Goal: Task Accomplishment & Management: Use online tool/utility

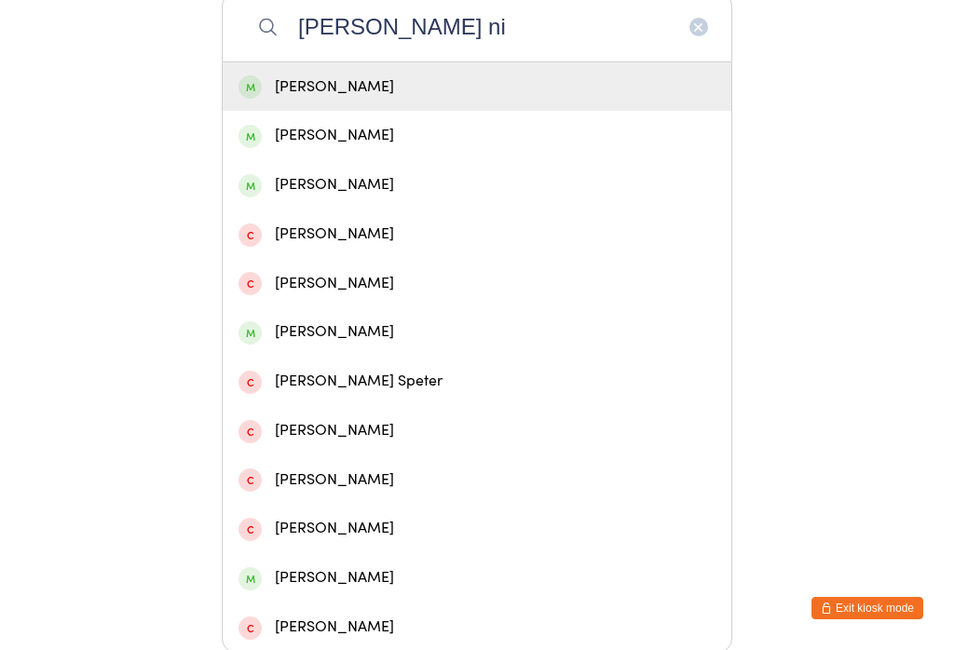
type input "[PERSON_NAME] ni"
click at [311, 93] on div "[PERSON_NAME]" at bounding box center [477, 87] width 477 height 25
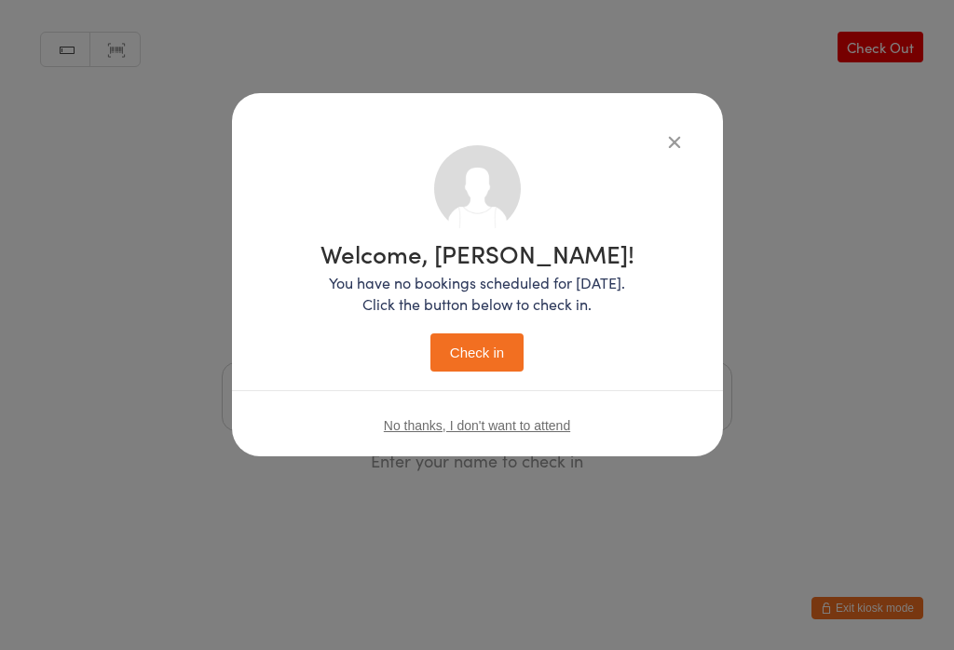
click at [461, 346] on button "Check in" at bounding box center [476, 353] width 93 height 38
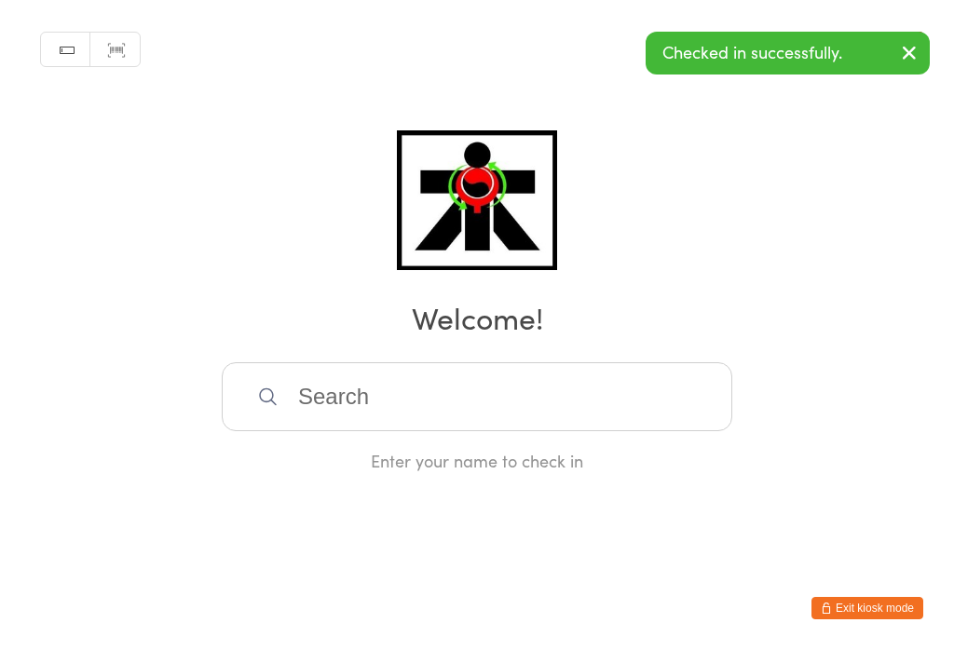
click at [334, 415] on input "search" at bounding box center [477, 396] width 511 height 69
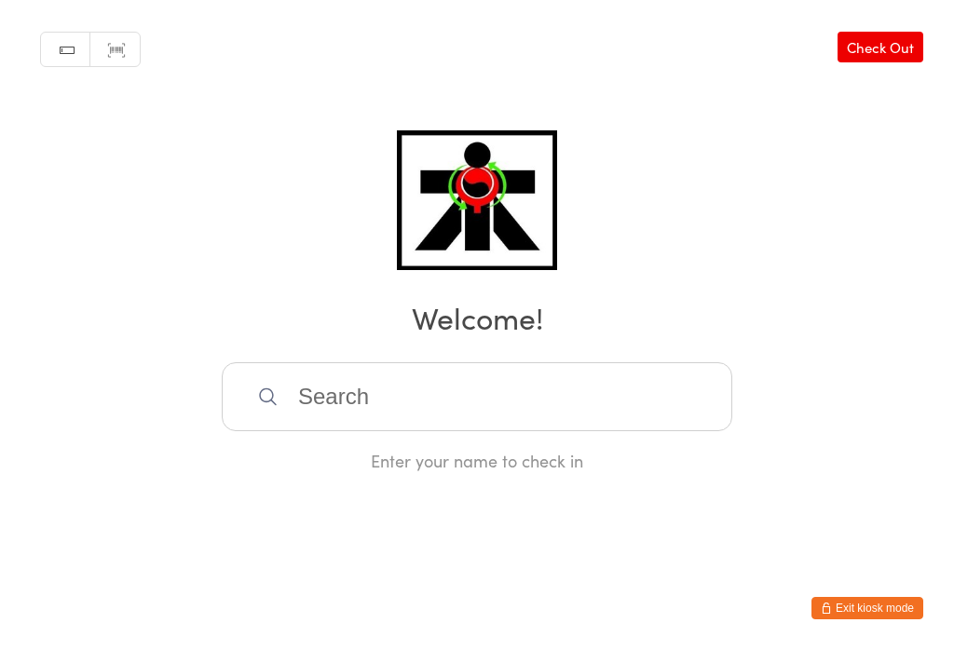
scroll to position [370, 0]
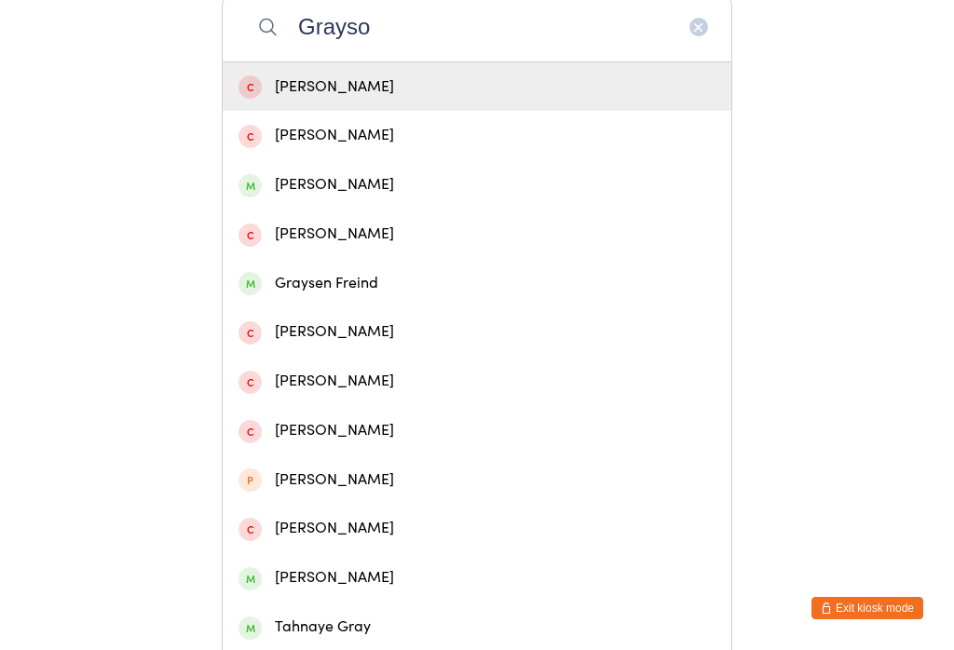
type input "Grayso"
click at [328, 194] on div "[PERSON_NAME]" at bounding box center [477, 184] width 477 height 25
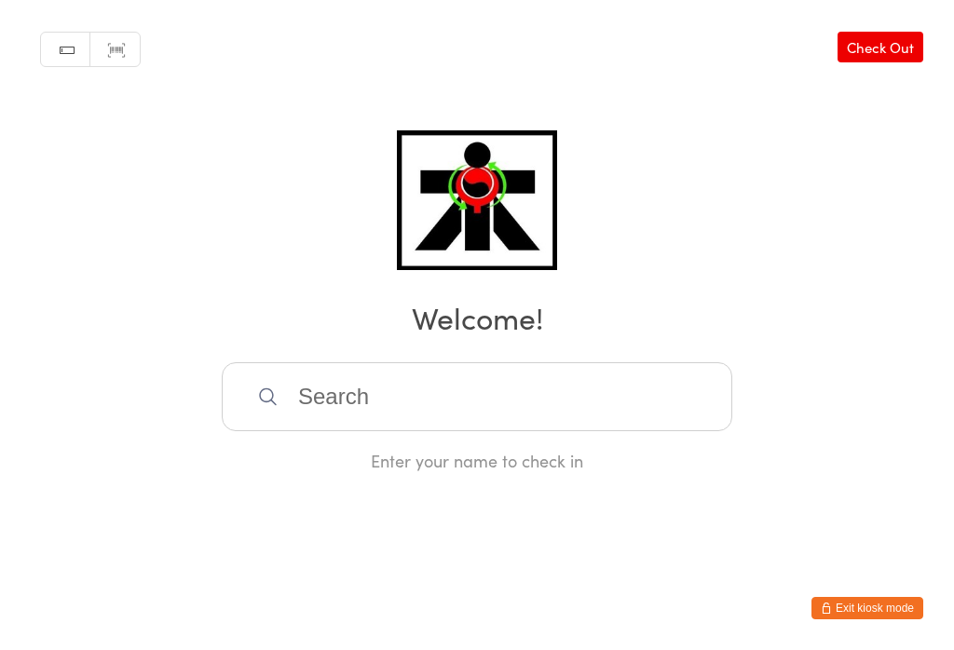
scroll to position [0, 0]
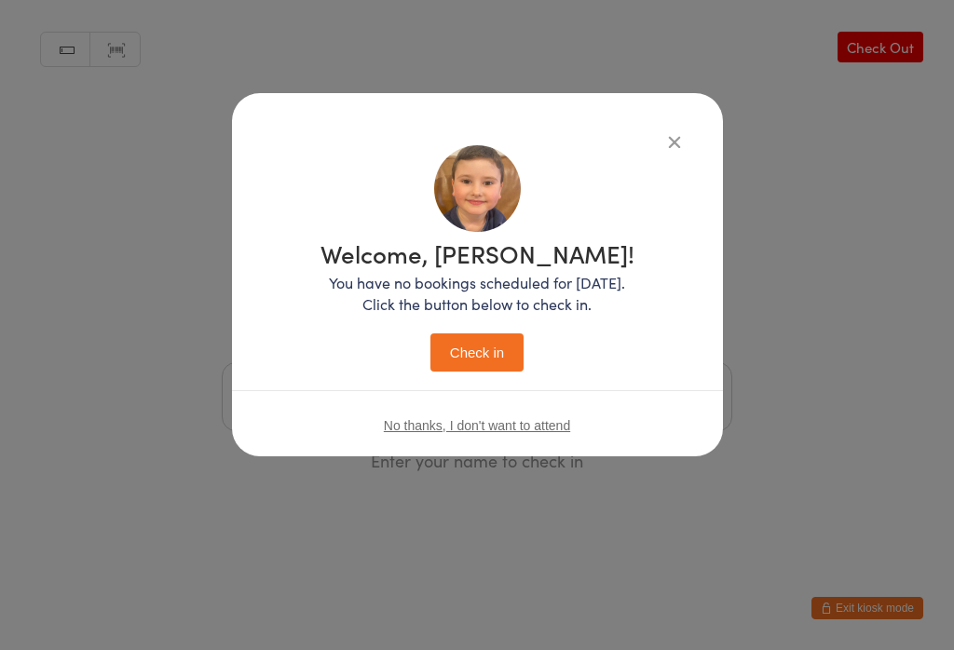
click at [458, 362] on button "Check in" at bounding box center [476, 353] width 93 height 38
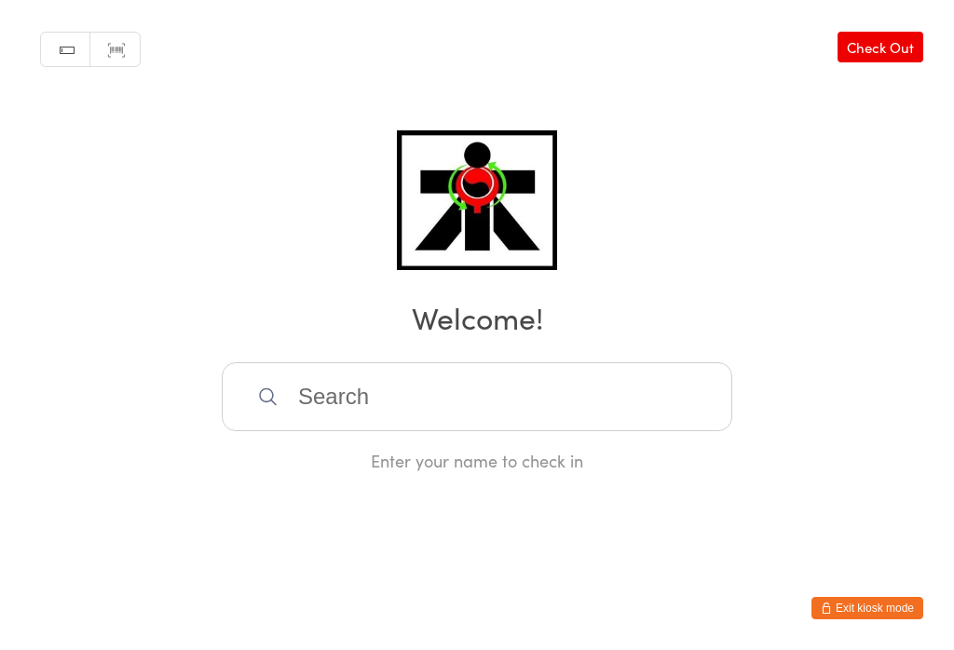
click at [368, 410] on input "search" at bounding box center [477, 396] width 511 height 69
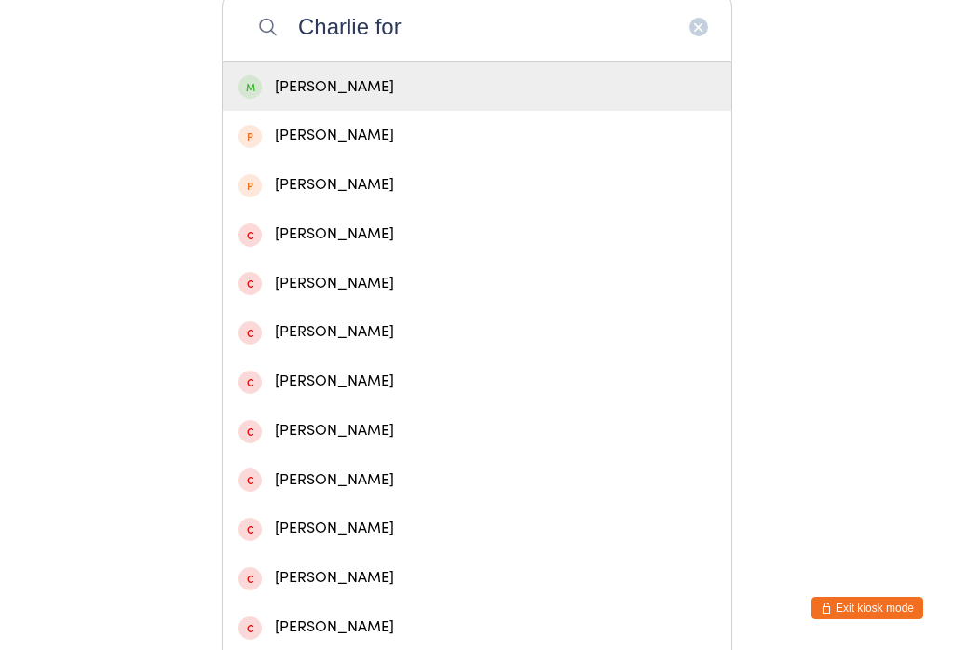
type input "Charlie for"
click at [430, 90] on div "[PERSON_NAME]" at bounding box center [477, 87] width 477 height 25
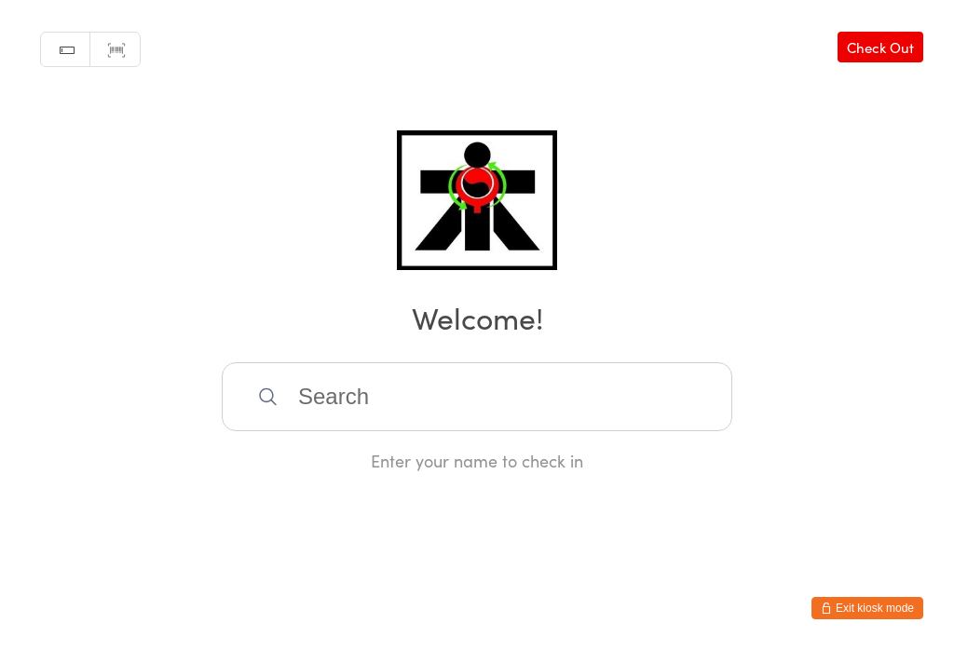
scroll to position [0, 0]
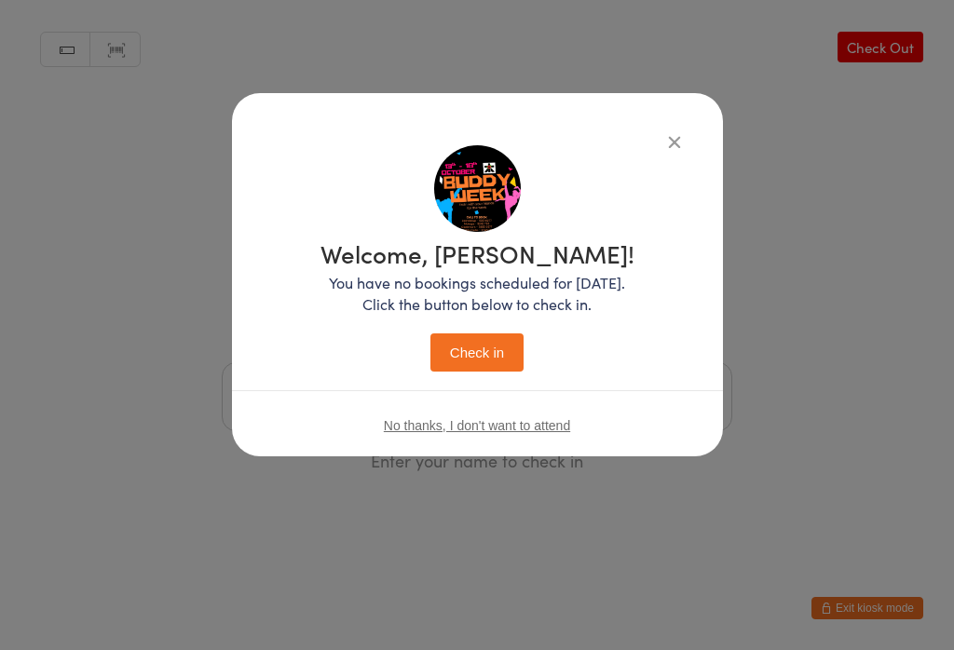
click at [489, 365] on button "Check in" at bounding box center [476, 353] width 93 height 38
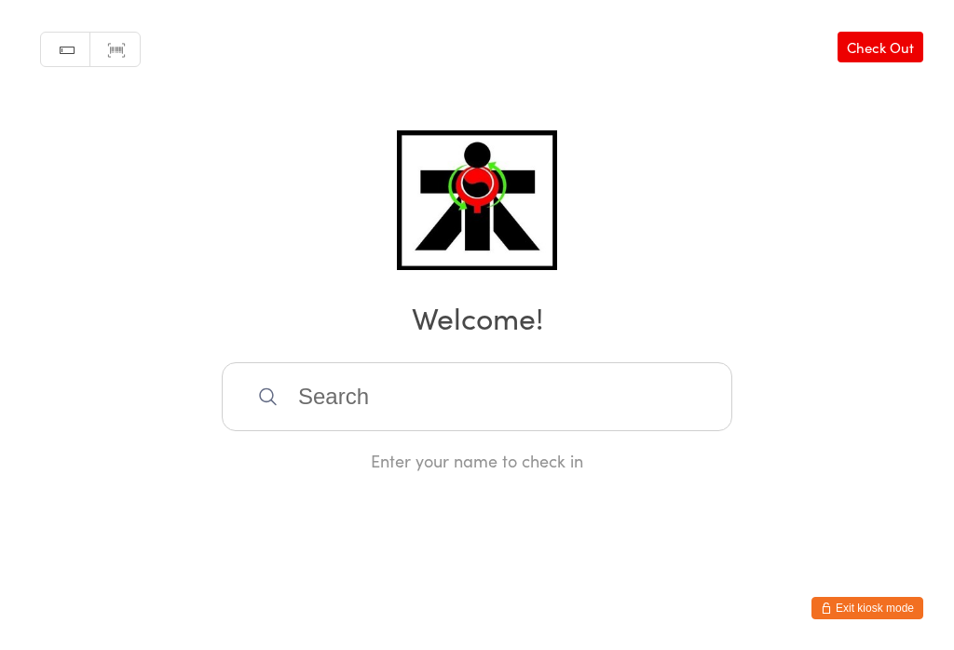
click at [304, 406] on input "search" at bounding box center [477, 396] width 511 height 69
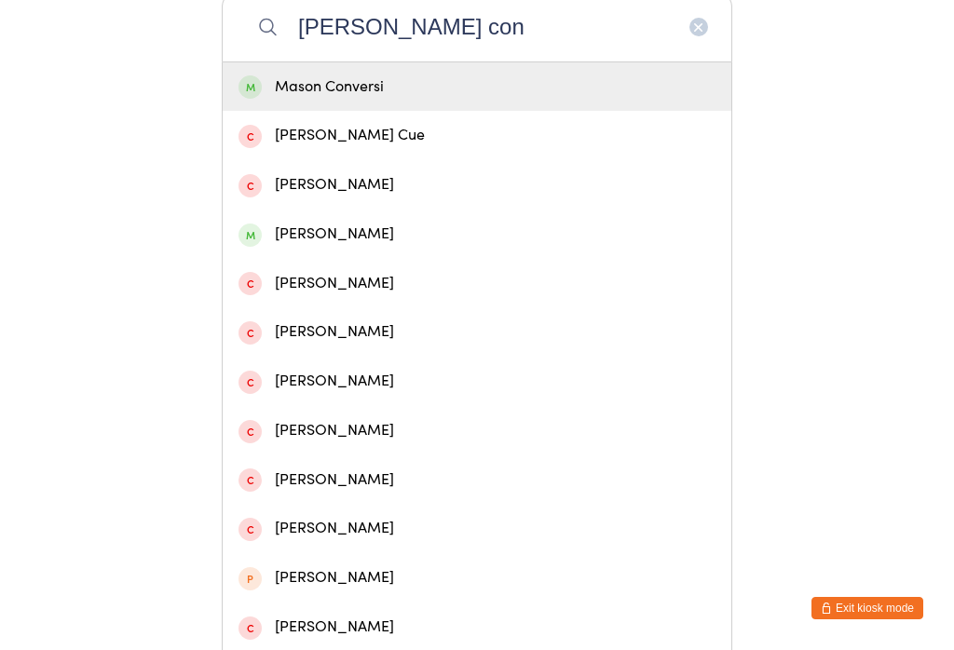
type input "[PERSON_NAME] con"
click at [347, 85] on div "Mason Conversi" at bounding box center [477, 87] width 477 height 25
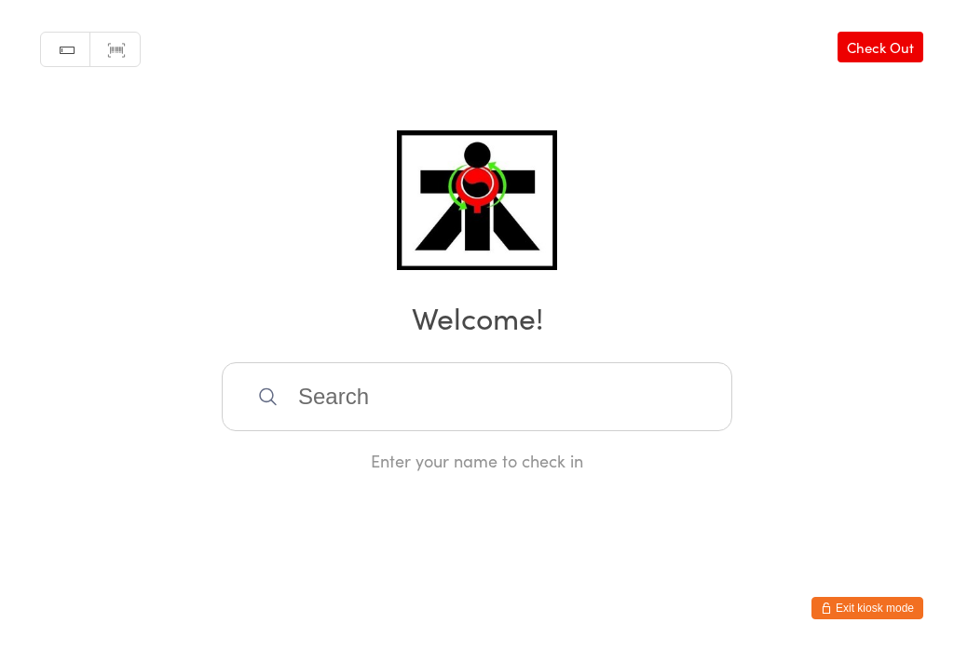
scroll to position [0, 0]
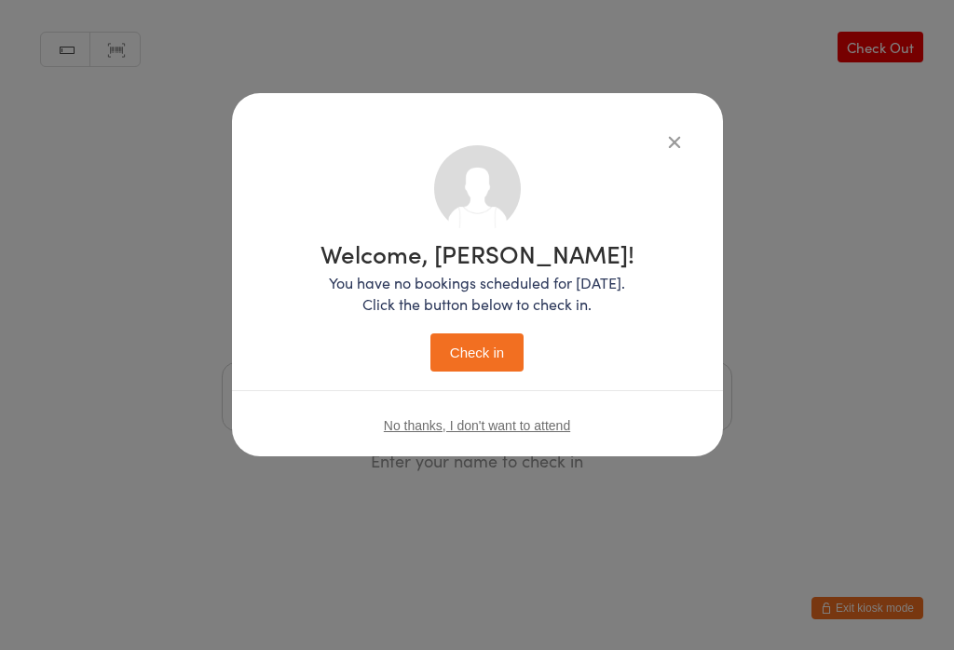
click at [491, 343] on button "Check in" at bounding box center [476, 353] width 93 height 38
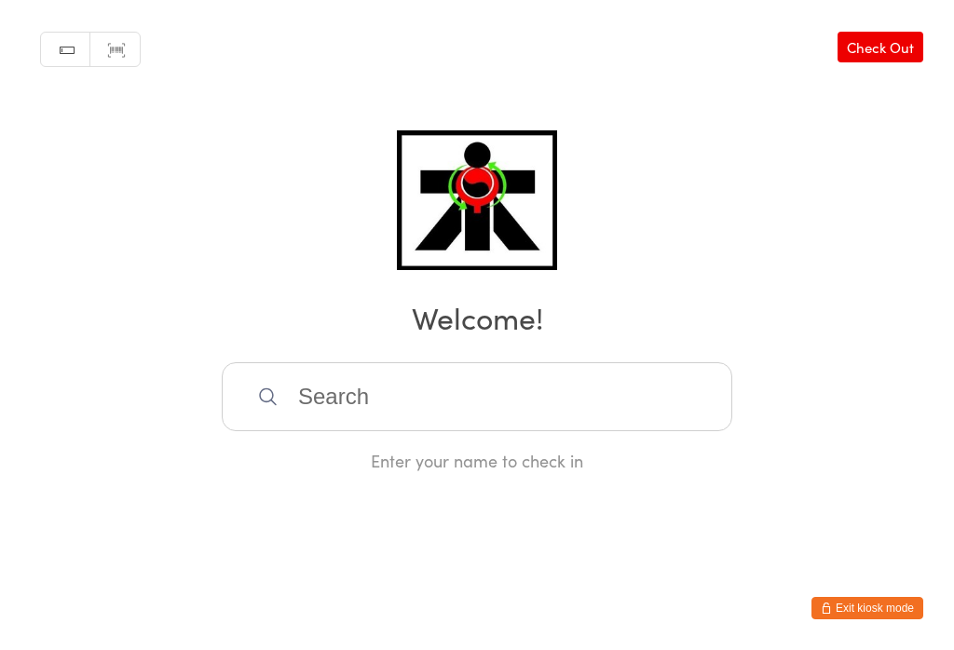
click at [573, 405] on input "search" at bounding box center [477, 396] width 511 height 69
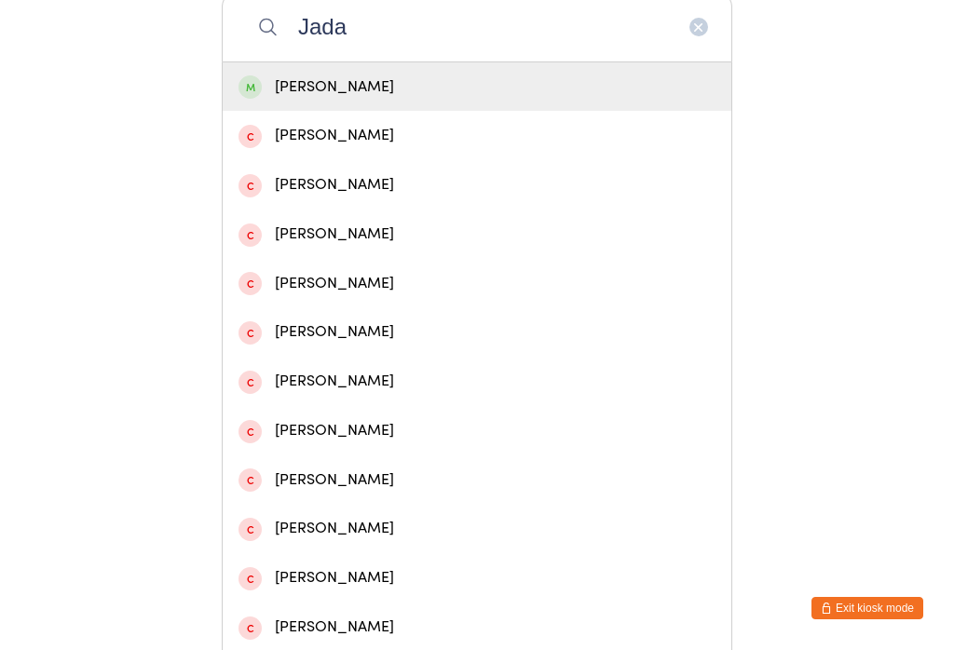
type input "Jada"
click at [443, 80] on div "[PERSON_NAME]" at bounding box center [477, 86] width 509 height 49
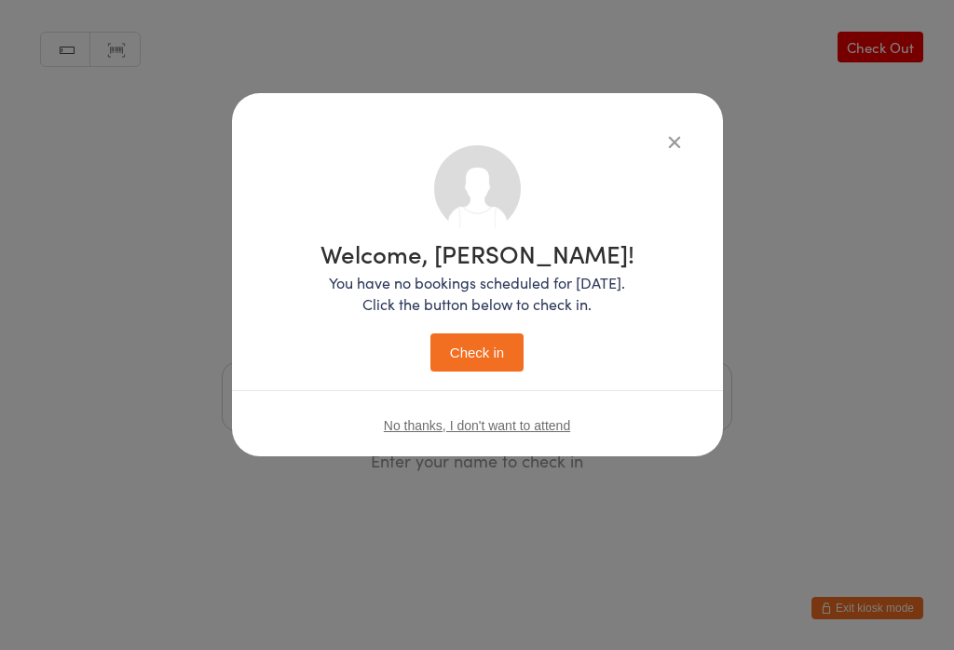
click at [486, 345] on button "Check in" at bounding box center [476, 353] width 93 height 38
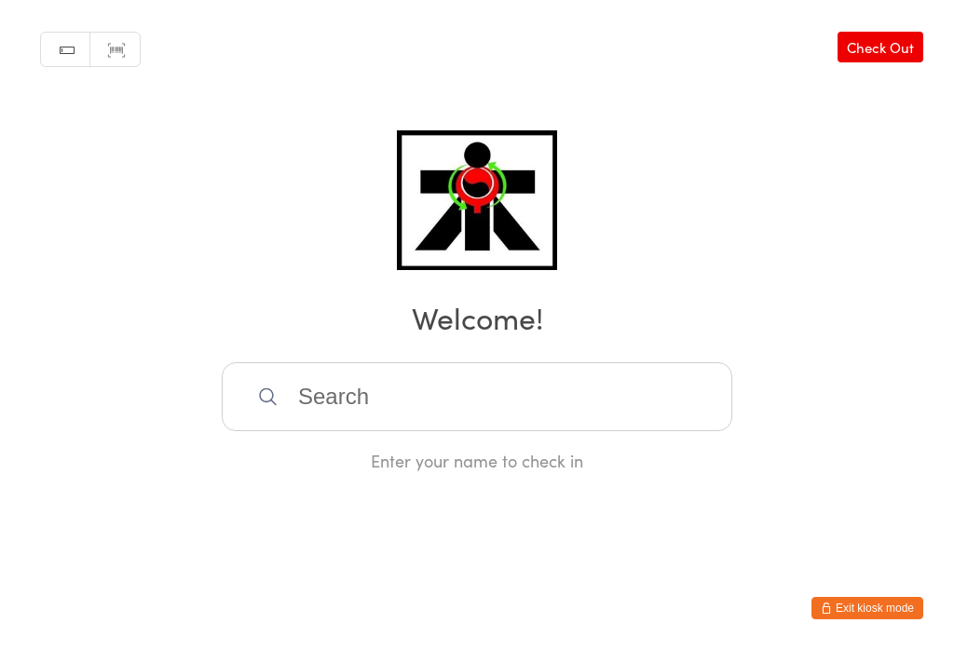
click at [309, 429] on input "search" at bounding box center [477, 396] width 511 height 69
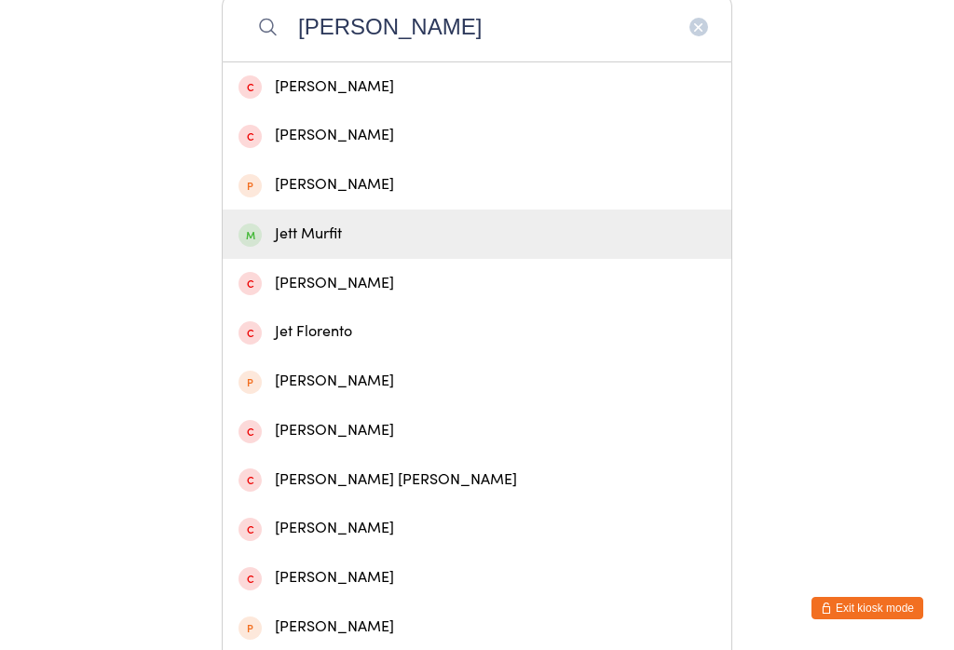
type input "[PERSON_NAME]"
click at [323, 245] on div "Jett Murfit" at bounding box center [477, 234] width 477 height 25
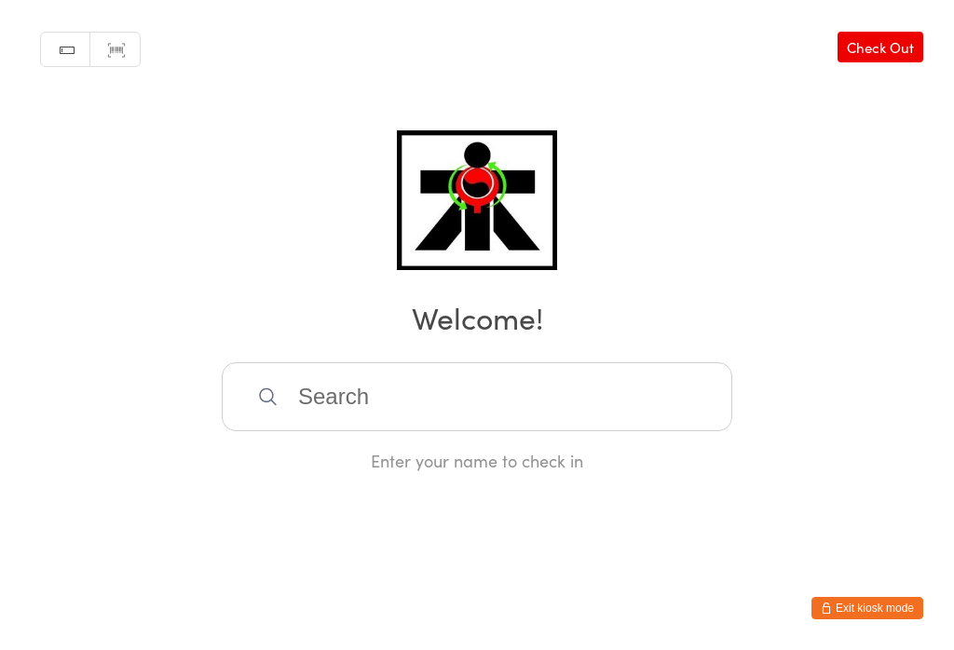
scroll to position [0, 0]
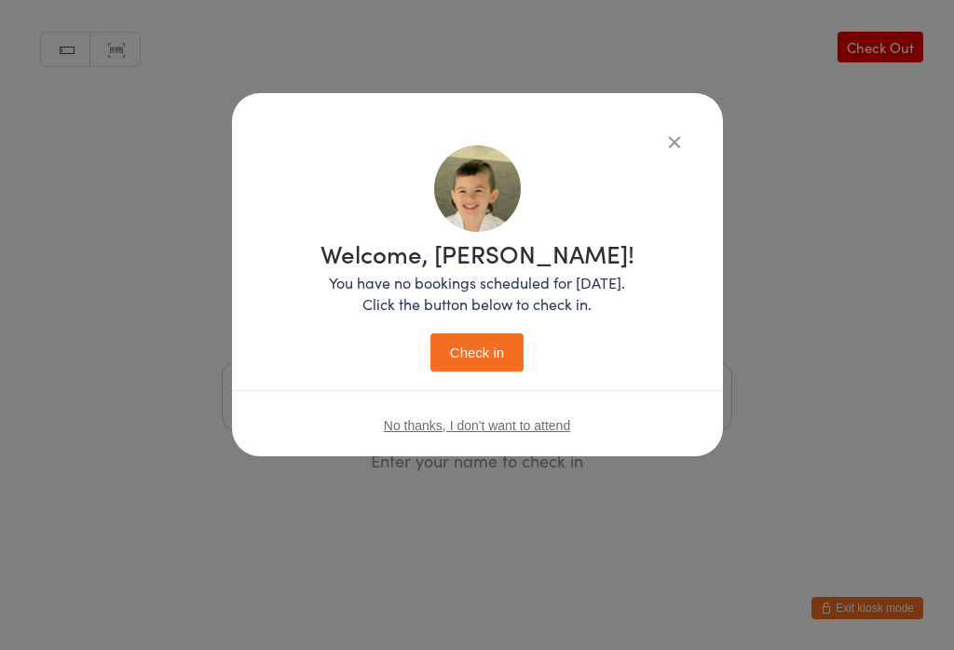
click at [476, 352] on button "Check in" at bounding box center [476, 353] width 93 height 38
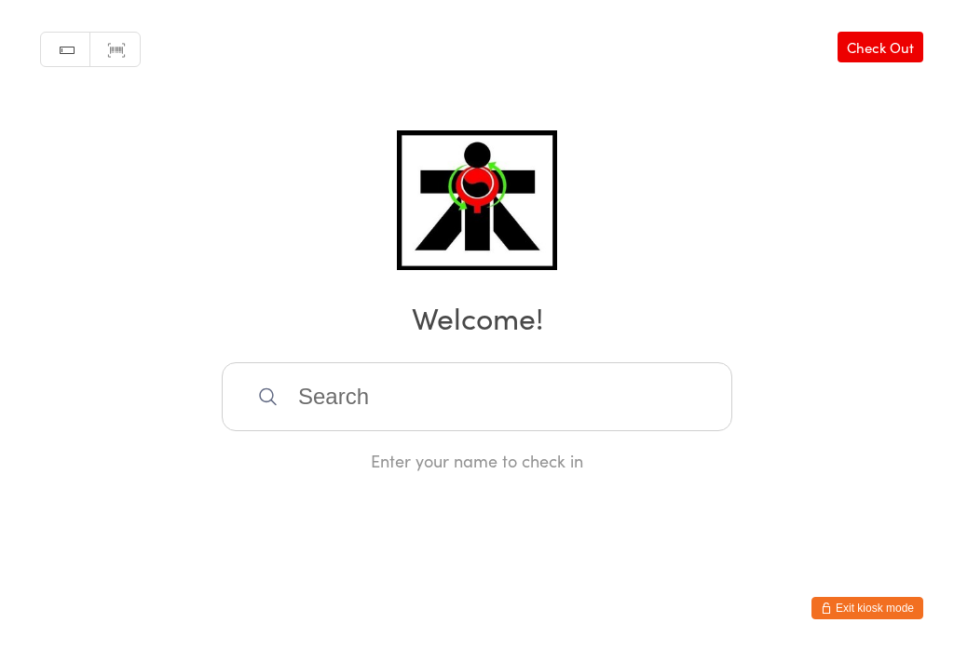
click at [626, 409] on input "search" at bounding box center [477, 396] width 511 height 69
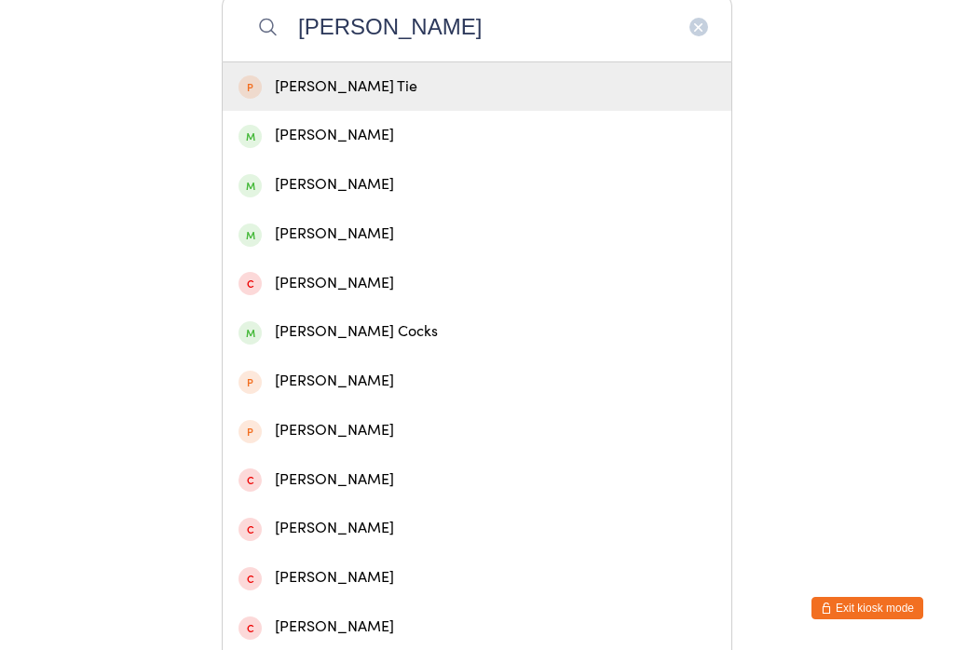
type input "[PERSON_NAME]"
click at [383, 147] on div "[PERSON_NAME]" at bounding box center [477, 135] width 477 height 25
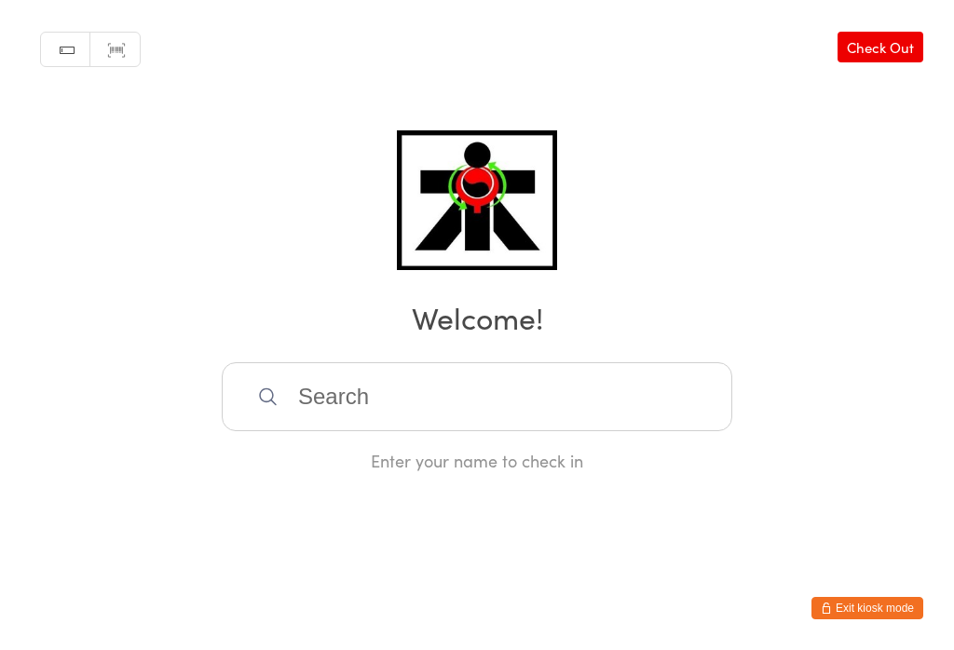
scroll to position [0, 0]
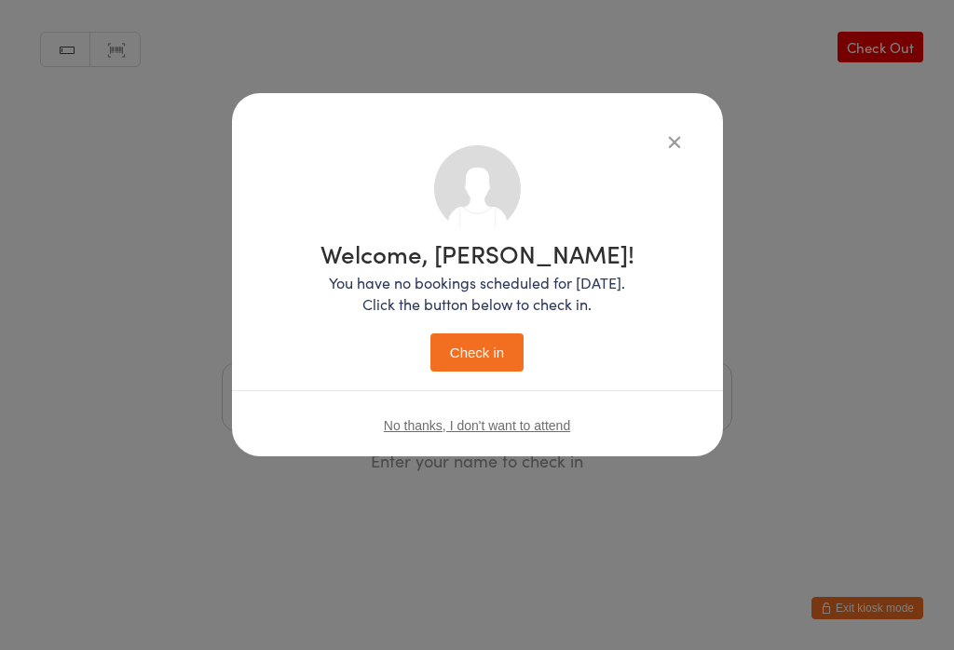
click at [488, 367] on button "Check in" at bounding box center [476, 353] width 93 height 38
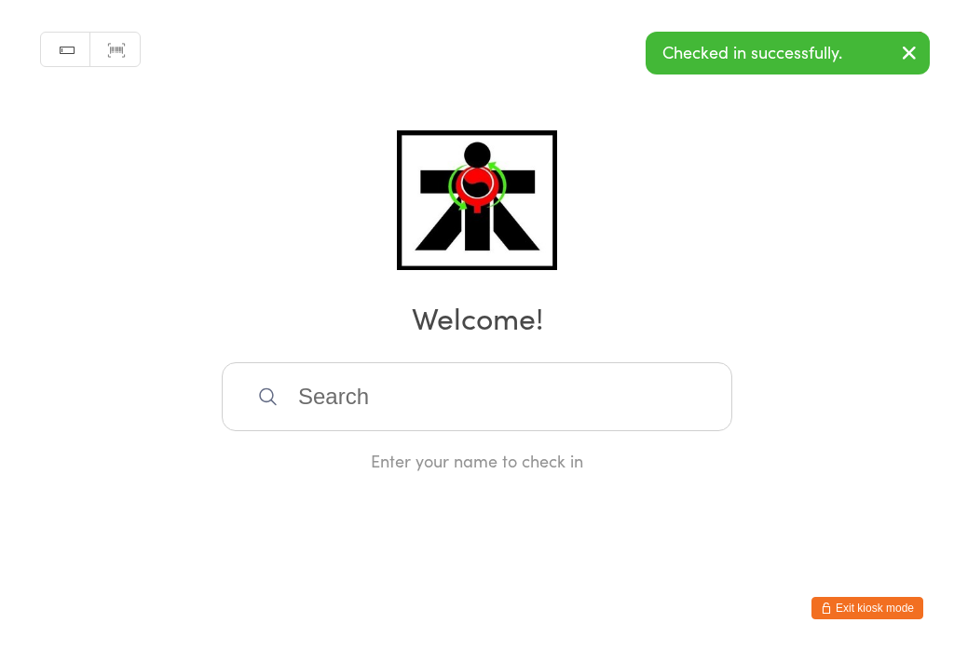
click at [348, 420] on input "search" at bounding box center [477, 396] width 511 height 69
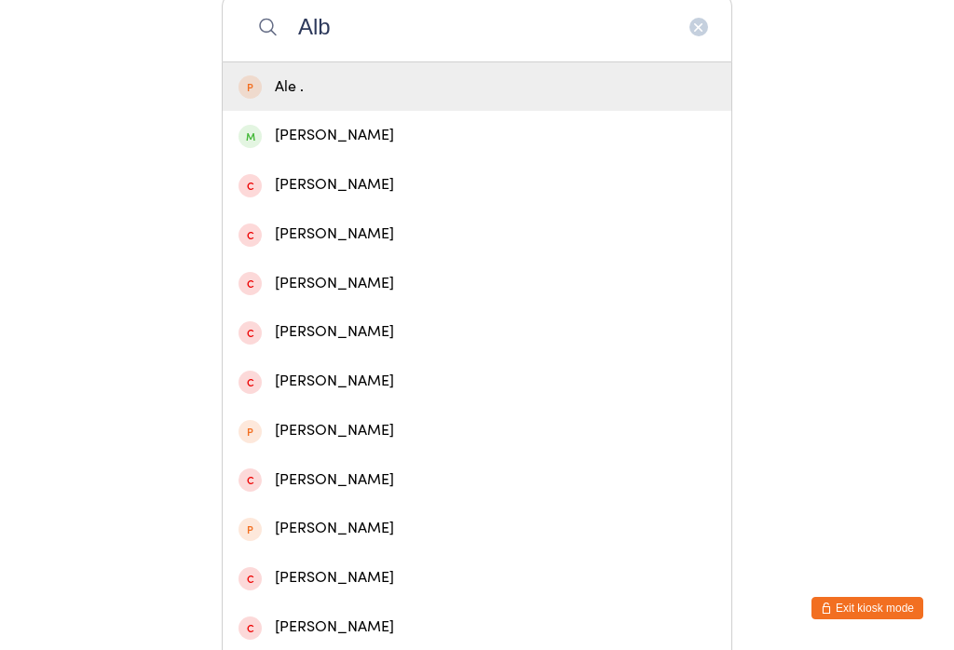
type input "Alb"
click at [251, 148] on span at bounding box center [250, 136] width 23 height 23
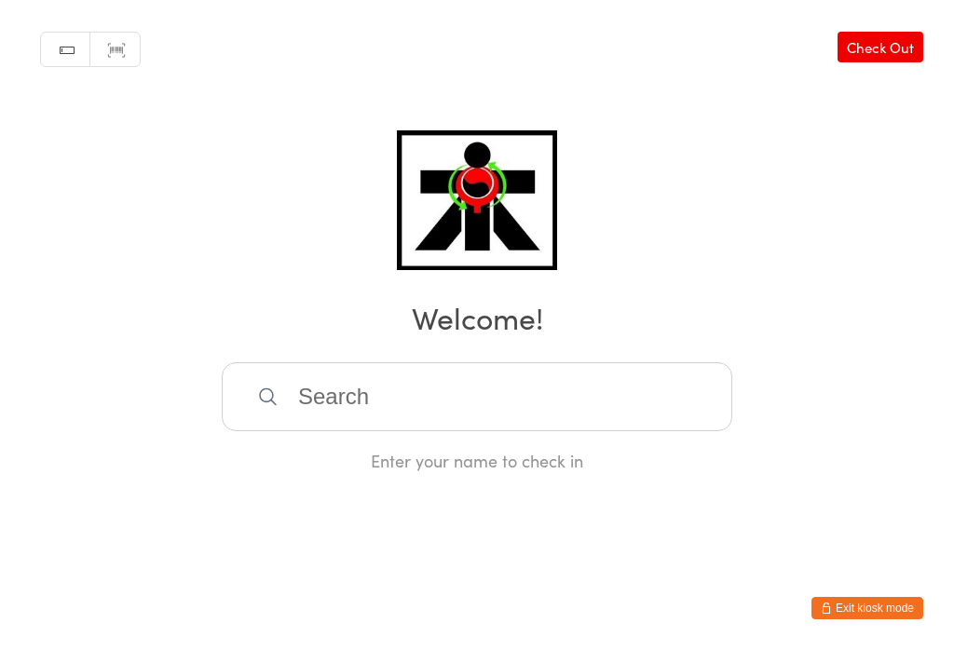
scroll to position [0, 0]
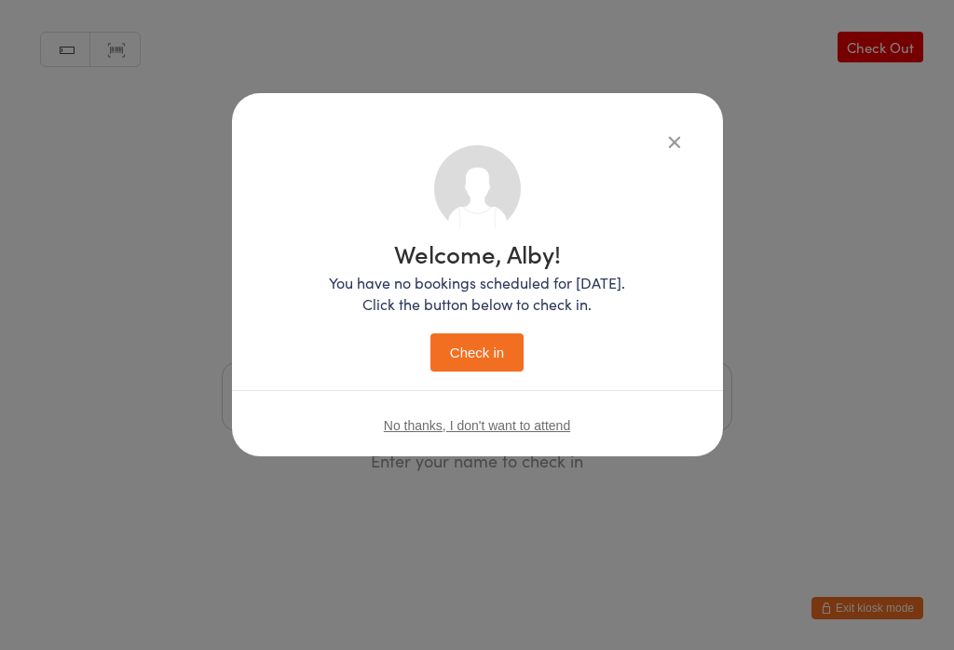
click at [501, 354] on button "Check in" at bounding box center [476, 353] width 93 height 38
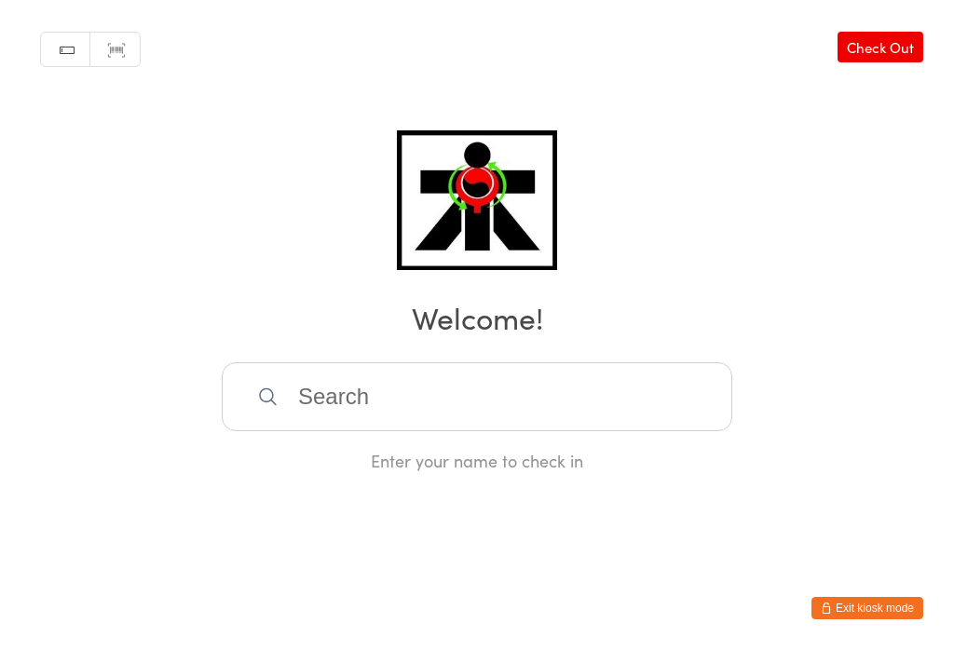
click at [333, 430] on input "search" at bounding box center [477, 396] width 511 height 69
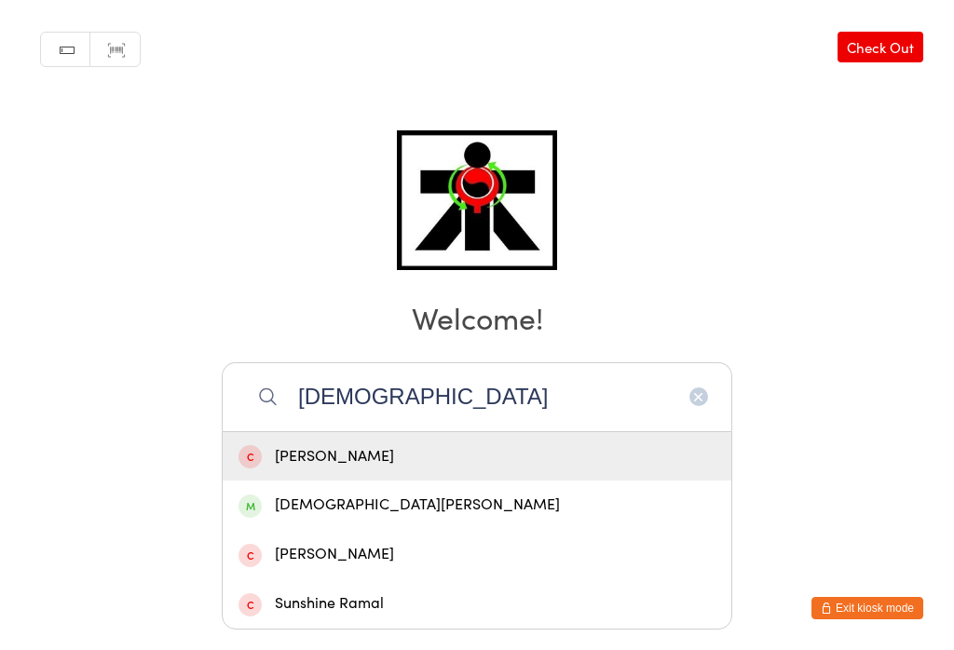
type input "[DEMOGRAPHIC_DATA]"
click at [352, 493] on div "[DEMOGRAPHIC_DATA][PERSON_NAME]" at bounding box center [477, 505] width 477 height 25
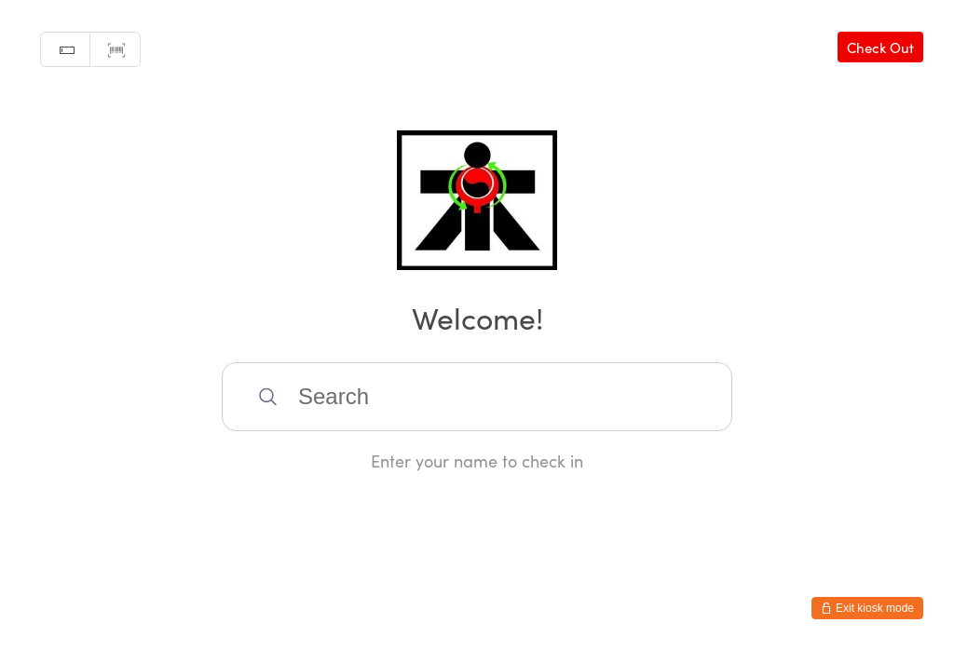
scroll to position [0, 0]
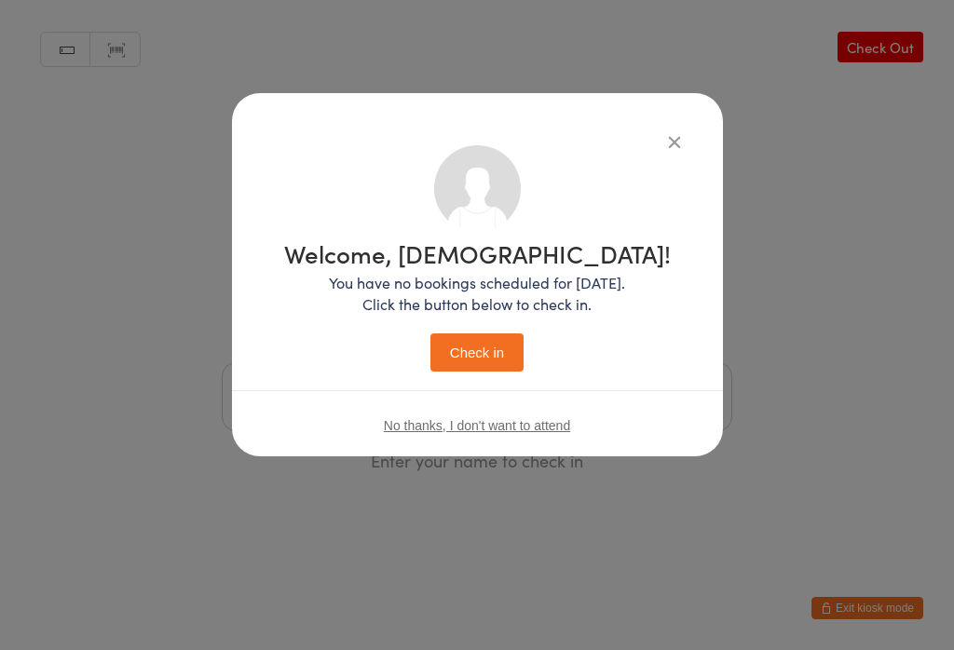
click at [485, 361] on button "Check in" at bounding box center [476, 353] width 93 height 38
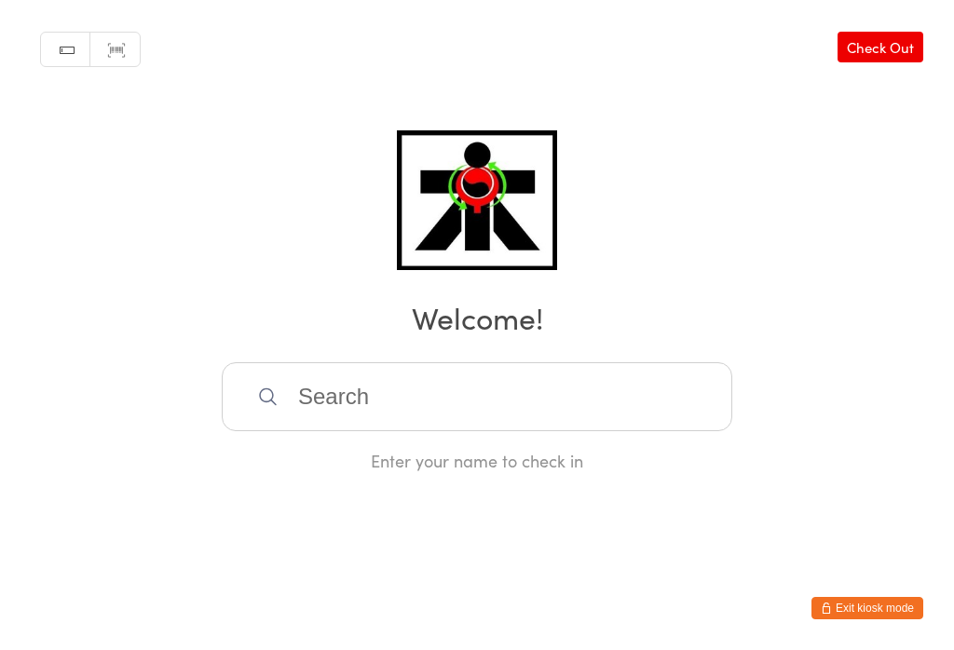
click at [344, 425] on input "search" at bounding box center [477, 396] width 511 height 69
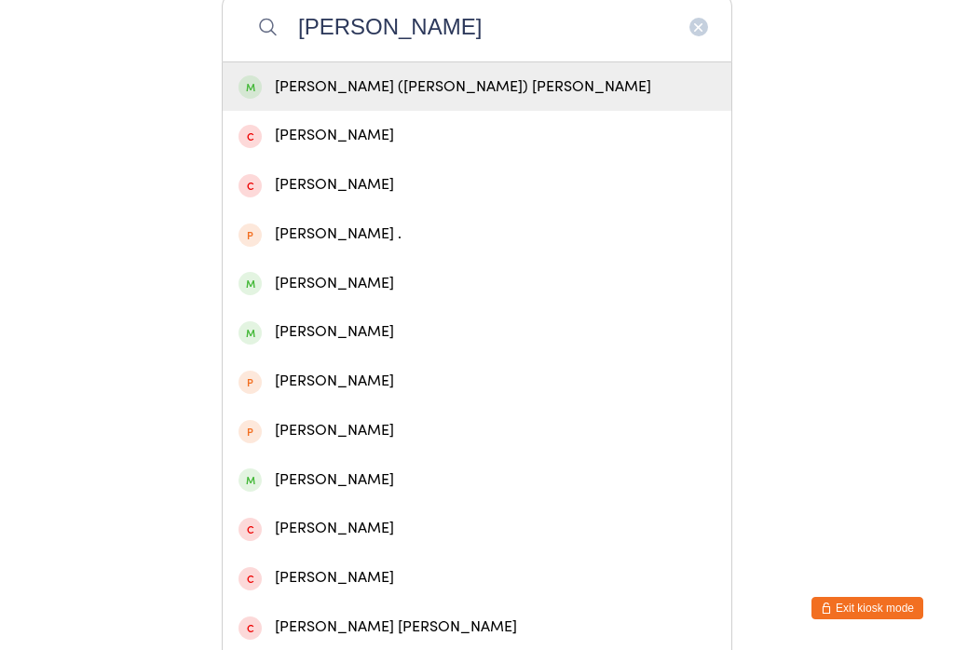
type input "[PERSON_NAME]"
click at [374, 99] on div "[PERSON_NAME] ([PERSON_NAME]) [PERSON_NAME]" at bounding box center [477, 87] width 477 height 25
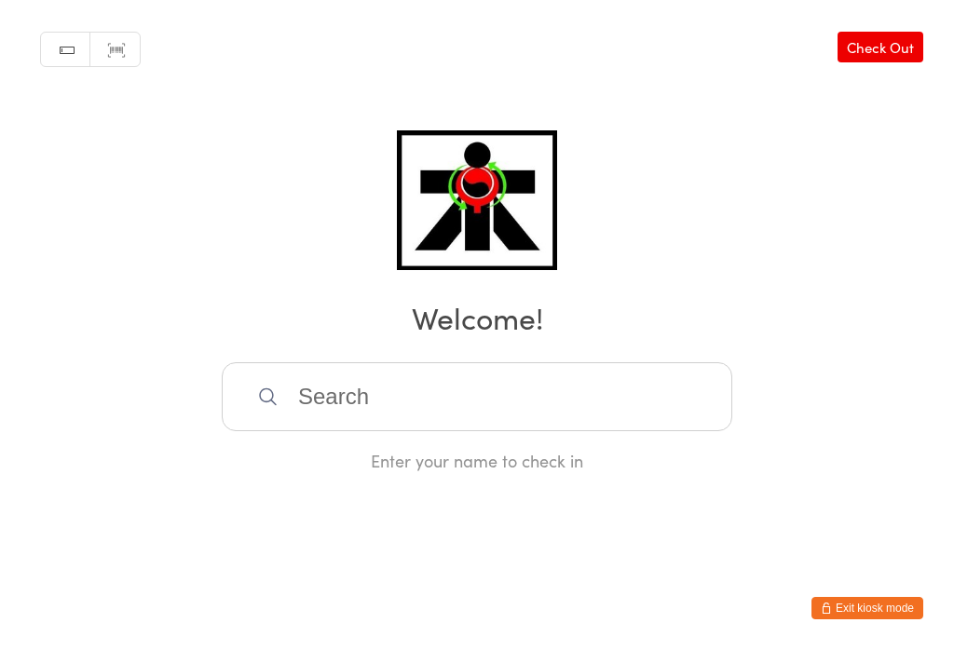
scroll to position [0, 0]
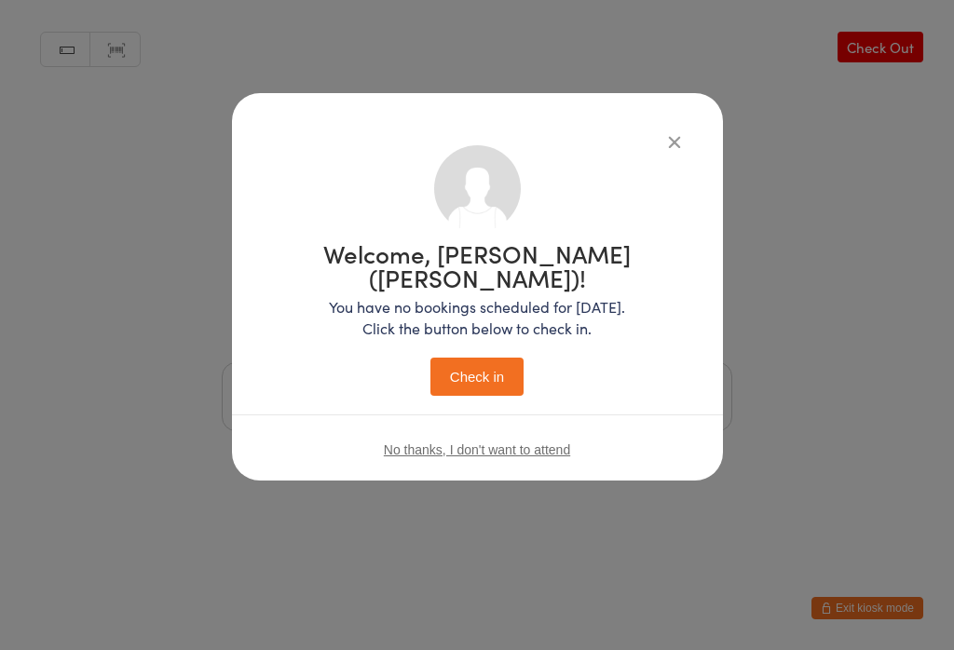
click at [470, 358] on button "Check in" at bounding box center [476, 377] width 93 height 38
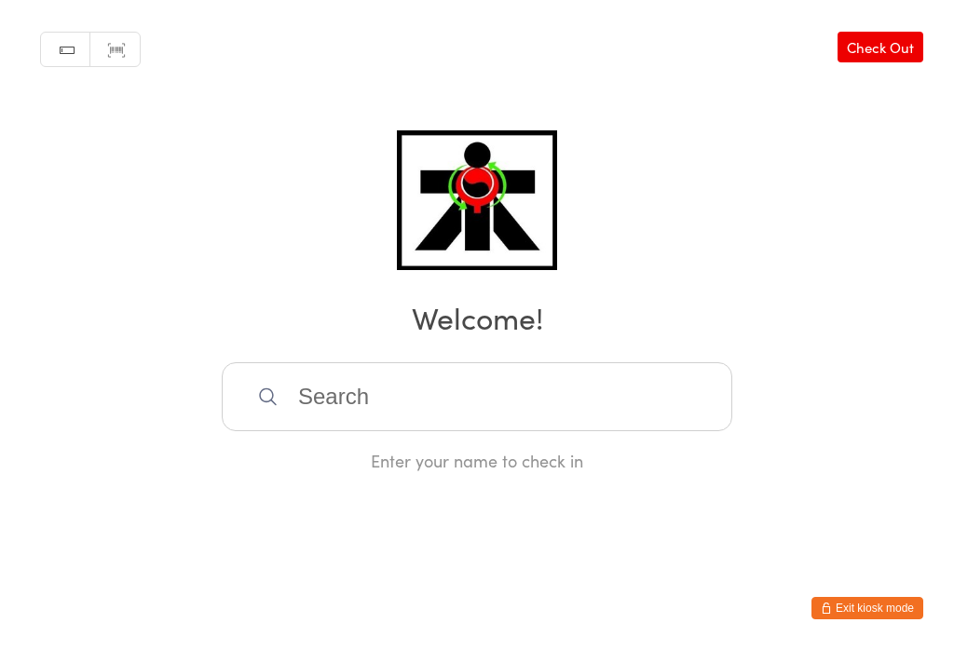
click at [395, 392] on input "search" at bounding box center [477, 396] width 511 height 69
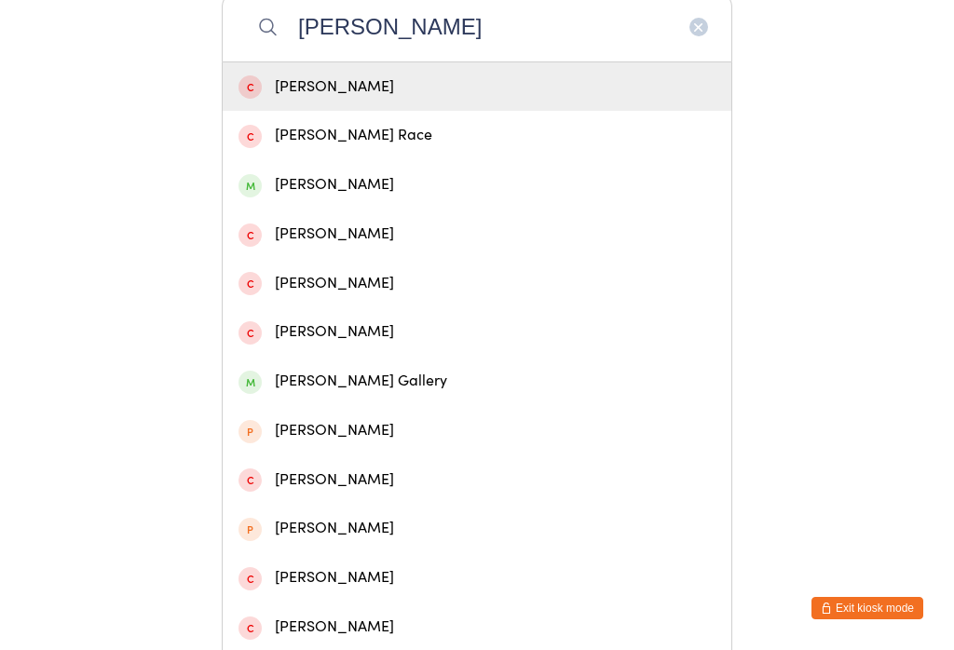
type input "[PERSON_NAME]"
click at [328, 198] on div "[PERSON_NAME]" at bounding box center [477, 184] width 477 height 25
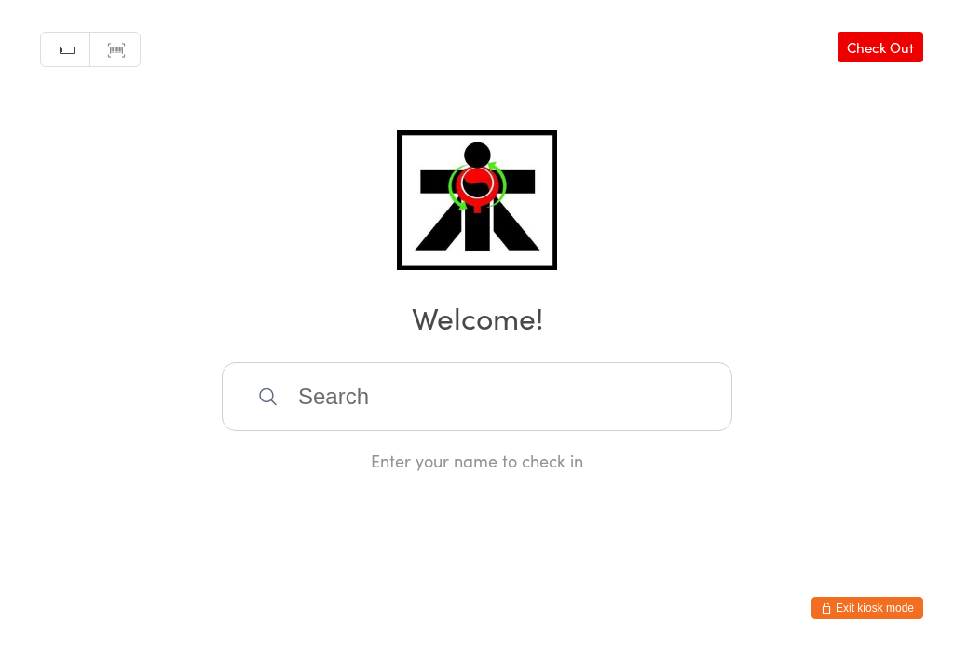
scroll to position [0, 0]
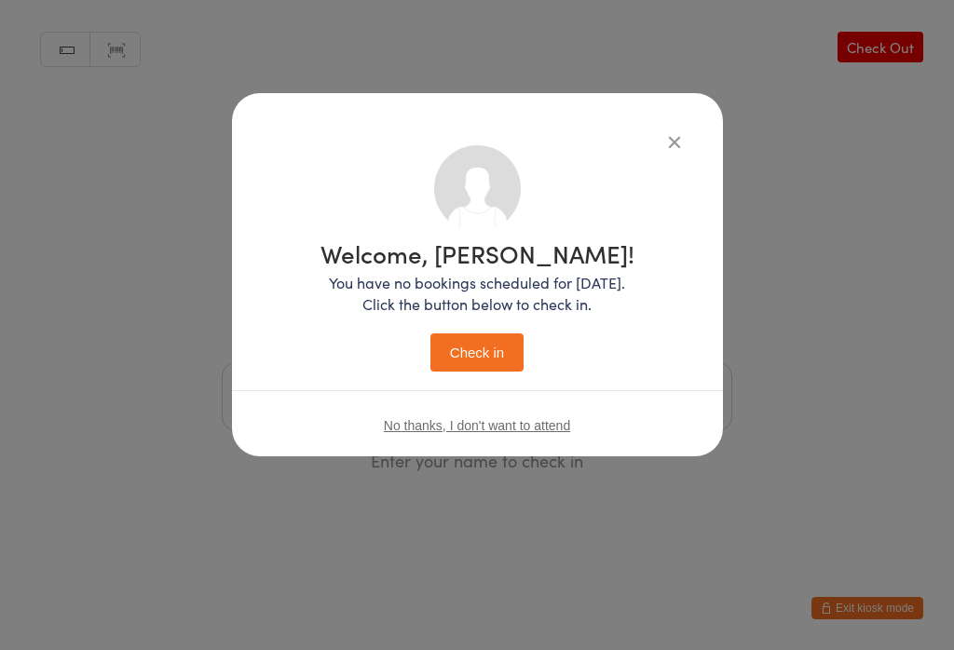
click at [476, 356] on button "Check in" at bounding box center [476, 353] width 93 height 38
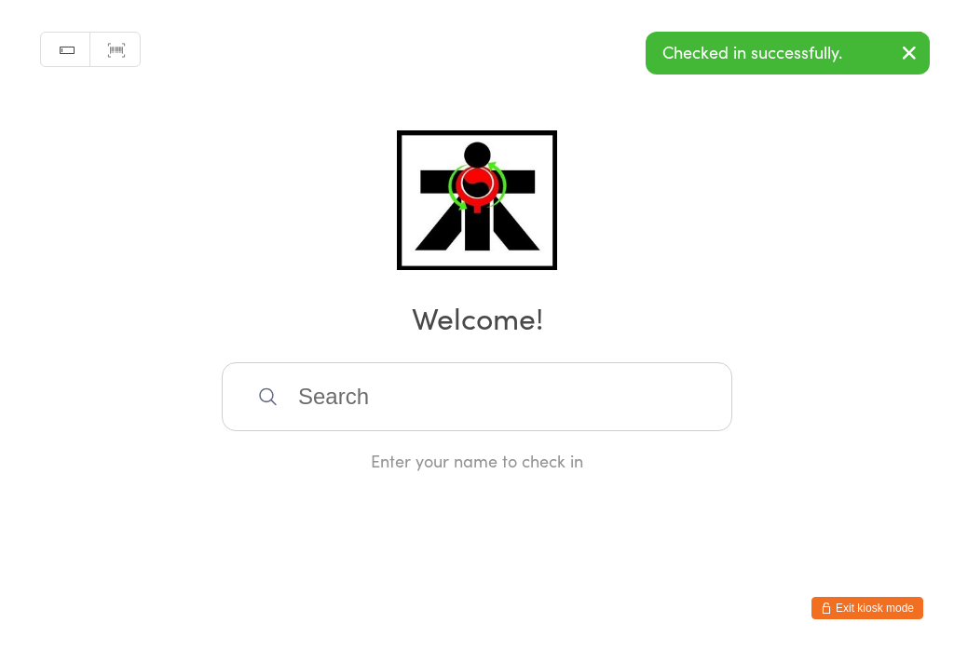
click at [633, 401] on input "search" at bounding box center [477, 396] width 511 height 69
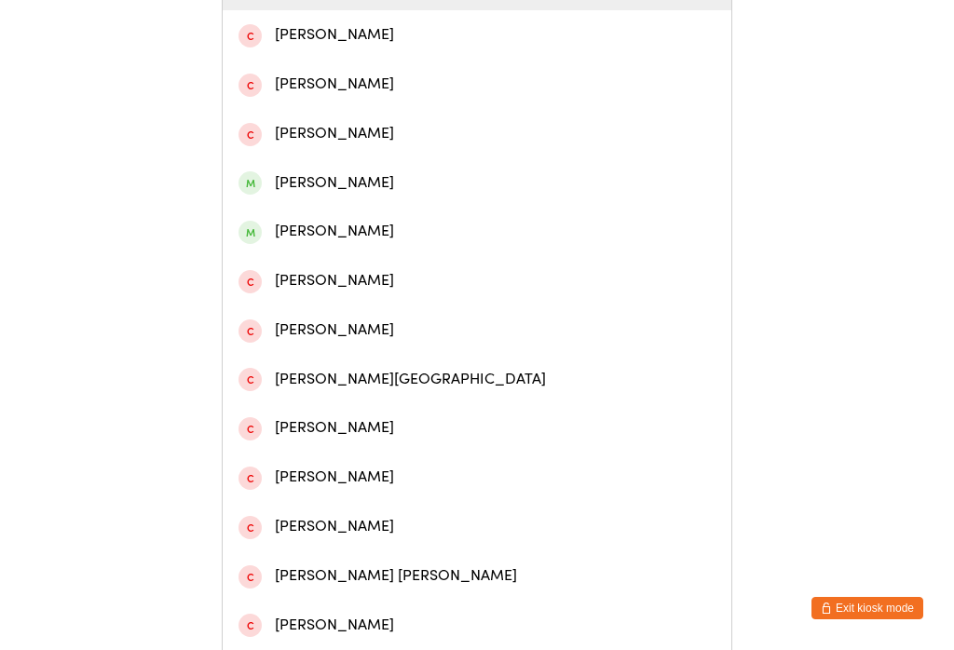
scroll to position [493, 0]
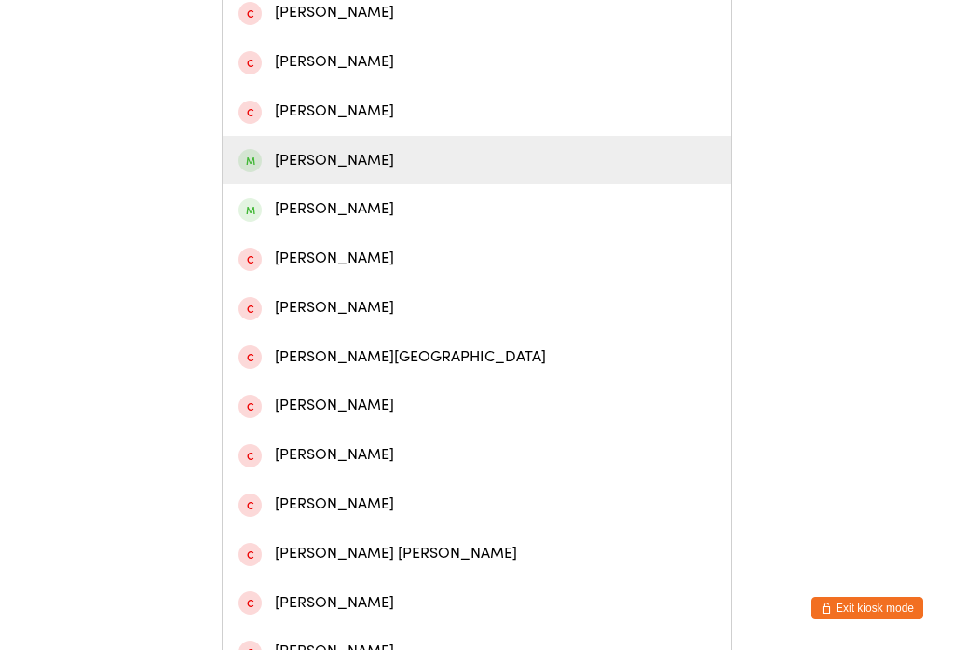
type input "[PERSON_NAME]"
click at [343, 173] on div "[PERSON_NAME]" at bounding box center [477, 160] width 477 height 25
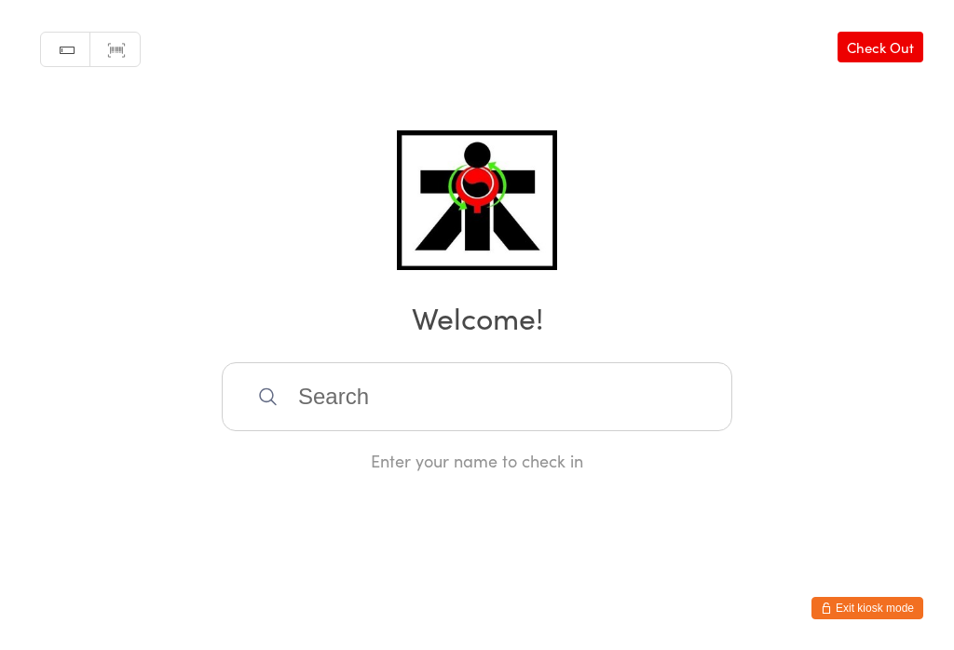
scroll to position [0, 0]
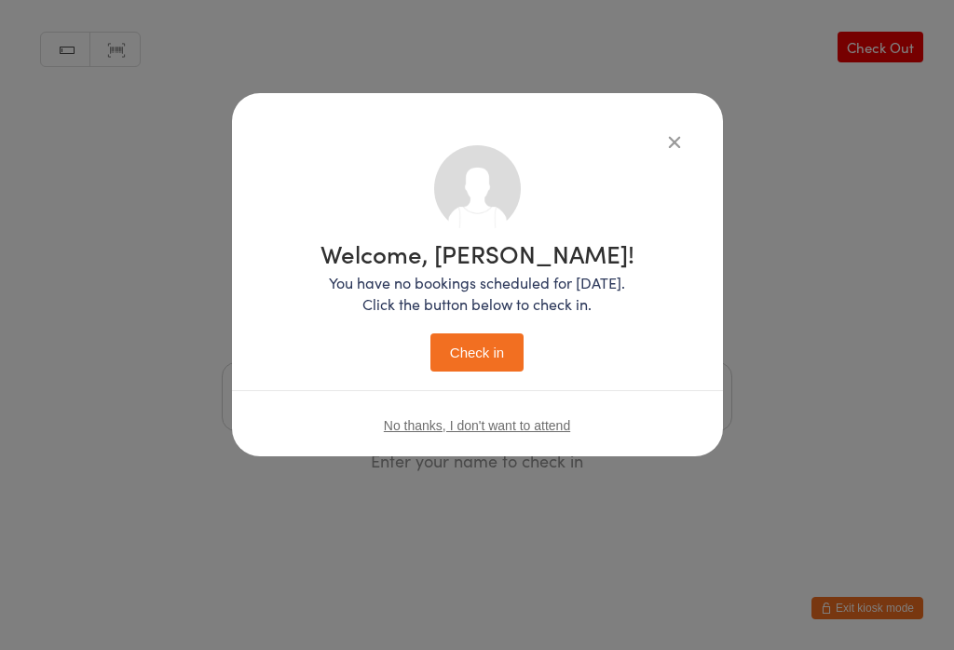
click at [491, 357] on button "Check in" at bounding box center [476, 353] width 93 height 38
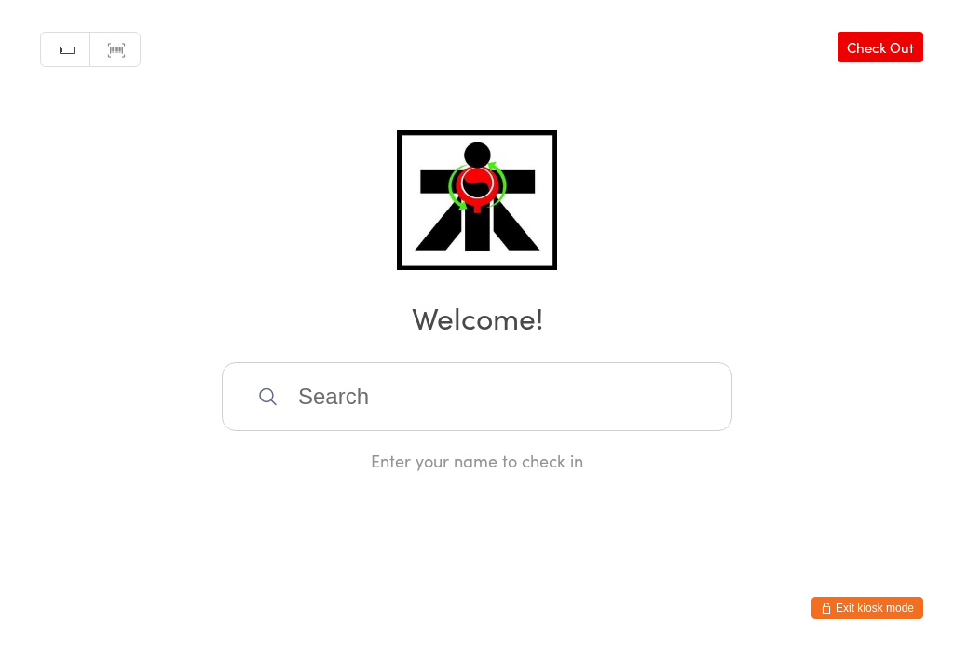
click at [555, 404] on input "search" at bounding box center [477, 396] width 511 height 69
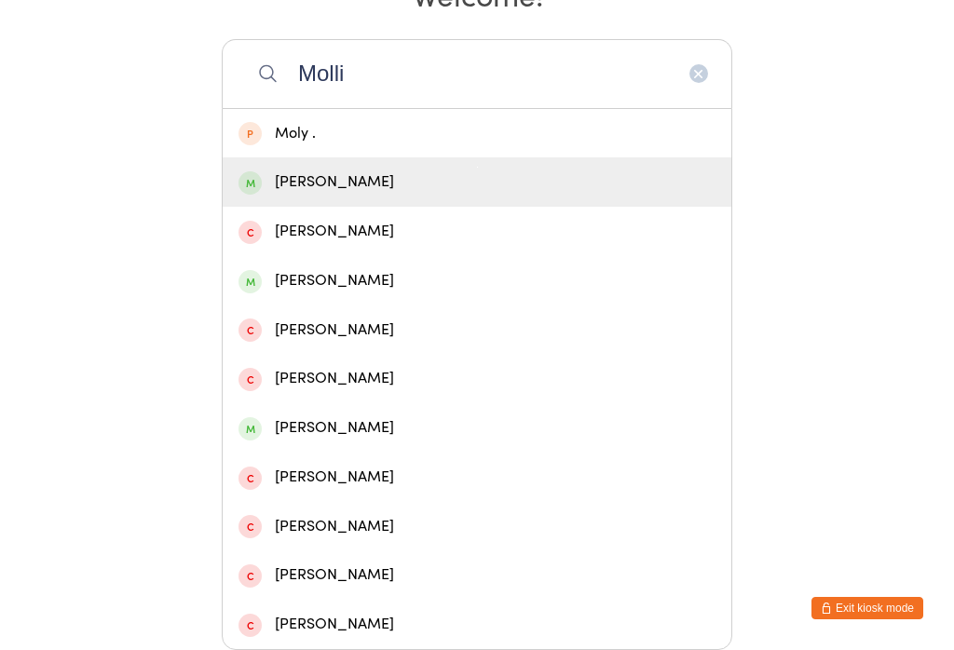
type input "Molli"
click at [400, 170] on div "[PERSON_NAME]" at bounding box center [477, 182] width 477 height 25
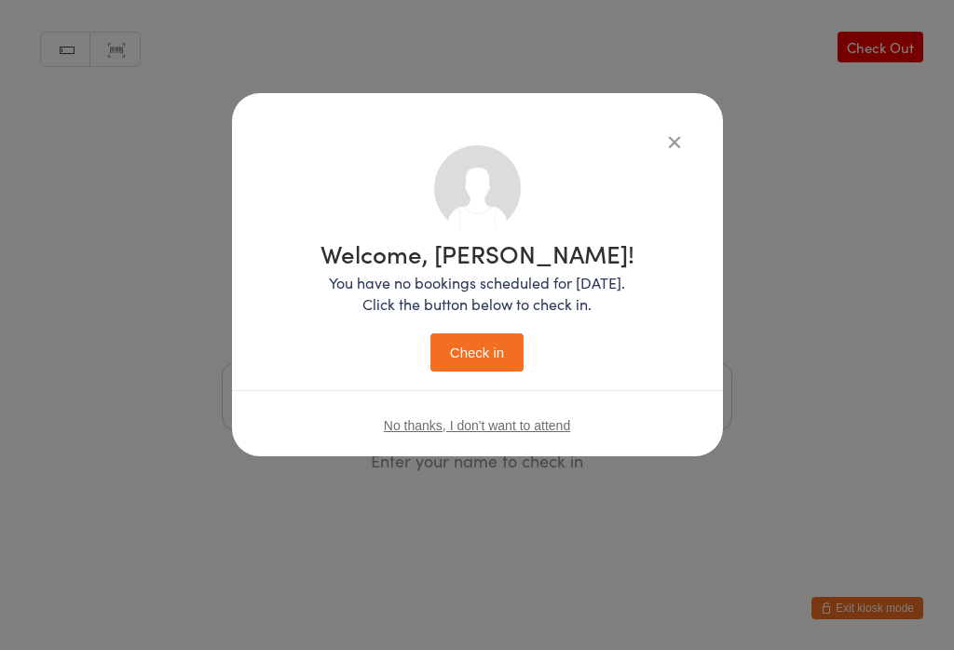
click at [488, 343] on button "Check in" at bounding box center [476, 353] width 93 height 38
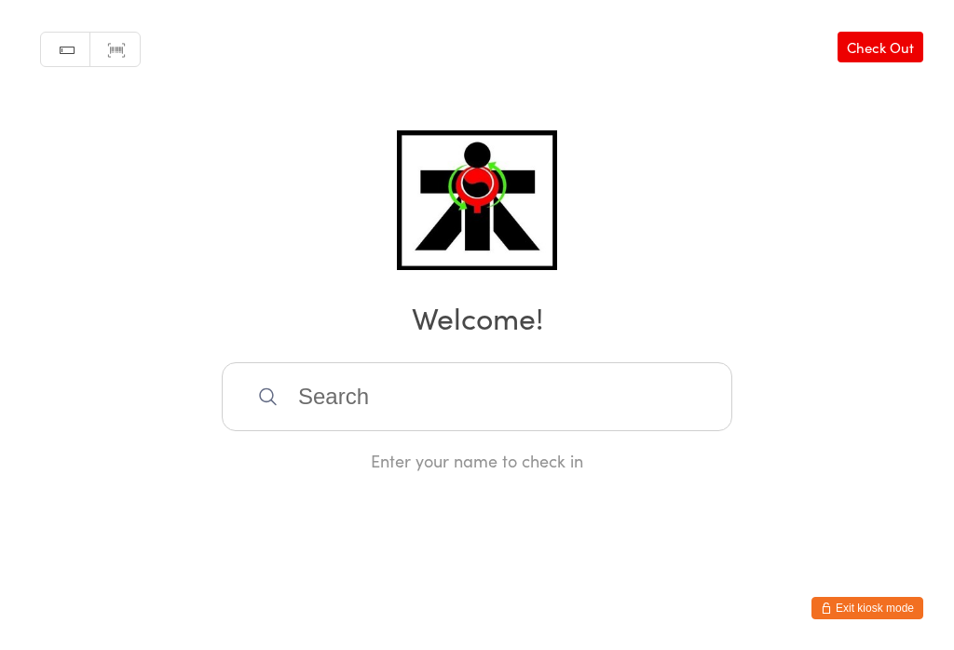
click at [491, 421] on input "search" at bounding box center [477, 396] width 511 height 69
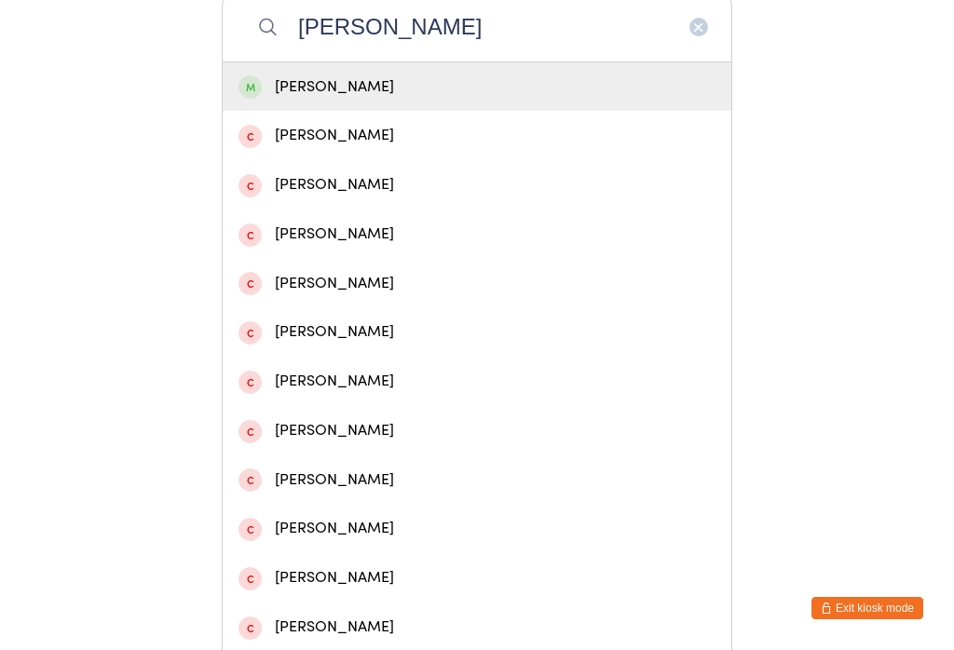
type input "[PERSON_NAME]"
click at [358, 96] on div "[PERSON_NAME]" at bounding box center [477, 87] width 477 height 25
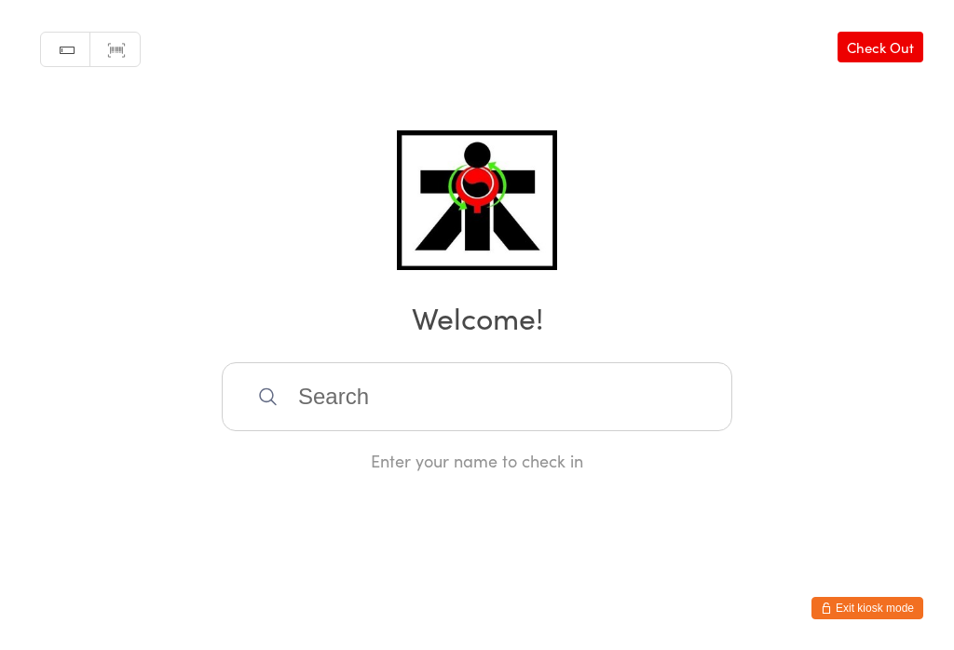
scroll to position [0, 0]
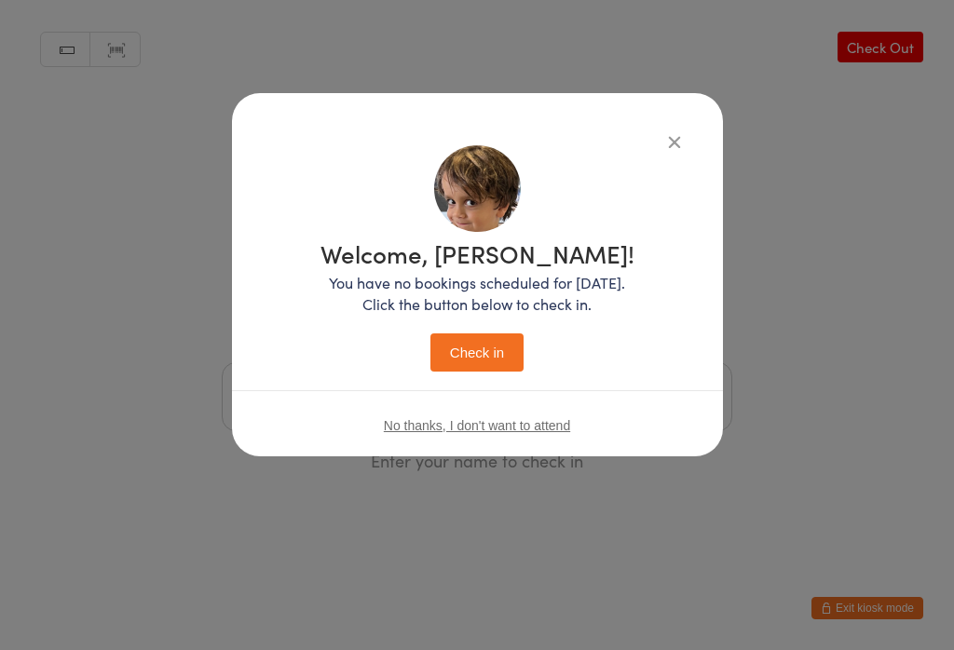
click at [473, 355] on button "Check in" at bounding box center [476, 353] width 93 height 38
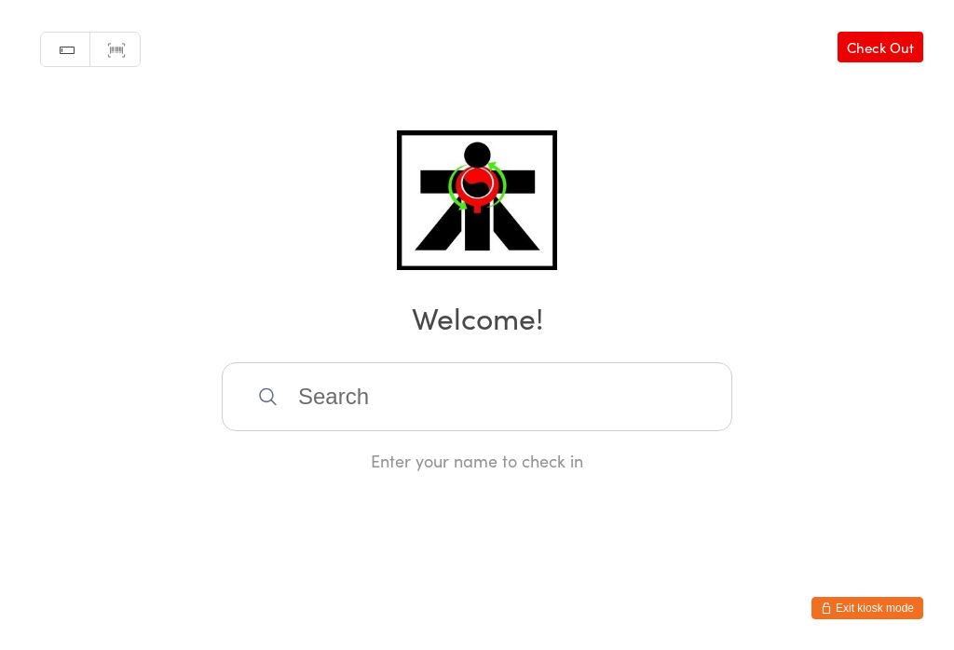
click at [549, 402] on input "search" at bounding box center [477, 396] width 511 height 69
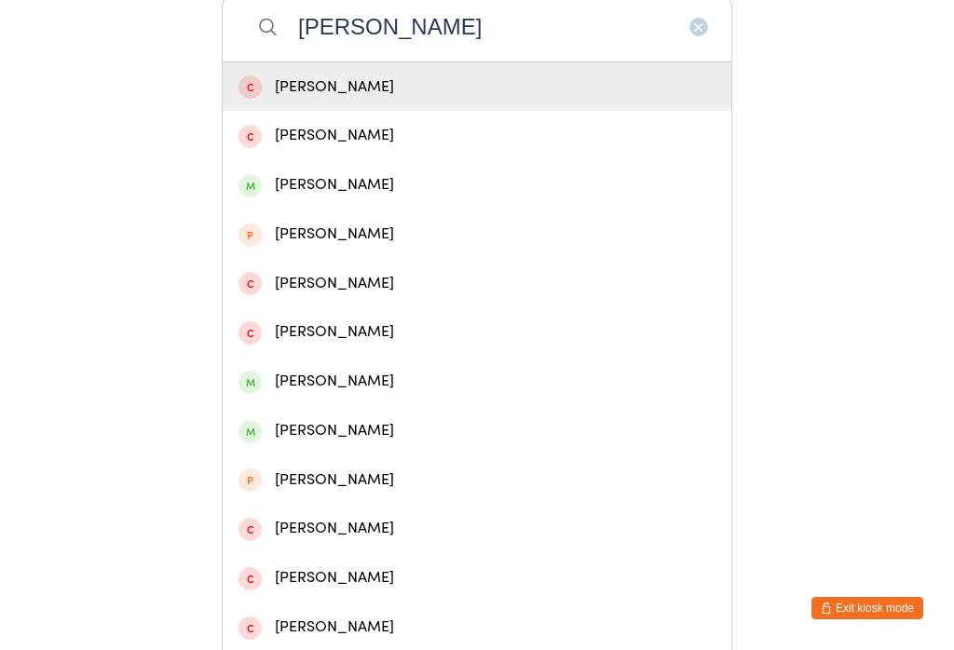
type input "[PERSON_NAME]"
click at [263, 191] on div "[PERSON_NAME]" at bounding box center [477, 184] width 477 height 25
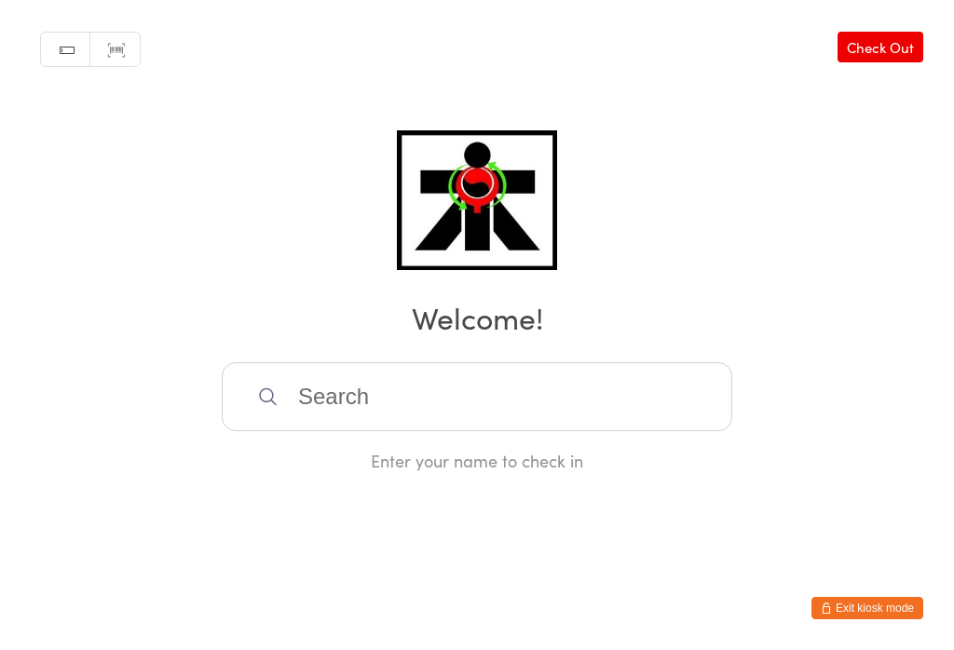
scroll to position [0, 0]
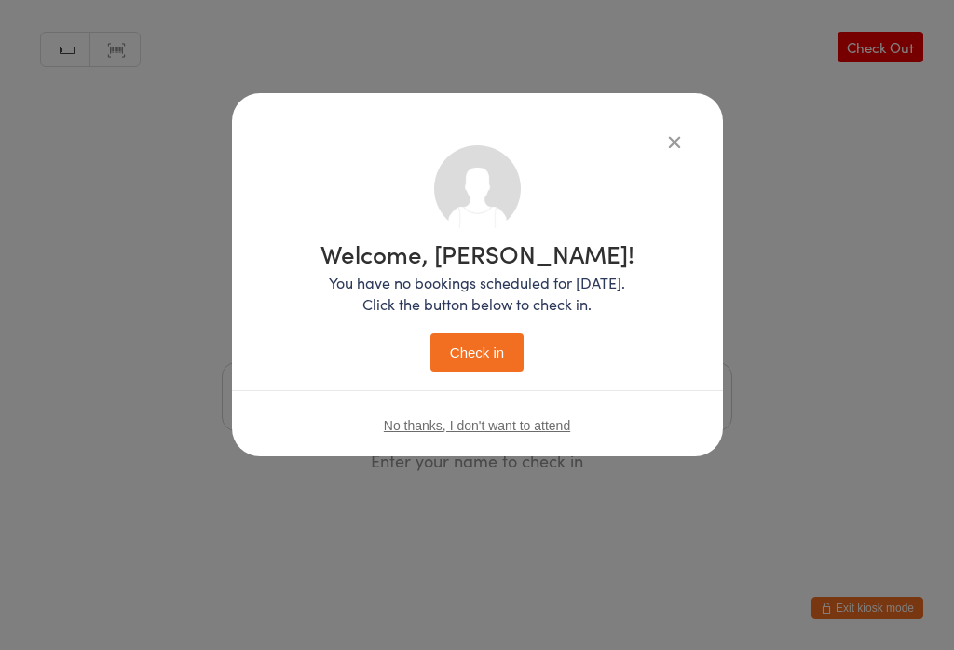
click at [466, 347] on button "Check in" at bounding box center [476, 353] width 93 height 38
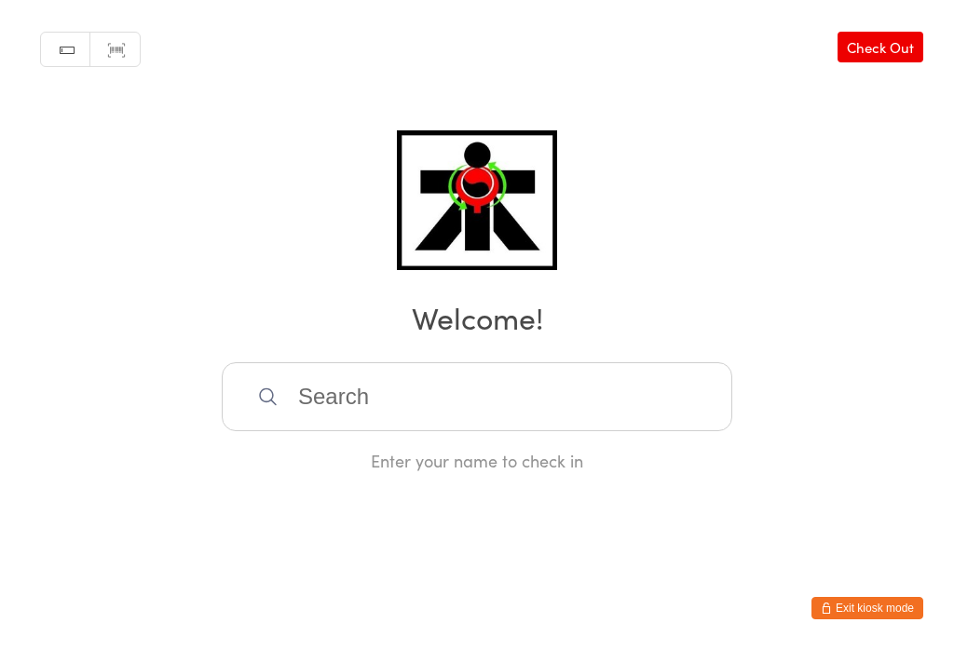
click at [332, 400] on input "search" at bounding box center [477, 396] width 511 height 69
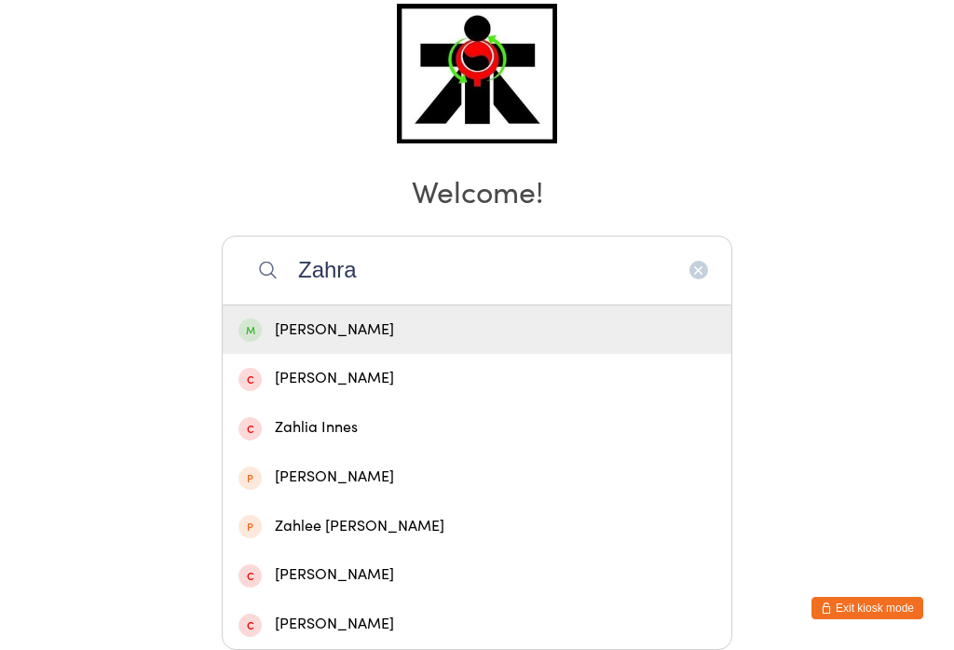
type input "Zahra"
click at [392, 306] on div "[PERSON_NAME]" at bounding box center [477, 330] width 509 height 49
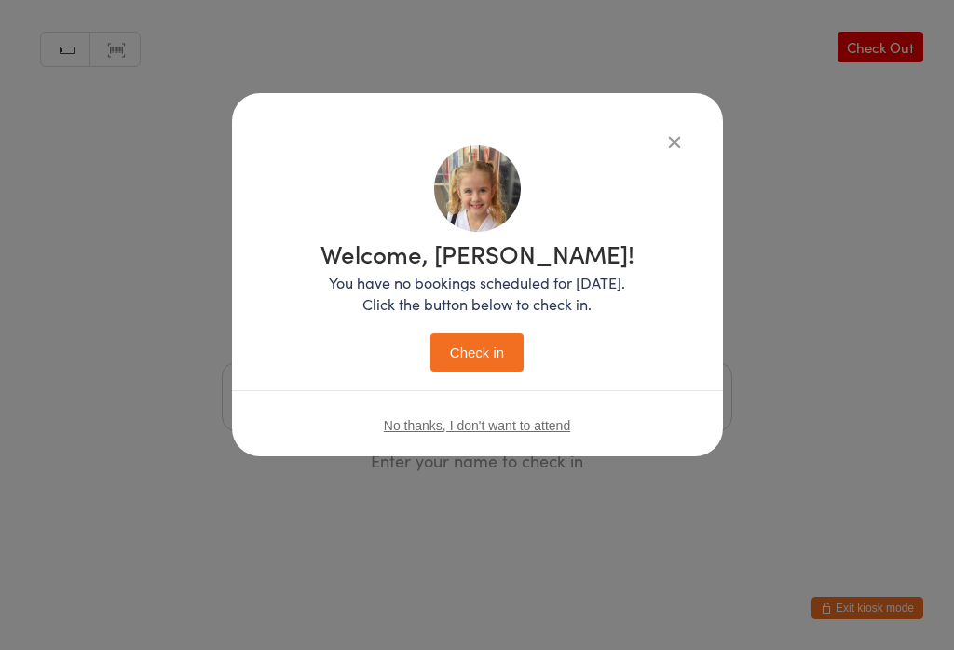
scroll to position [0, 0]
click at [485, 350] on button "Check in" at bounding box center [476, 353] width 93 height 38
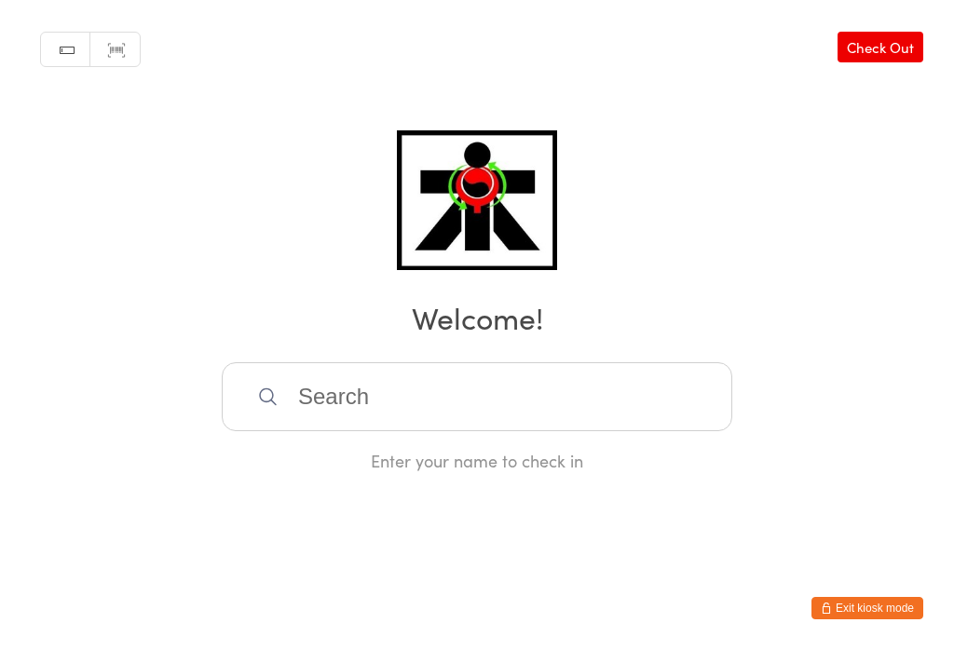
click at [421, 415] on input "search" at bounding box center [477, 396] width 511 height 69
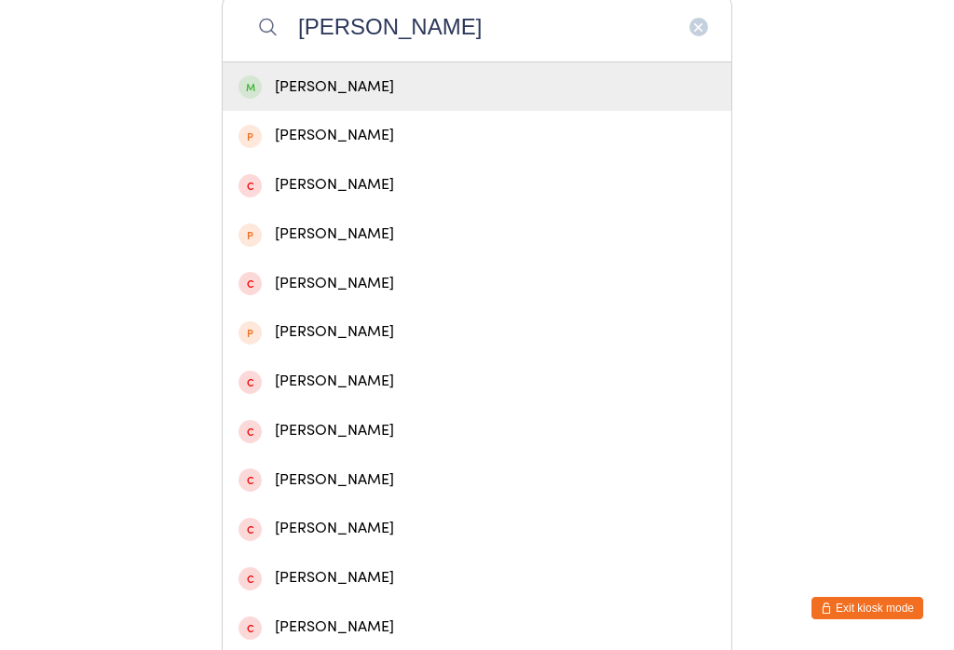
type input "[PERSON_NAME]"
click at [454, 91] on div "[PERSON_NAME]" at bounding box center [477, 87] width 477 height 25
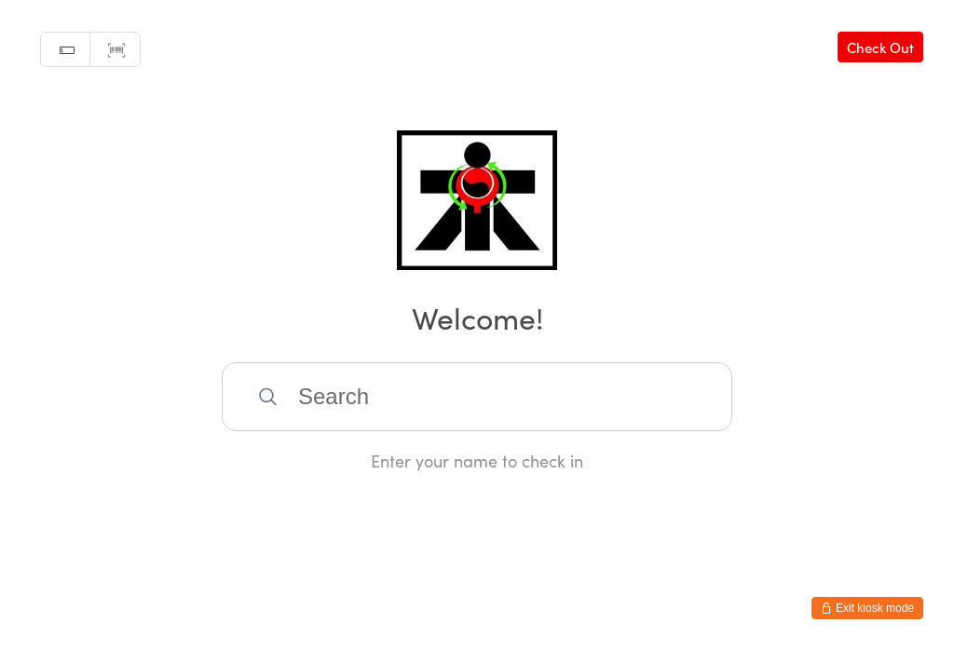
scroll to position [0, 0]
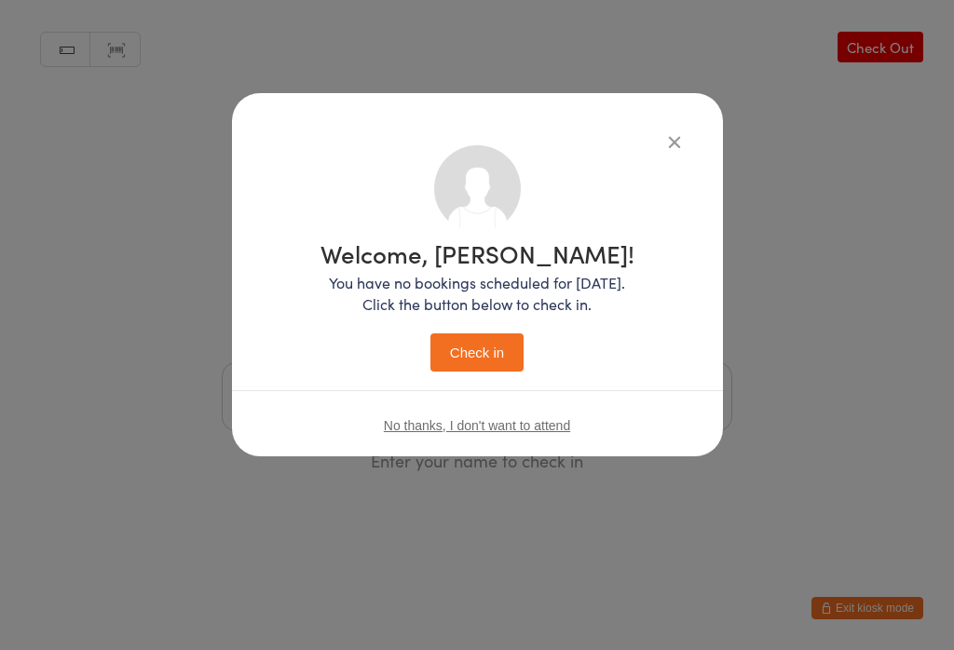
click at [485, 350] on button "Check in" at bounding box center [476, 353] width 93 height 38
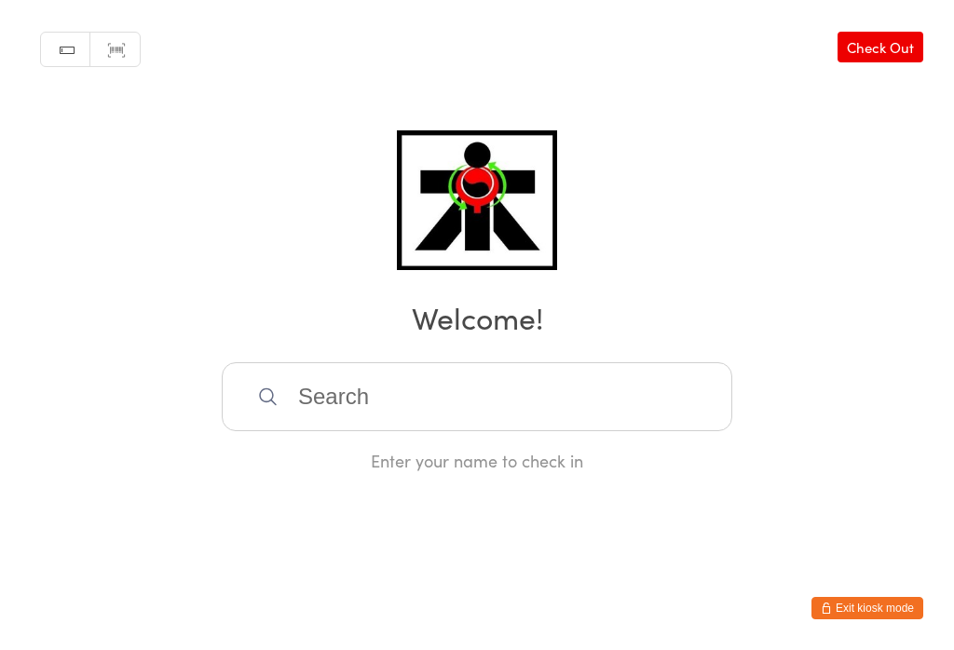
click at [571, 418] on input "search" at bounding box center [477, 396] width 511 height 69
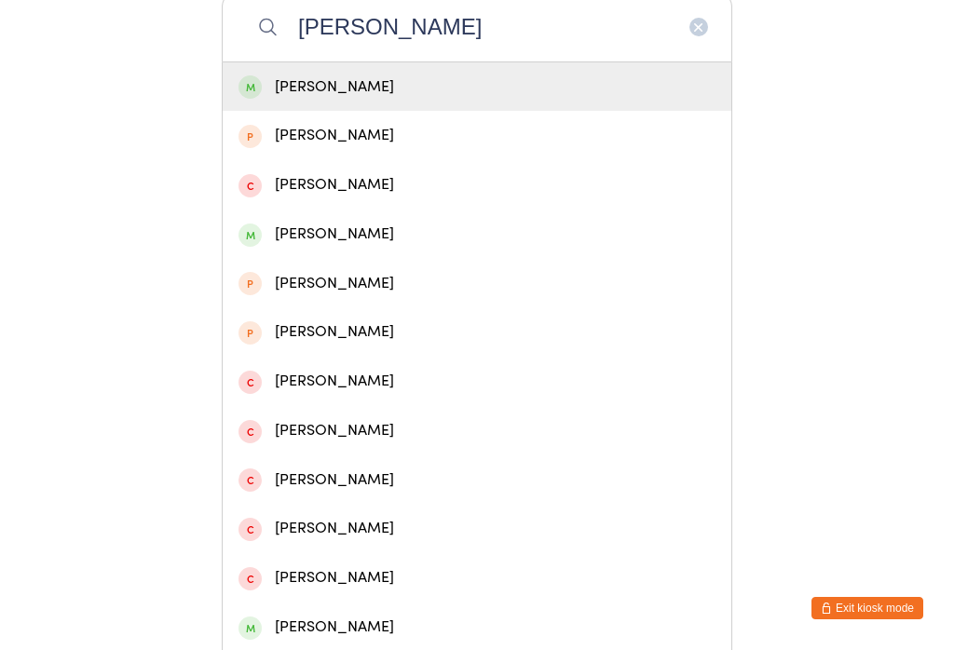
type input "[PERSON_NAME]"
click at [444, 100] on div "[PERSON_NAME]" at bounding box center [477, 87] width 477 height 25
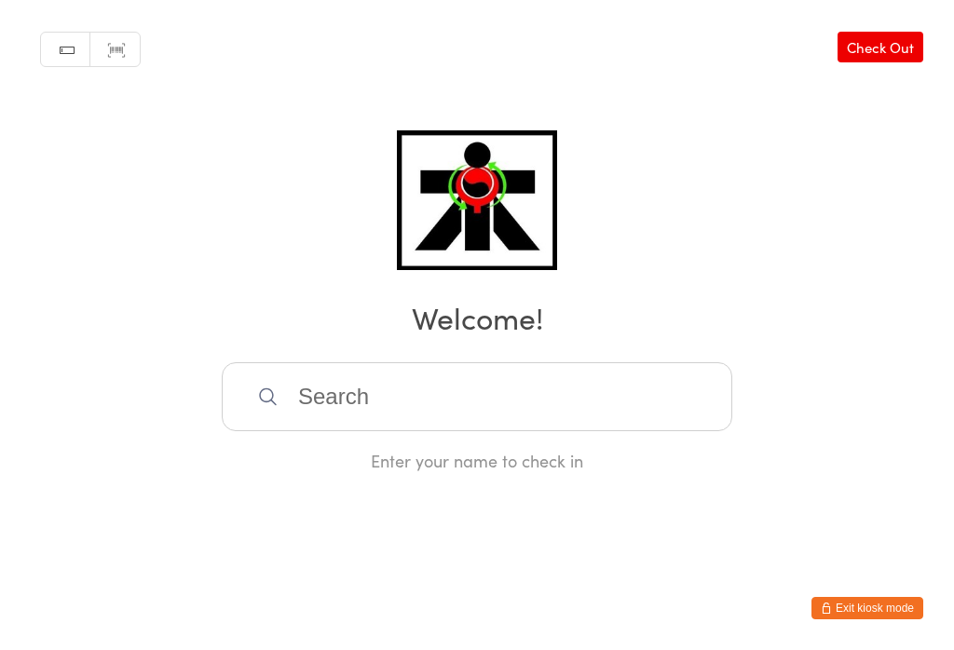
scroll to position [0, 0]
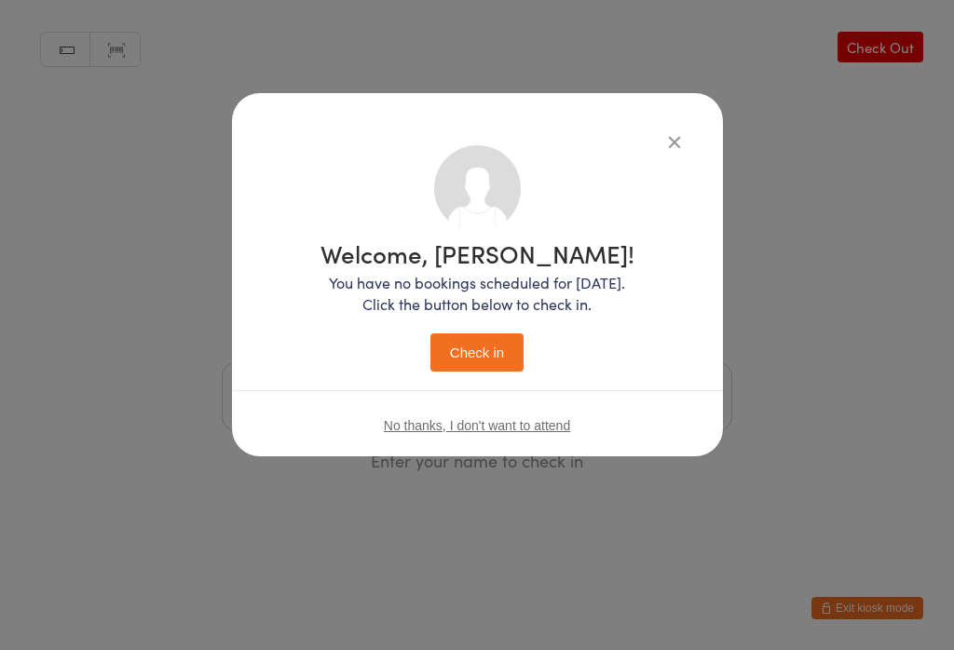
click at [485, 359] on button "Check in" at bounding box center [476, 353] width 93 height 38
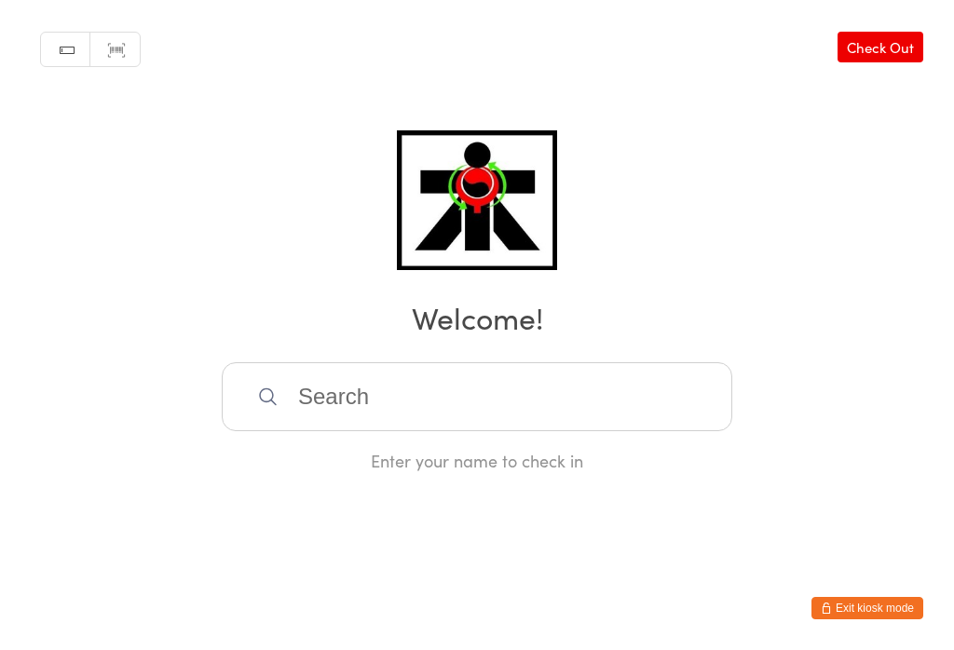
click at [362, 417] on input "search" at bounding box center [477, 396] width 511 height 69
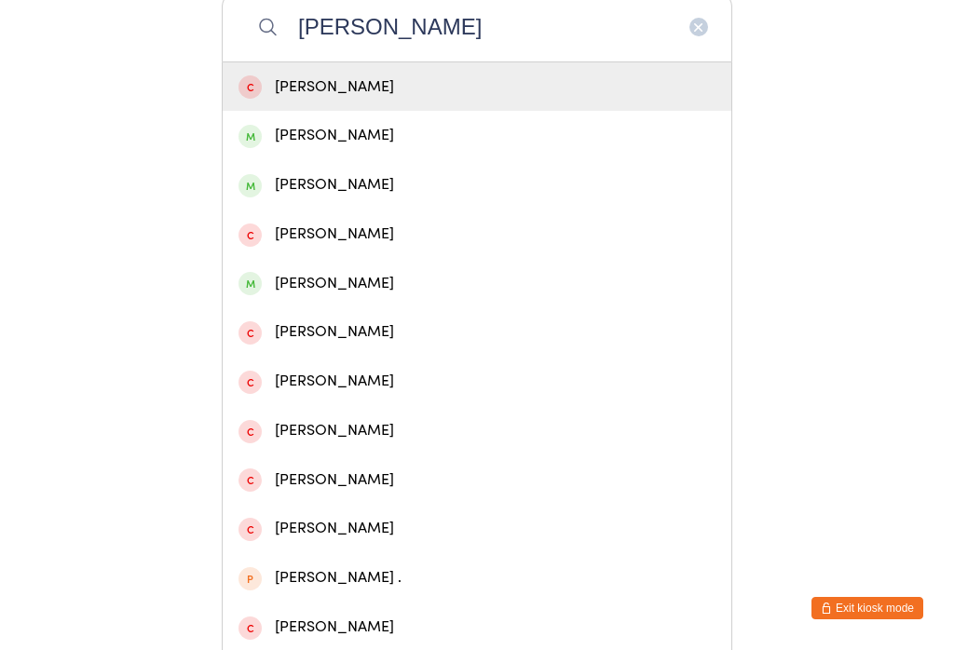
type input "[PERSON_NAME]"
click at [371, 198] on div "[PERSON_NAME]" at bounding box center [477, 184] width 477 height 25
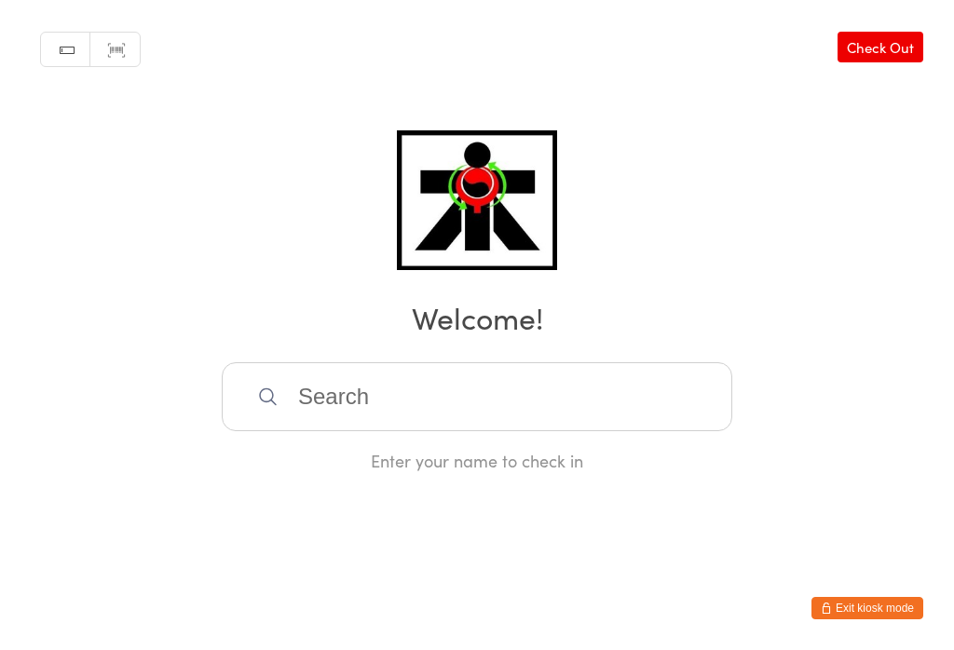
scroll to position [0, 0]
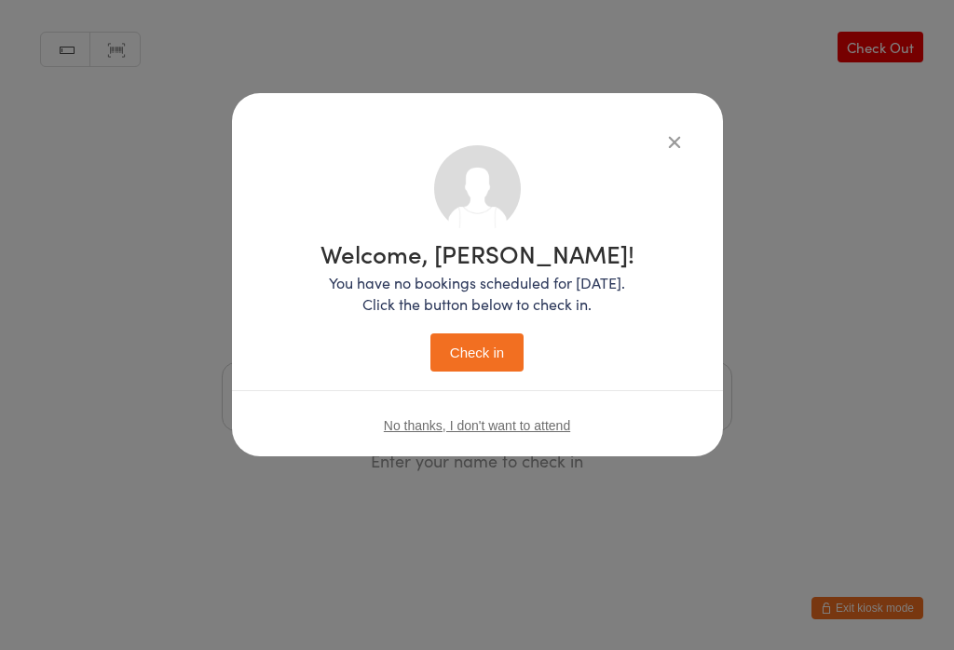
click at [479, 347] on button "Check in" at bounding box center [476, 353] width 93 height 38
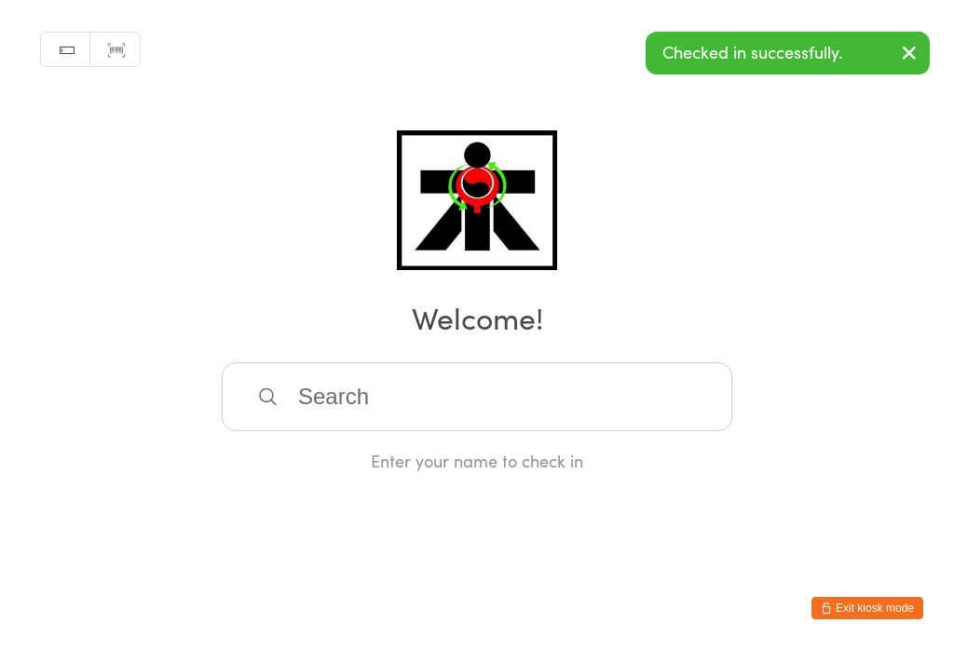
click at [466, 420] on input "search" at bounding box center [477, 396] width 511 height 69
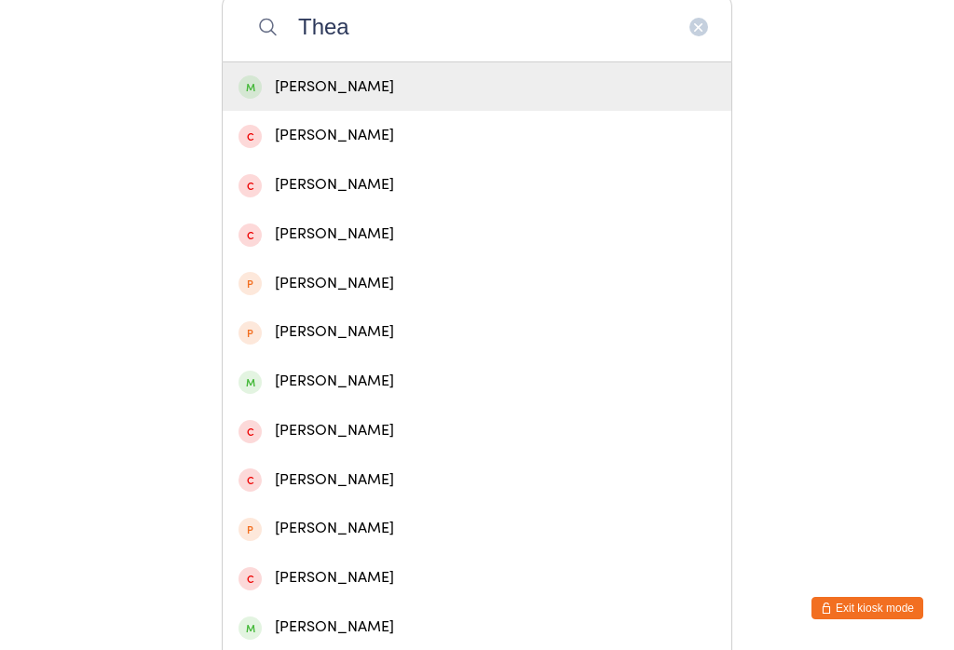
type input "Thea"
click at [411, 90] on div "[PERSON_NAME]" at bounding box center [477, 87] width 477 height 25
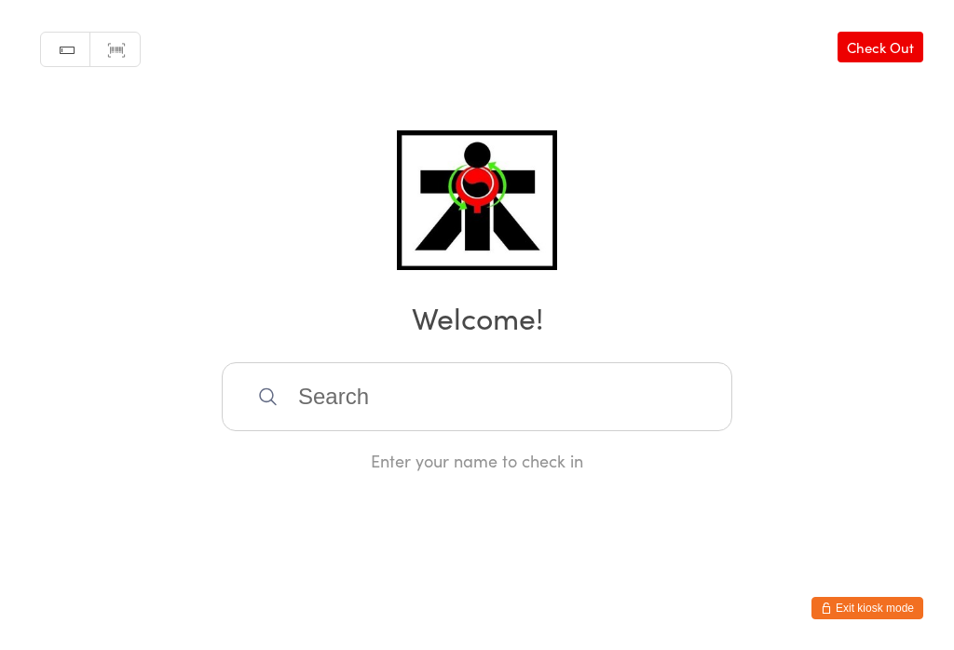
scroll to position [0, 0]
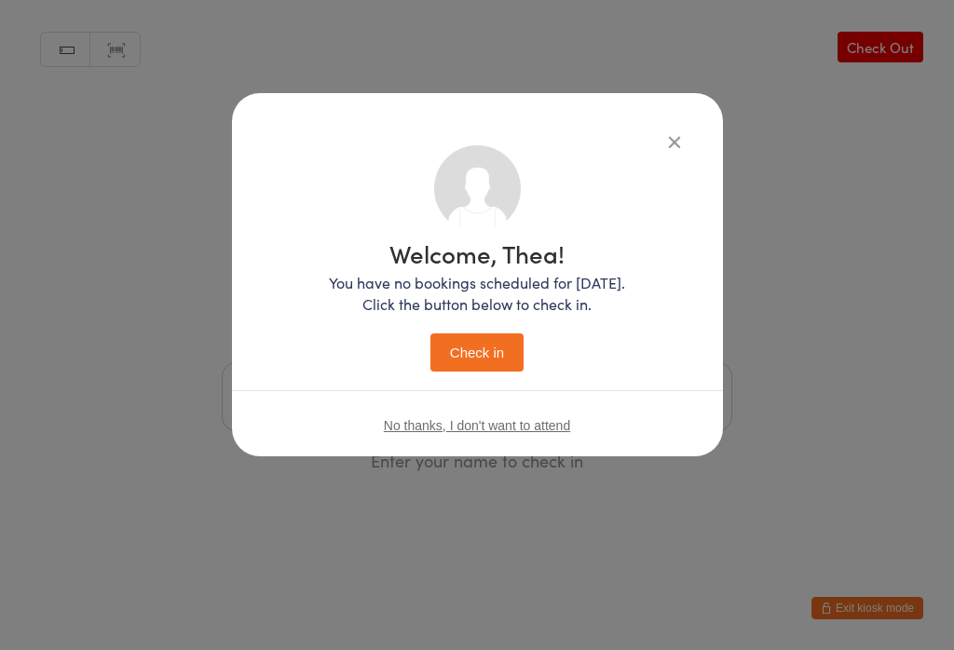
click at [482, 361] on button "Check in" at bounding box center [476, 353] width 93 height 38
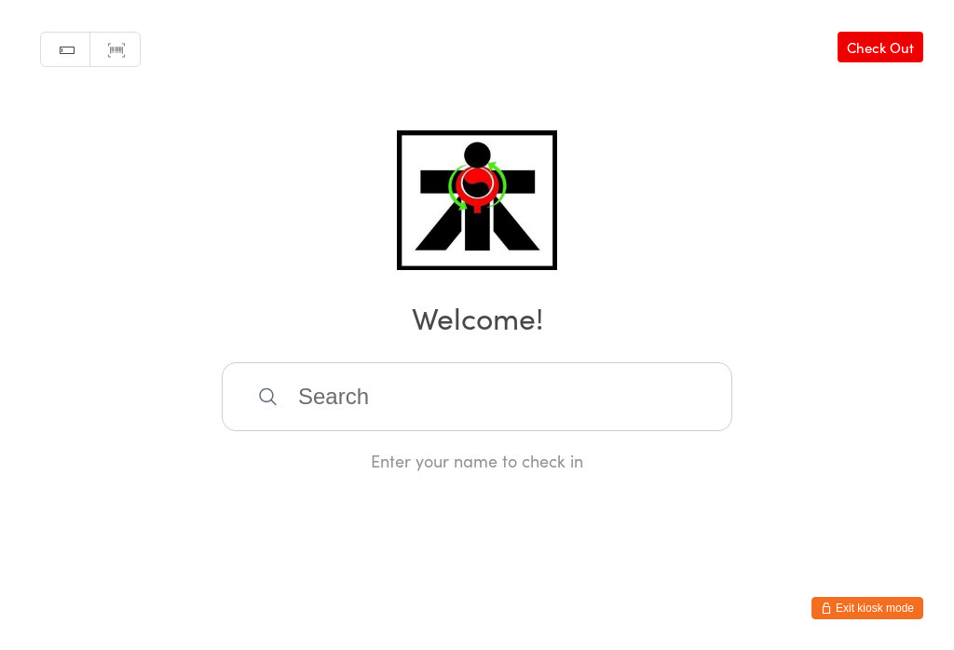
click at [533, 394] on input "search" at bounding box center [477, 396] width 511 height 69
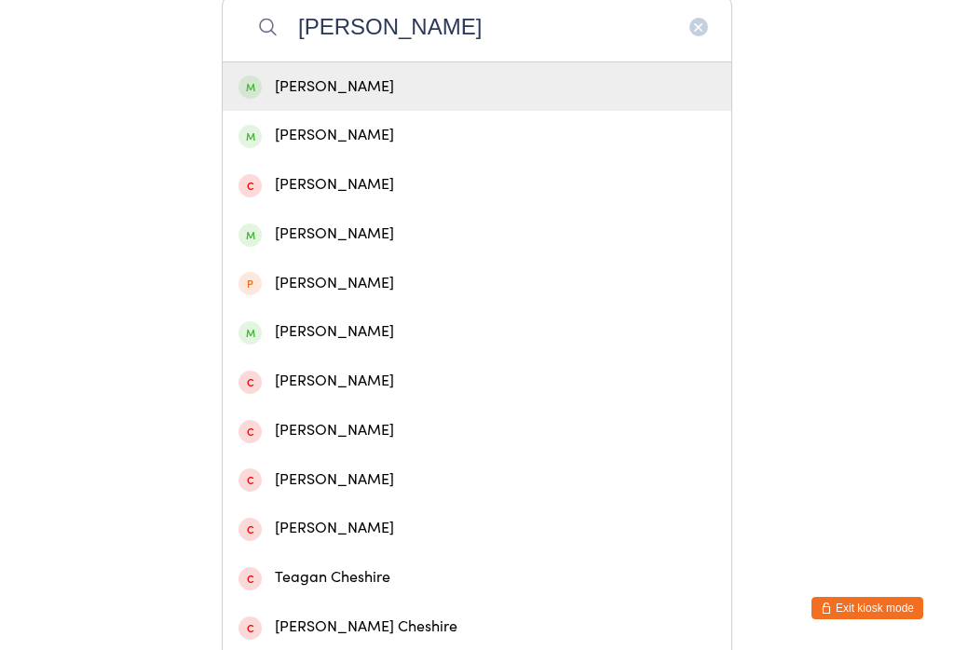
type input "[PERSON_NAME]"
click at [418, 112] on div "[PERSON_NAME]" at bounding box center [477, 86] width 509 height 49
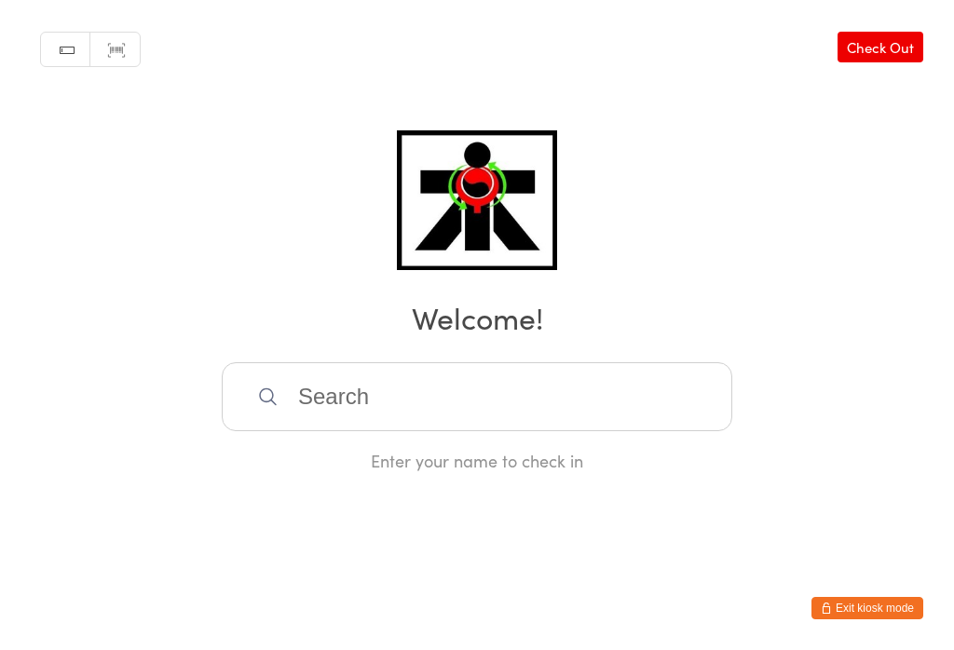
scroll to position [0, 0]
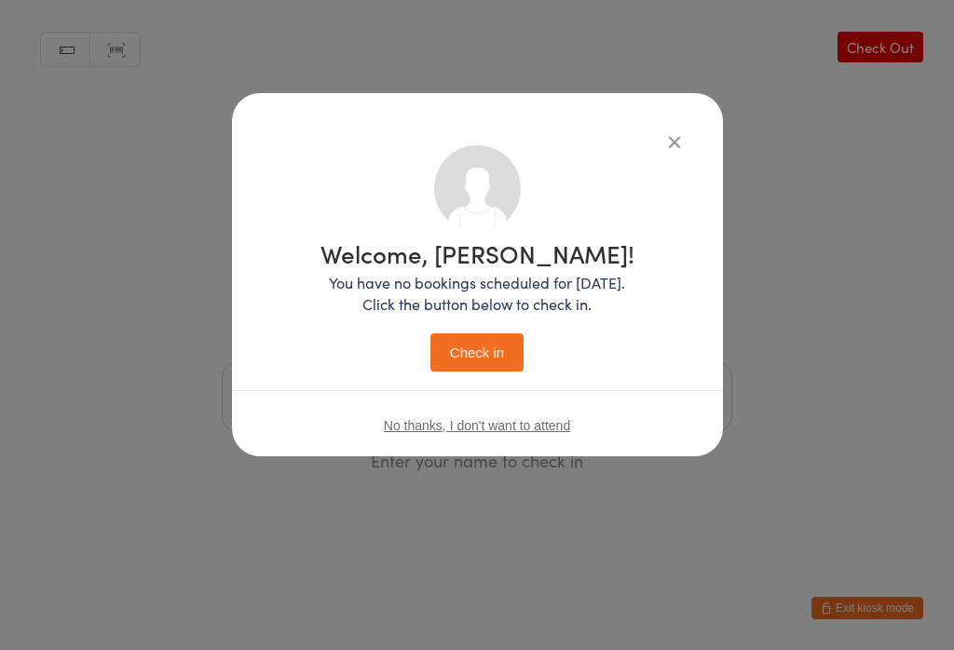
click at [475, 337] on button "Check in" at bounding box center [476, 353] width 93 height 38
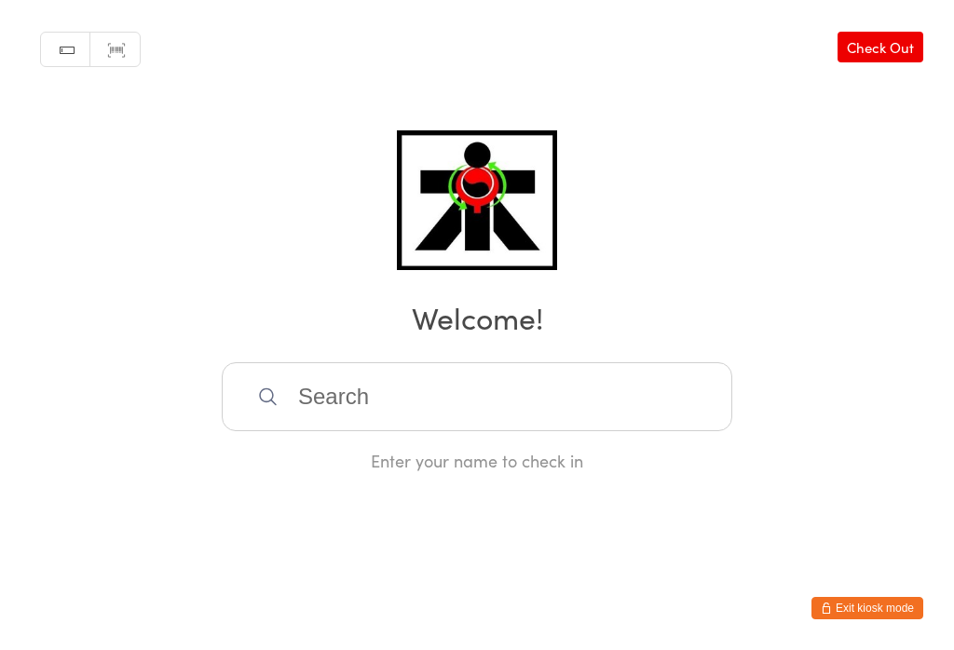
click at [409, 371] on input "search" at bounding box center [477, 396] width 511 height 69
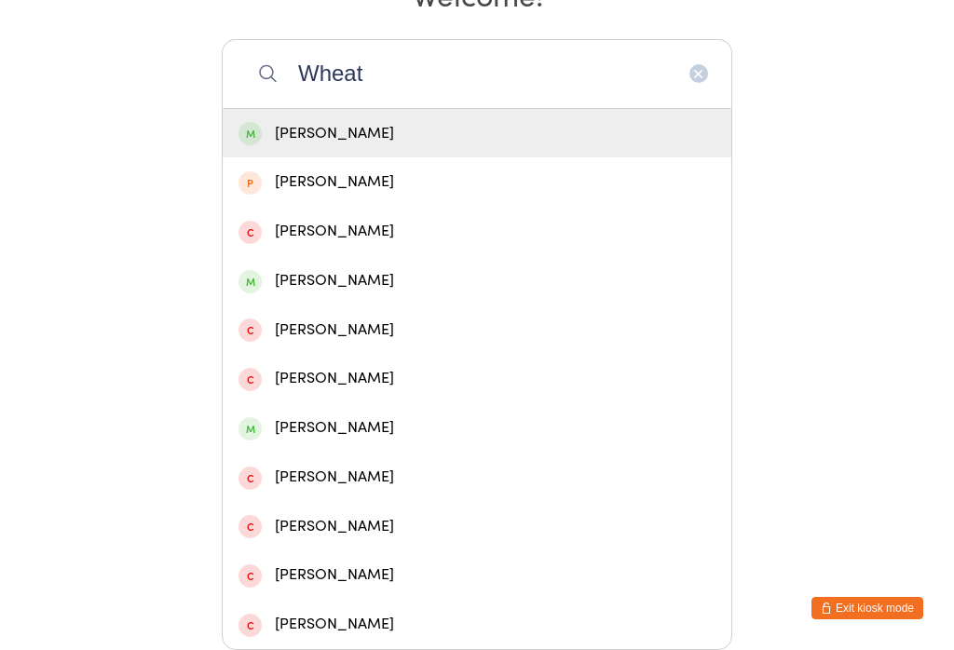
type input "Wheat"
click at [312, 121] on div "[PERSON_NAME]" at bounding box center [477, 133] width 477 height 25
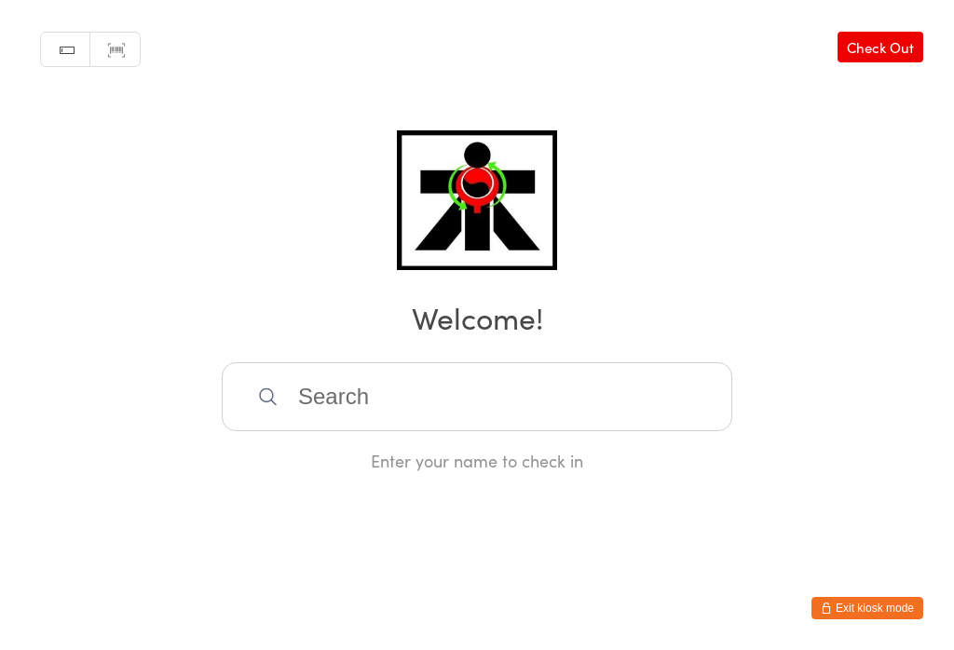
scroll to position [0, 0]
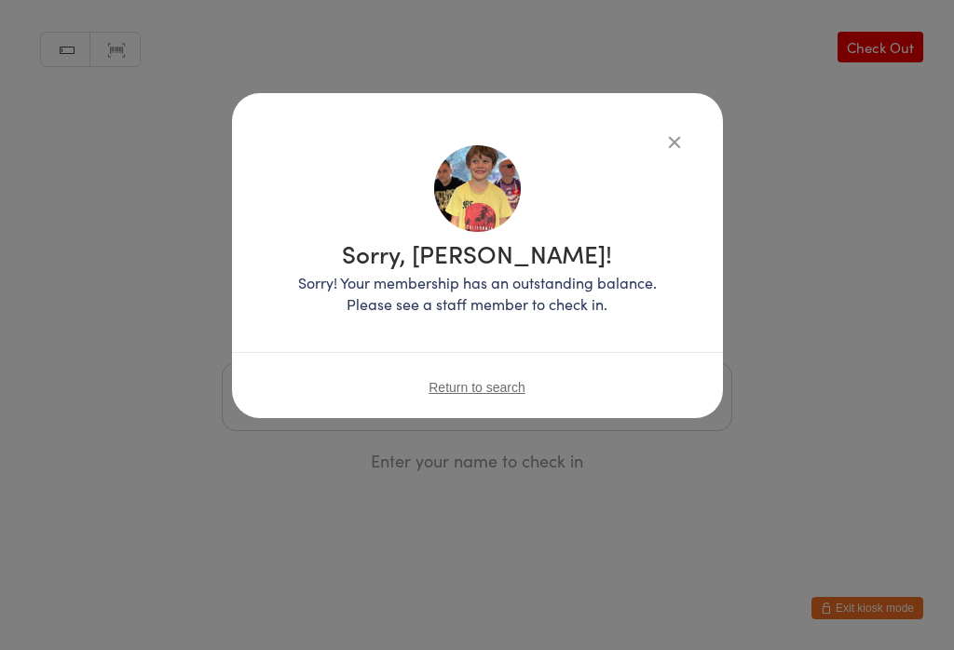
click at [632, 402] on div "Return to search" at bounding box center [477, 387] width 491 height 70
click at [460, 409] on div "Return to search" at bounding box center [477, 387] width 491 height 70
click at [458, 381] on span "Return to search" at bounding box center [477, 387] width 97 height 15
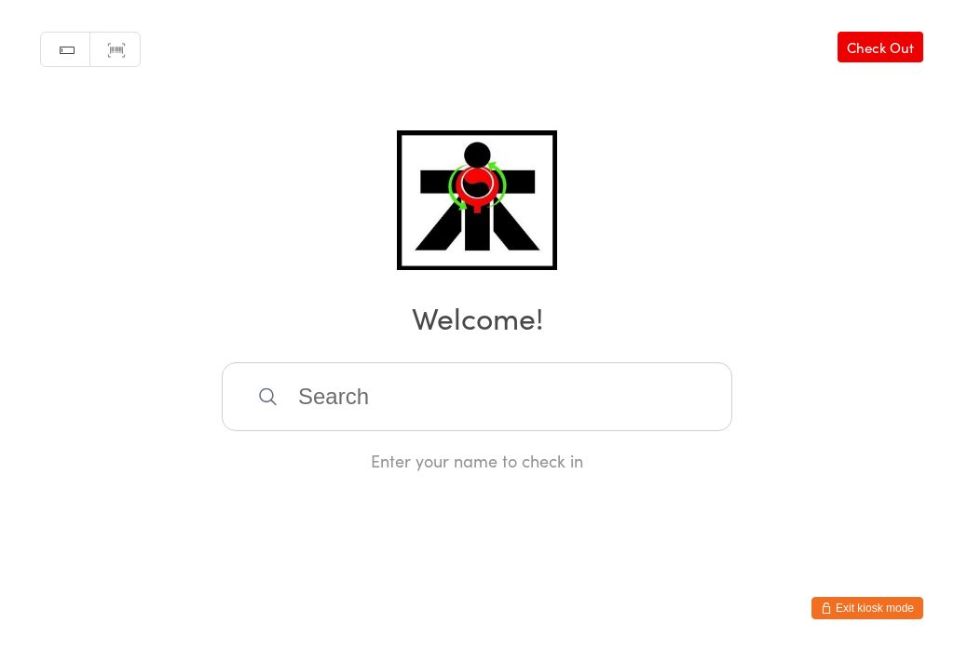
click at [452, 410] on input "search" at bounding box center [477, 396] width 511 height 69
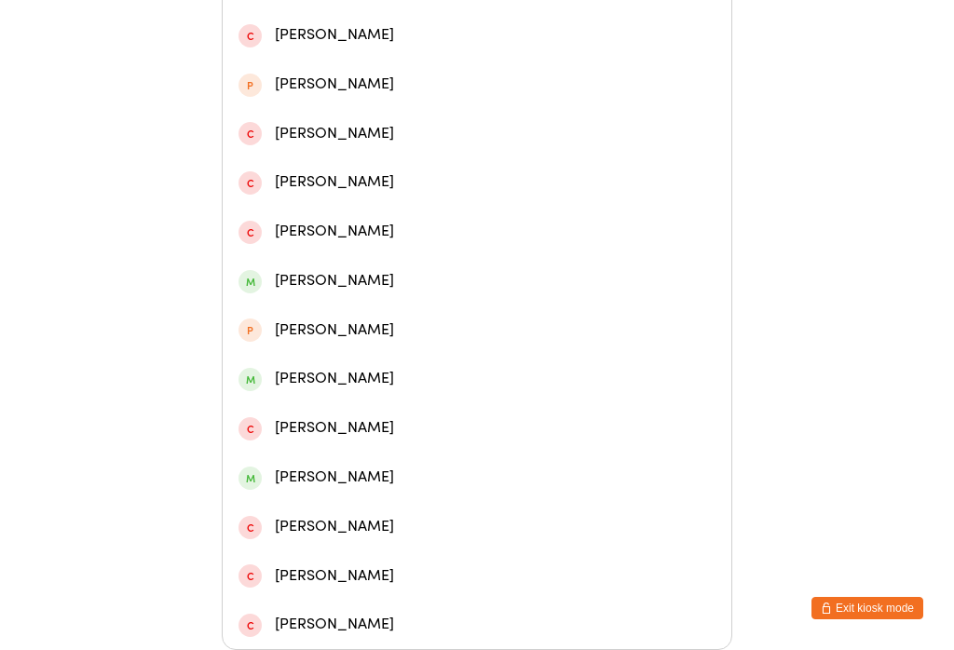
scroll to position [636, 0]
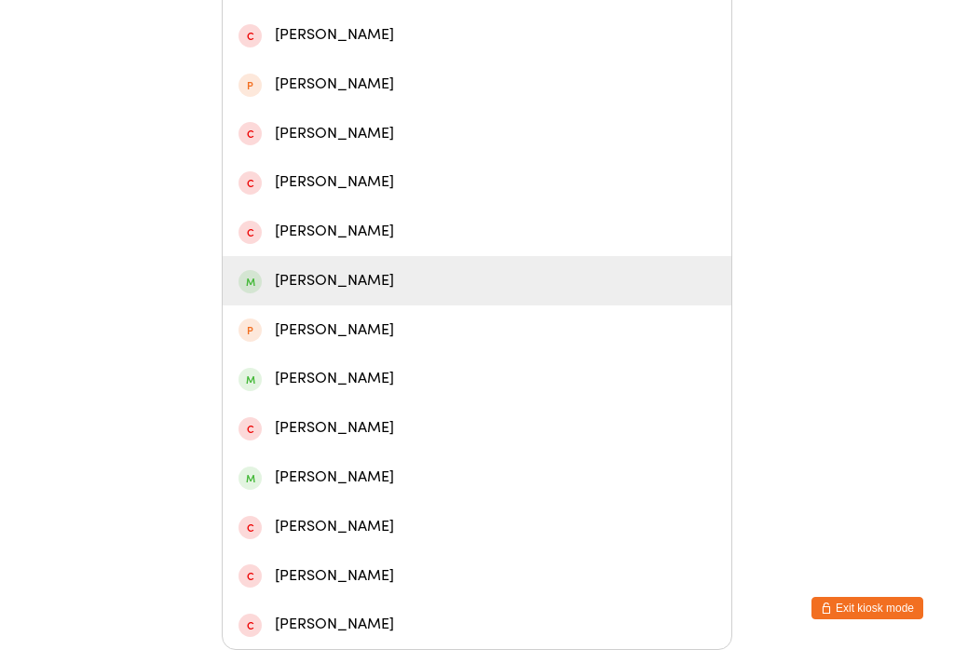
type input "[PERSON_NAME]"
click at [271, 268] on div "[PERSON_NAME]" at bounding box center [477, 280] width 477 height 25
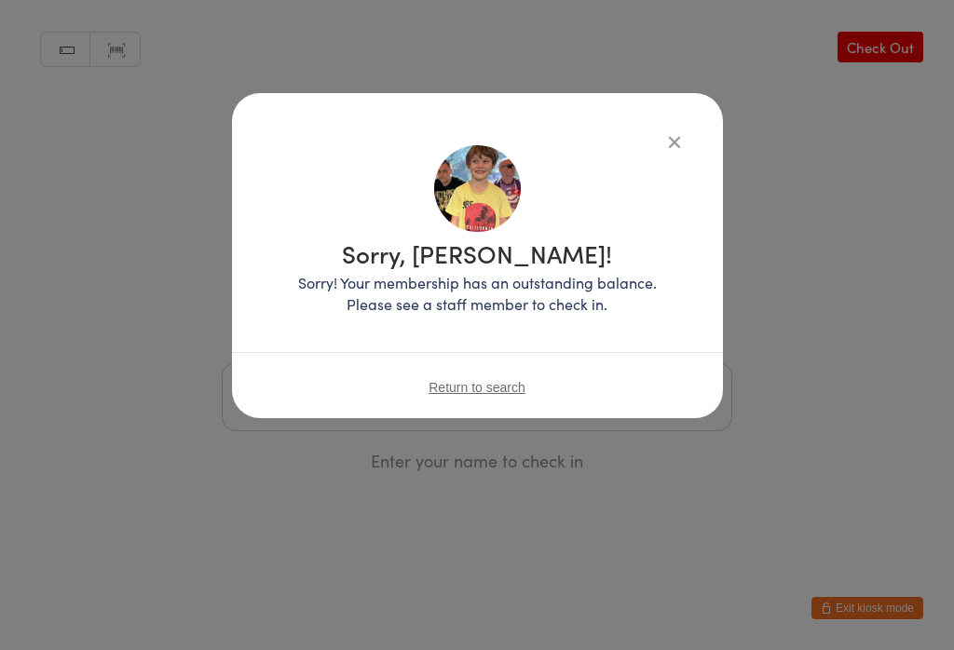
click at [414, 390] on div "Return to search" at bounding box center [477, 387] width 491 height 70
click at [451, 395] on span "Return to search" at bounding box center [477, 387] width 97 height 15
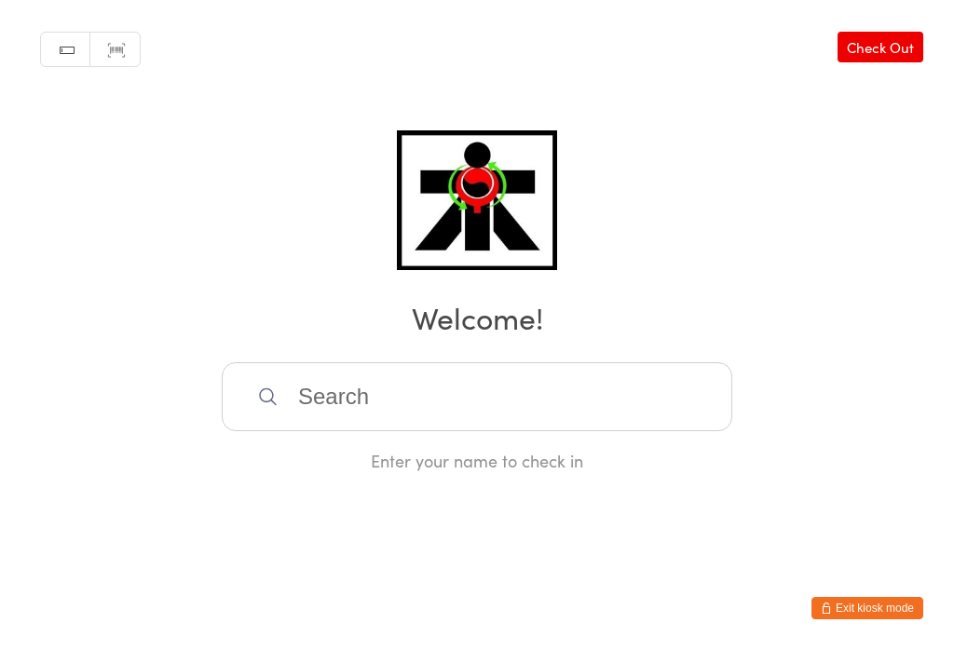
click at [376, 406] on input "search" at bounding box center [477, 396] width 511 height 69
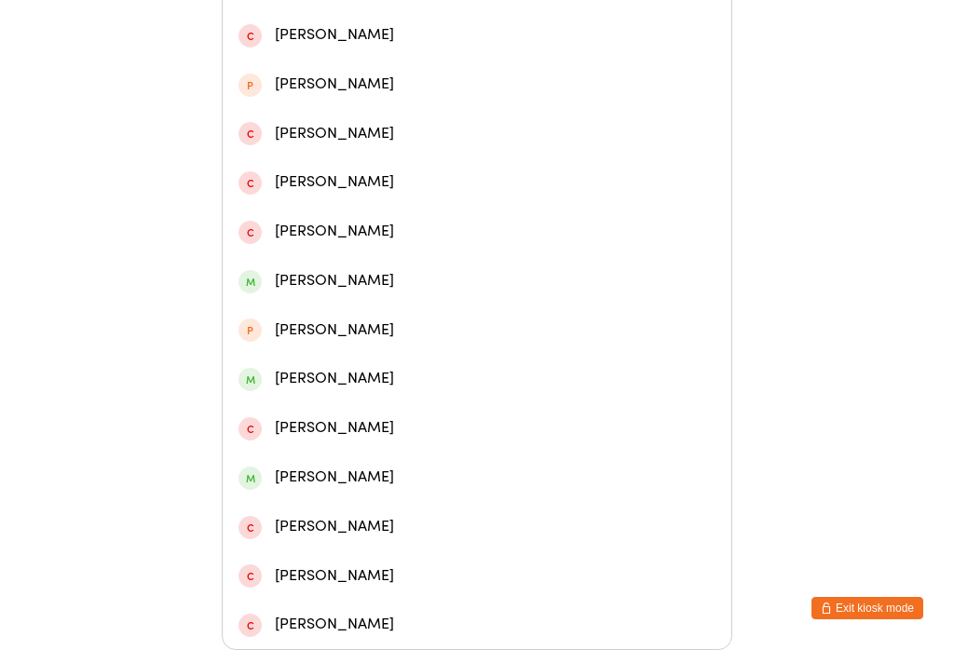
scroll to position [696, 0]
type input "[PERSON_NAME]"
click at [294, 268] on div "[PERSON_NAME]" at bounding box center [477, 280] width 477 height 25
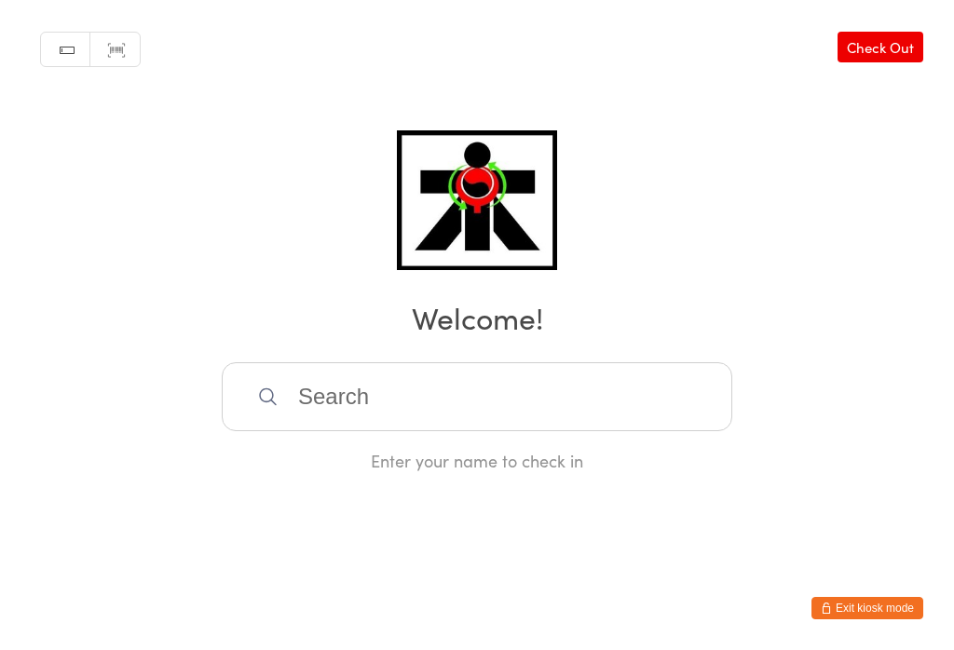
scroll to position [0, 0]
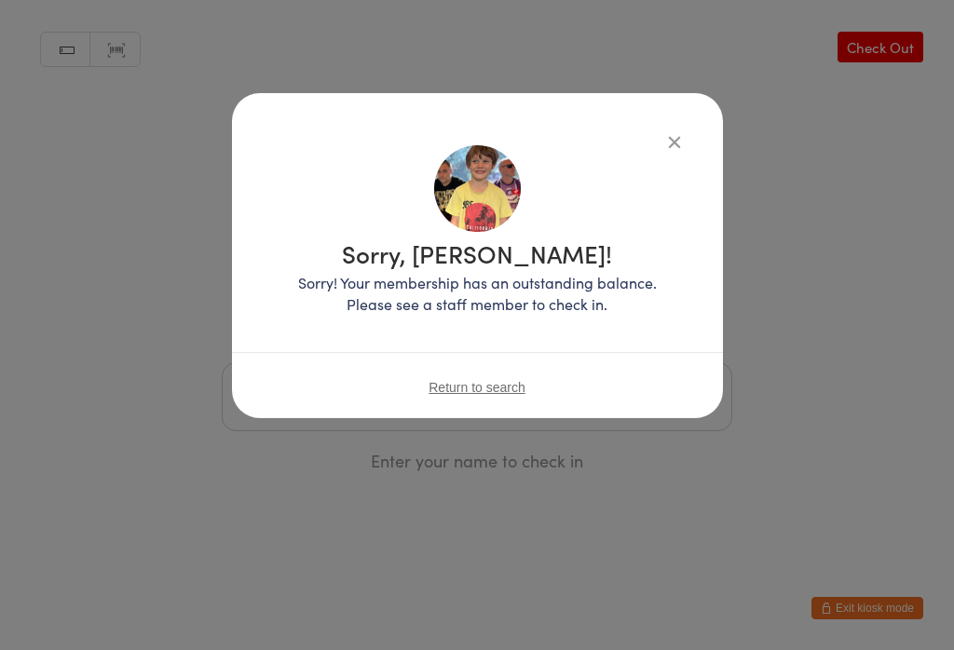
click at [482, 381] on span "Return to search" at bounding box center [477, 387] width 97 height 15
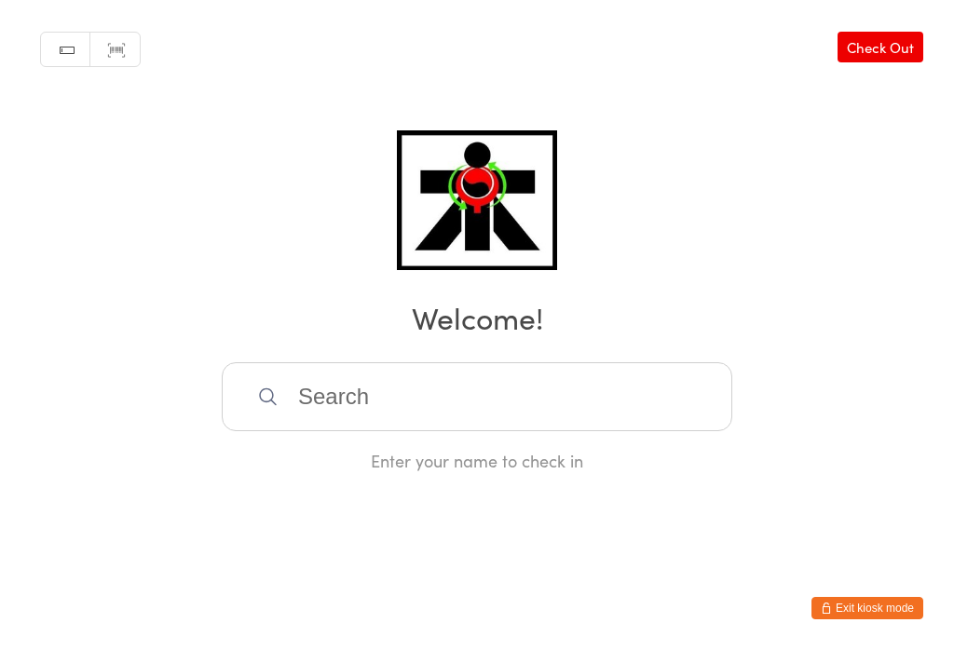
click at [450, 407] on input "search" at bounding box center [477, 396] width 511 height 69
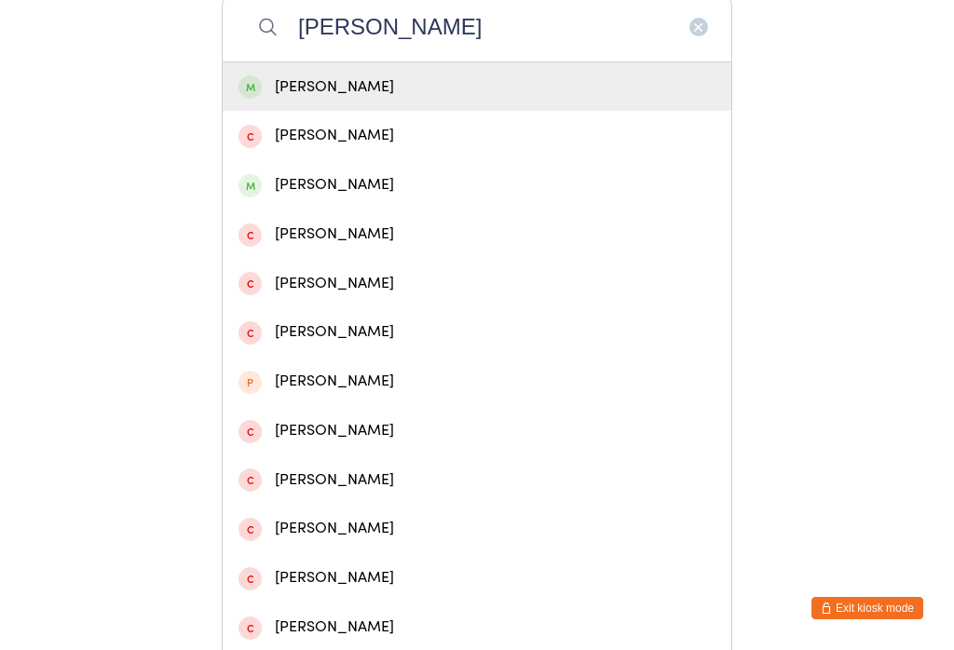
type input "[PERSON_NAME]"
click at [517, 100] on div "[PERSON_NAME]" at bounding box center [477, 87] width 477 height 25
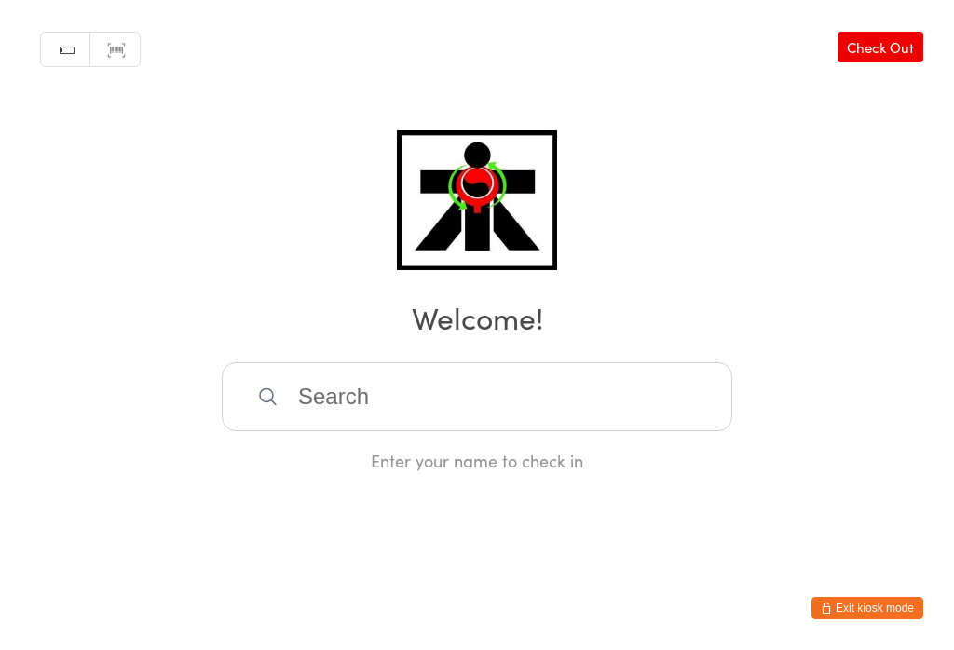
scroll to position [0, 0]
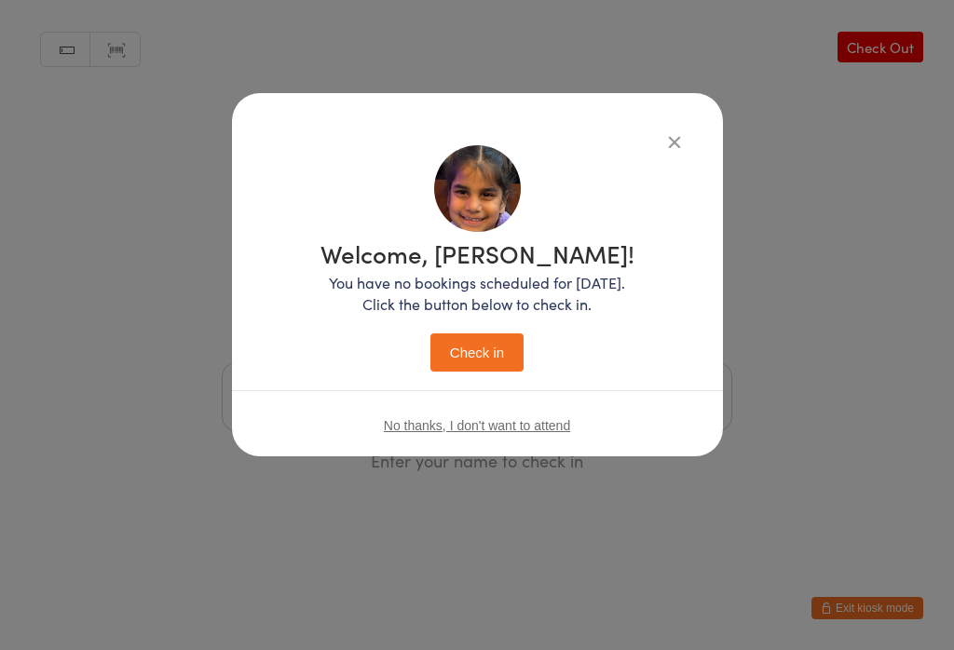
click at [493, 358] on button "Check in" at bounding box center [476, 353] width 93 height 38
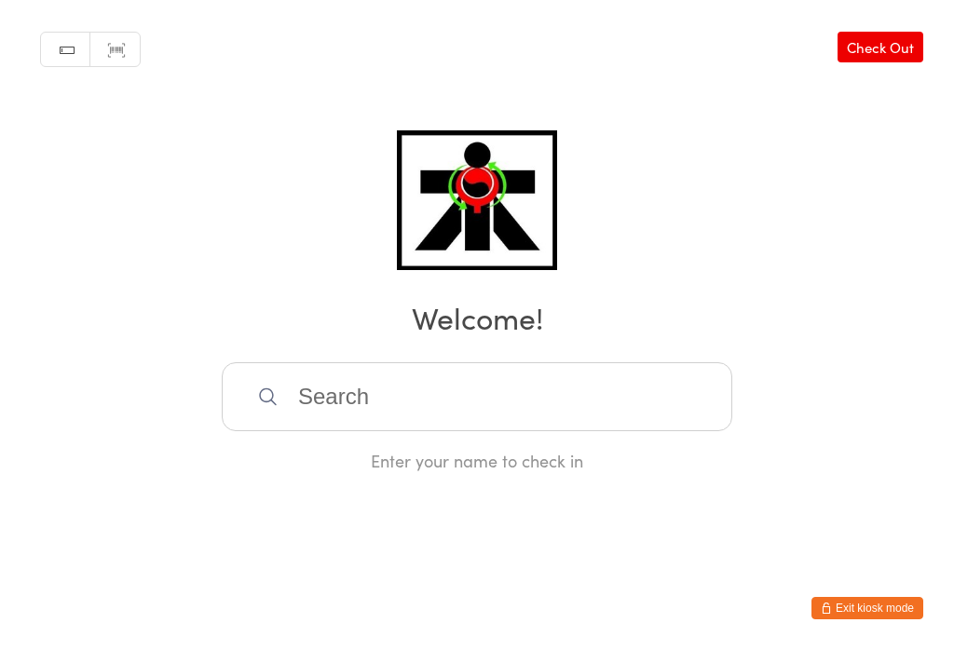
click at [395, 408] on input "search" at bounding box center [477, 396] width 511 height 69
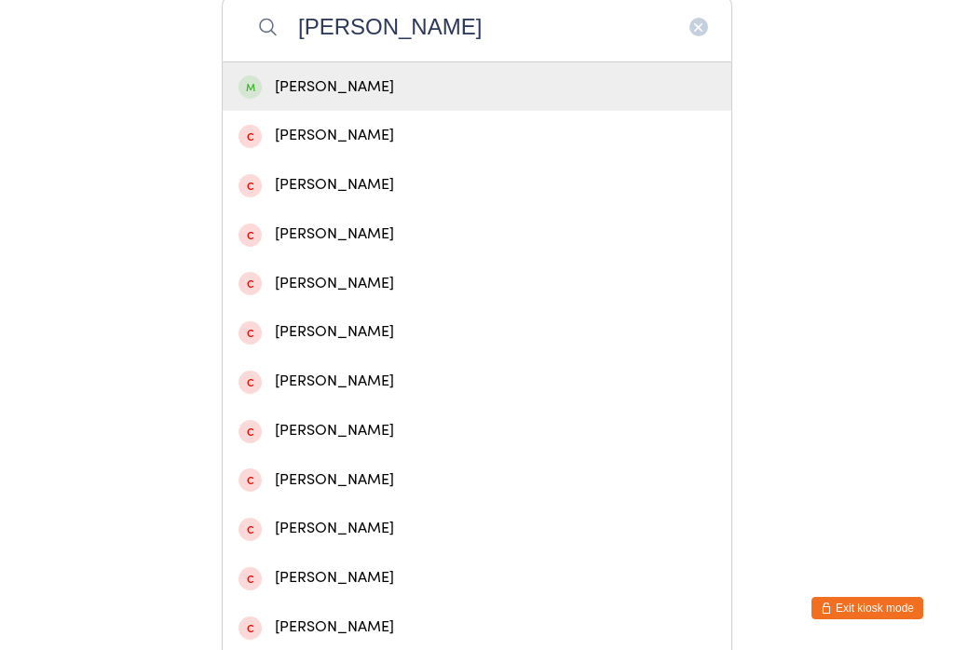
type input "[PERSON_NAME]"
click at [263, 93] on div "[PERSON_NAME]" at bounding box center [477, 87] width 477 height 25
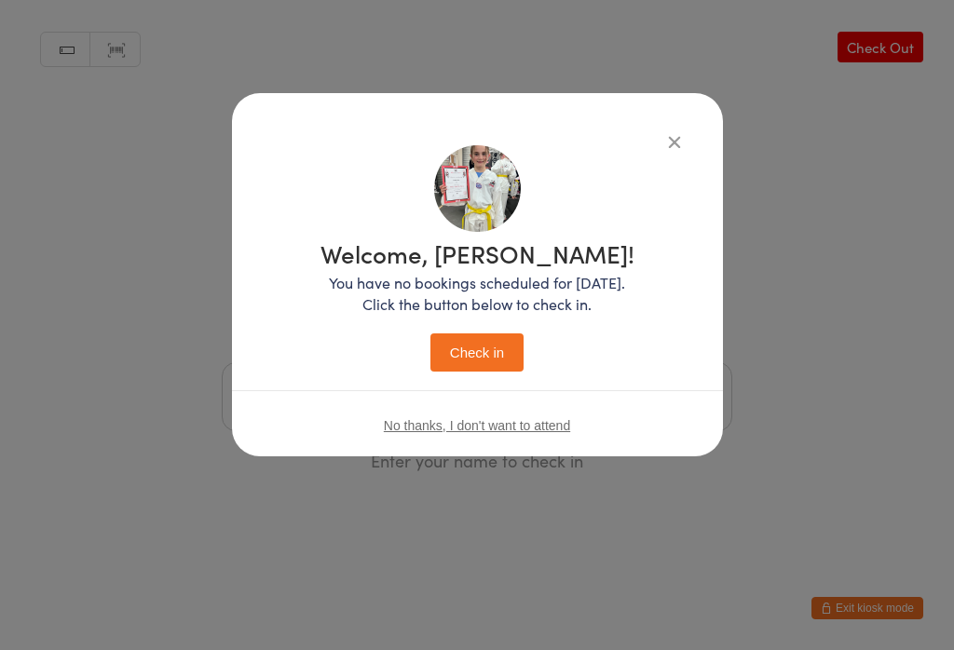
scroll to position [0, 0]
click at [460, 338] on button "Check in" at bounding box center [476, 353] width 93 height 38
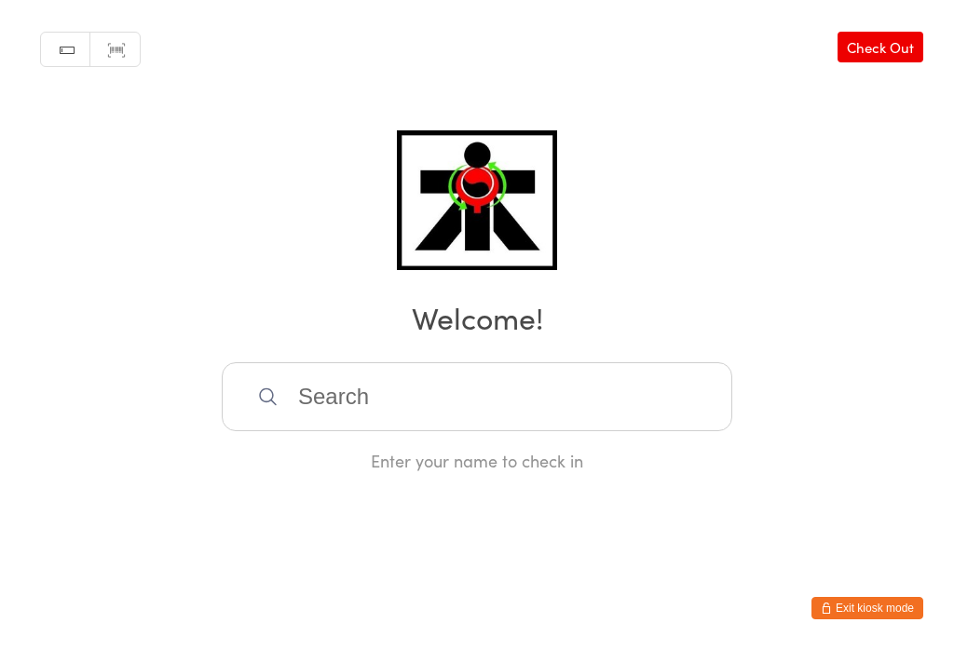
click at [307, 404] on input "search" at bounding box center [477, 396] width 511 height 69
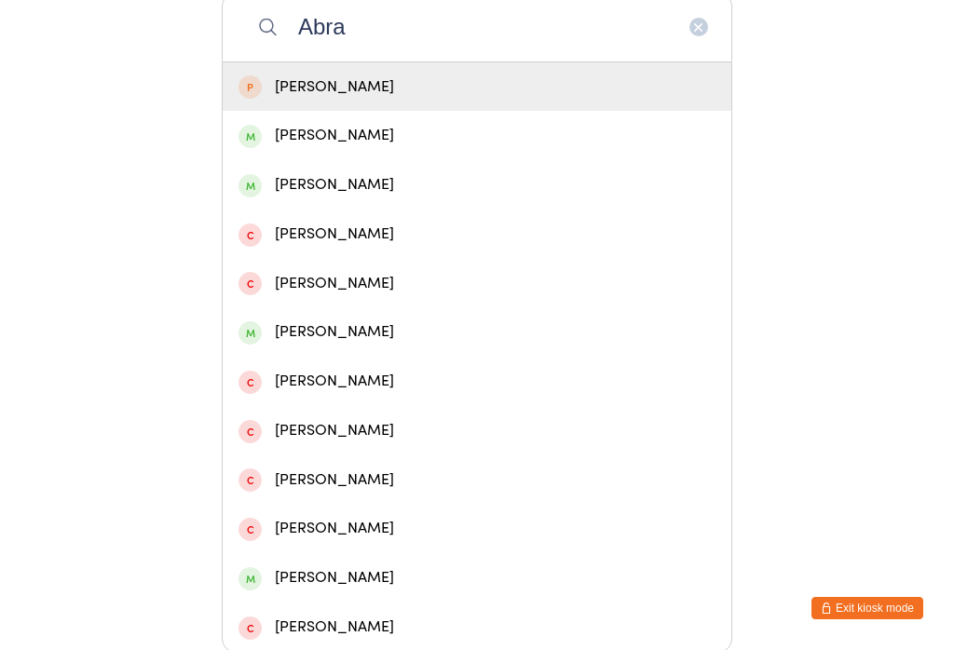
type input "Abra"
click at [270, 140] on div "[PERSON_NAME]" at bounding box center [477, 135] width 477 height 25
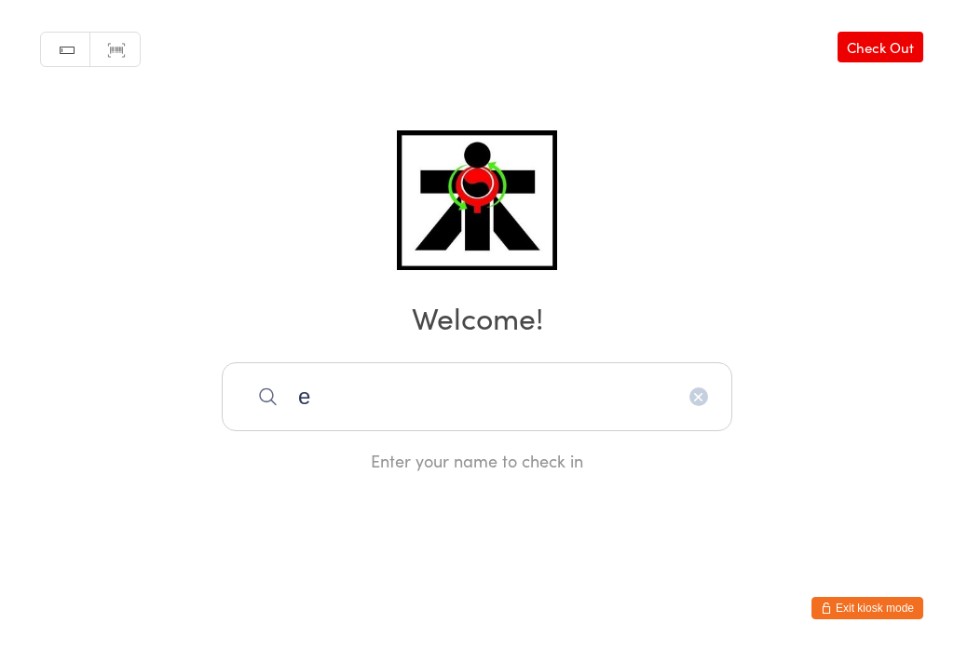
type input "e"
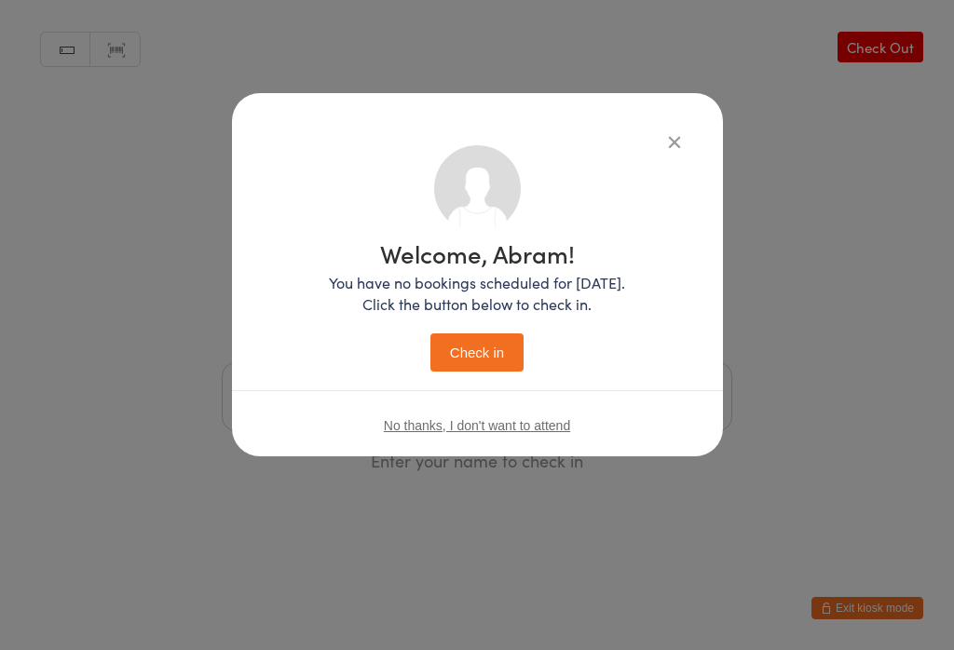
scroll to position [0, 0]
click at [278, 137] on div "Welcome, Abram! You have no bookings scheduled for [DATE]. Click the button bel…" at bounding box center [477, 302] width 416 height 345
click at [664, 137] on icon "button" at bounding box center [674, 141] width 20 height 20
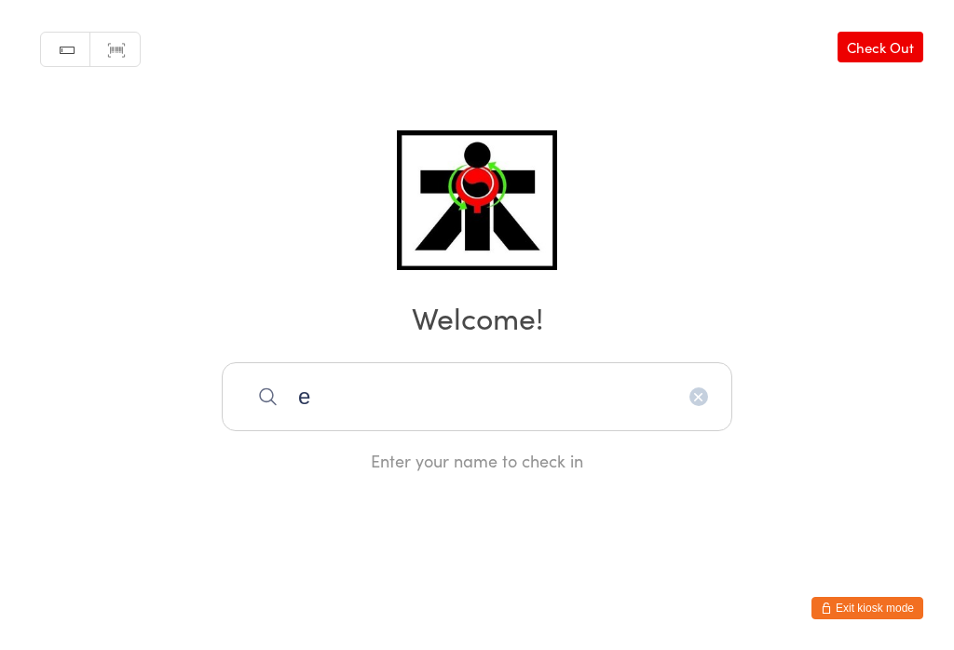
click at [287, 411] on input "e" at bounding box center [477, 396] width 511 height 69
click at [325, 362] on input "e" at bounding box center [477, 396] width 511 height 69
click at [301, 362] on input "e" at bounding box center [477, 396] width 511 height 69
click at [294, 362] on input "e" at bounding box center [477, 396] width 511 height 69
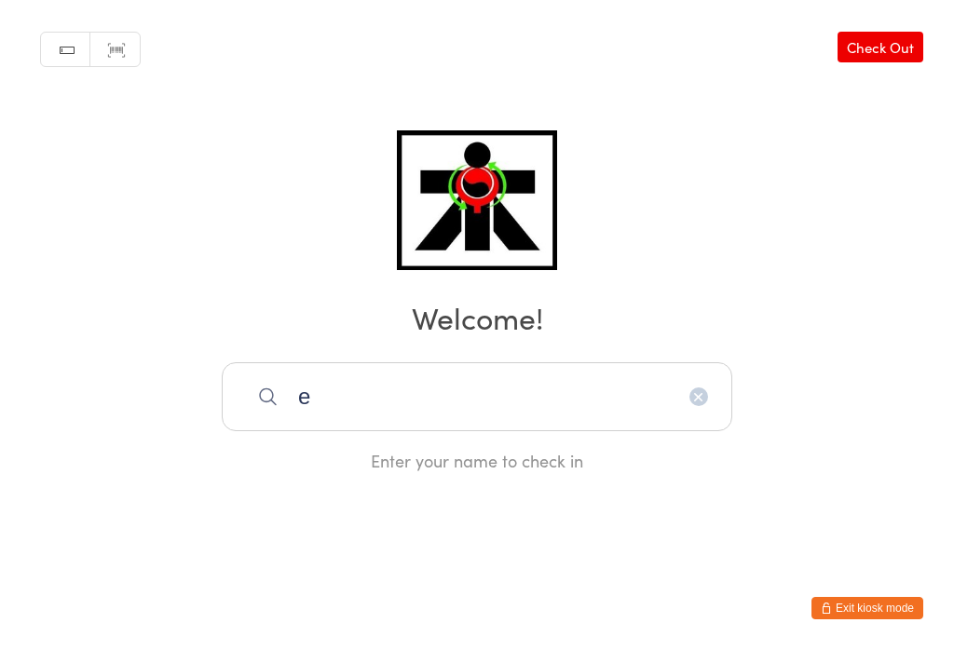
click at [317, 362] on input "e" at bounding box center [477, 396] width 511 height 69
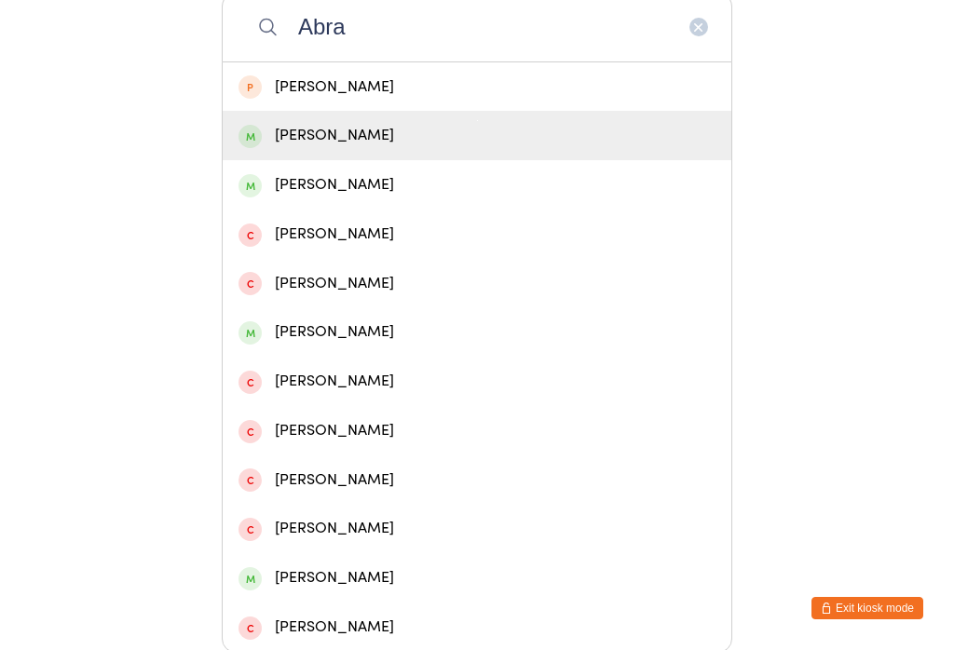
type input "Abra"
click at [303, 148] on div "[PERSON_NAME]" at bounding box center [477, 135] width 477 height 25
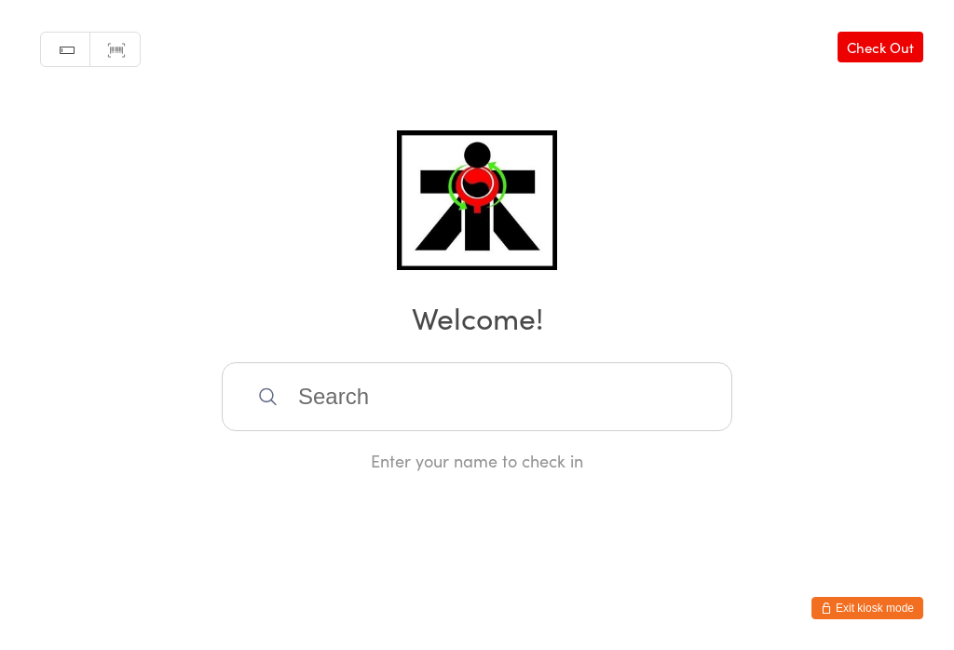
scroll to position [0, 0]
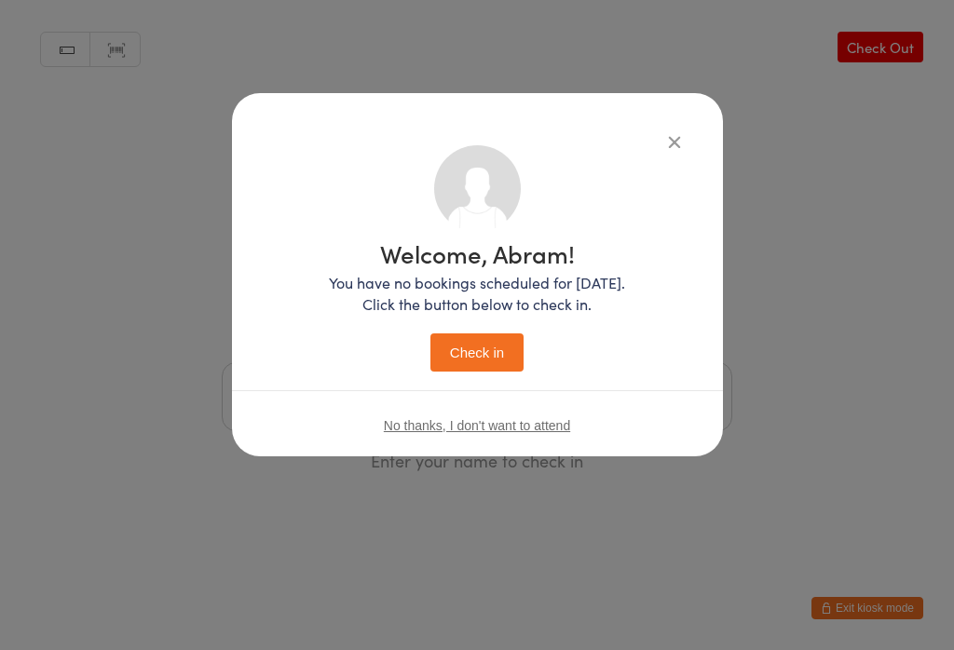
click at [468, 349] on button "Check in" at bounding box center [476, 353] width 93 height 38
click at [496, 372] on div "Welcome, Abram! You have no bookings scheduled for [DATE]. Click the button bel…" at bounding box center [477, 306] width 296 height 130
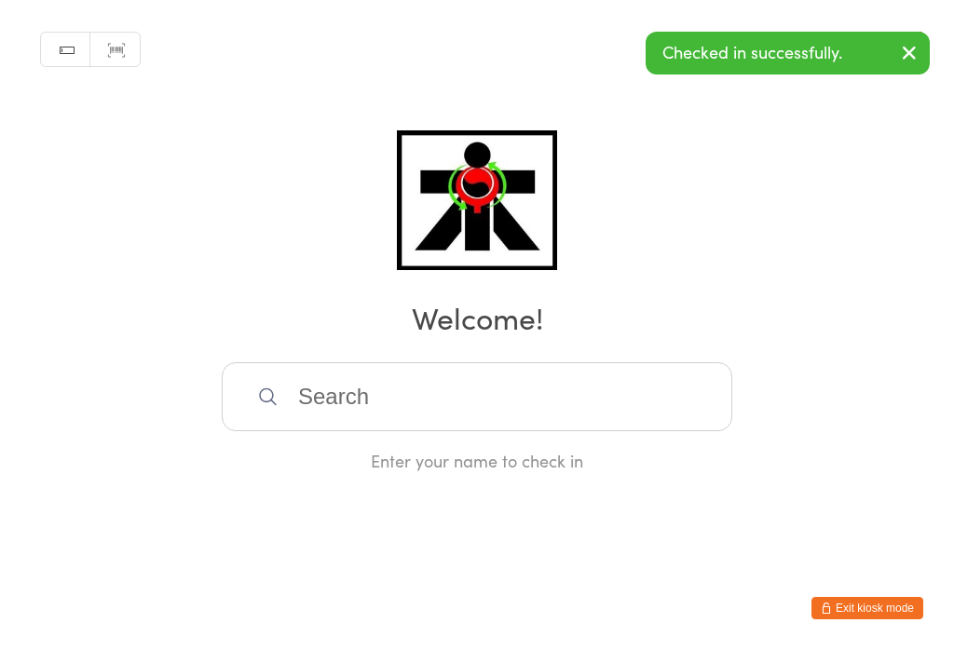
click at [524, 403] on input "search" at bounding box center [477, 396] width 511 height 69
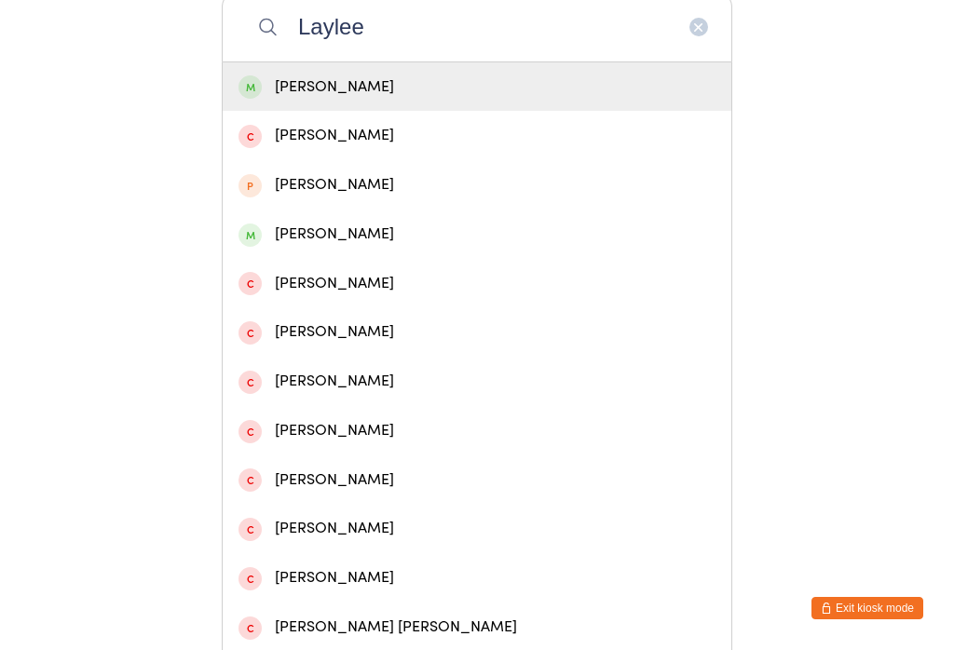
type input "Laylee"
click at [264, 83] on div "[PERSON_NAME]" at bounding box center [477, 87] width 477 height 25
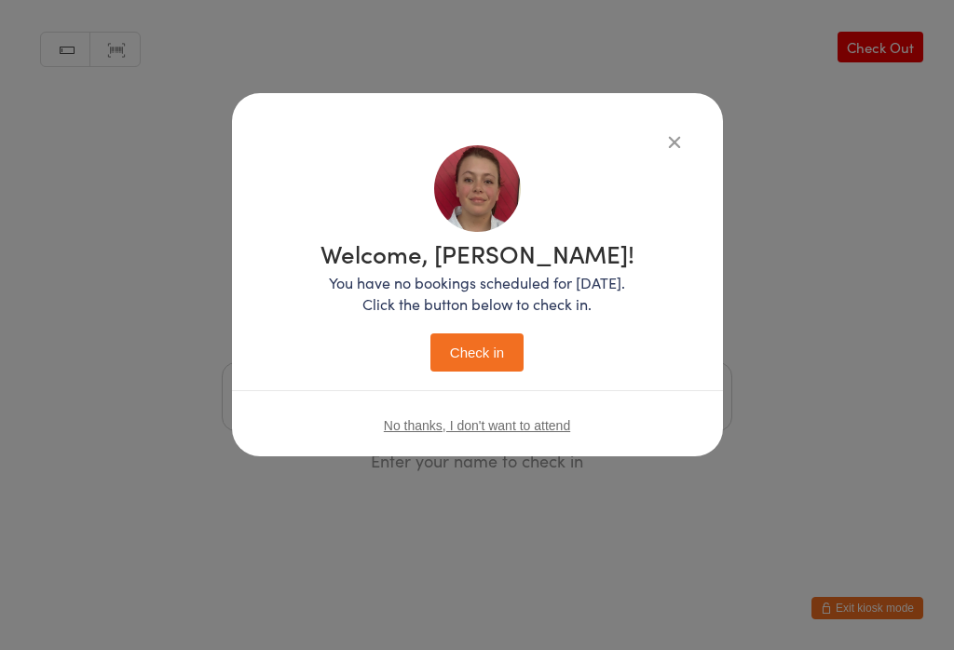
scroll to position [0, 0]
click at [482, 350] on button "Check in" at bounding box center [476, 353] width 93 height 38
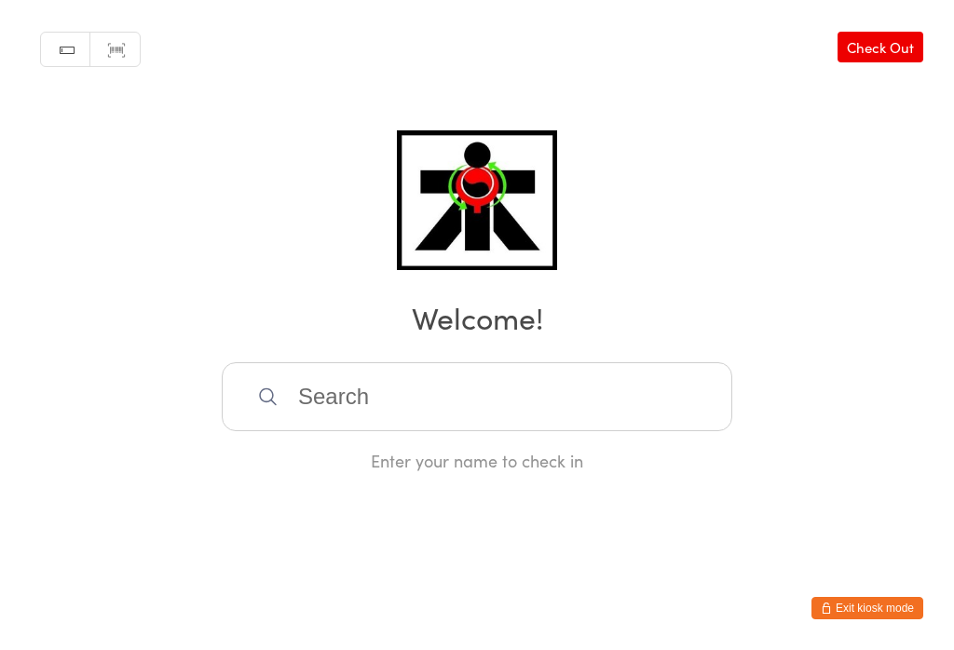
click at [395, 394] on input "search" at bounding box center [477, 396] width 511 height 69
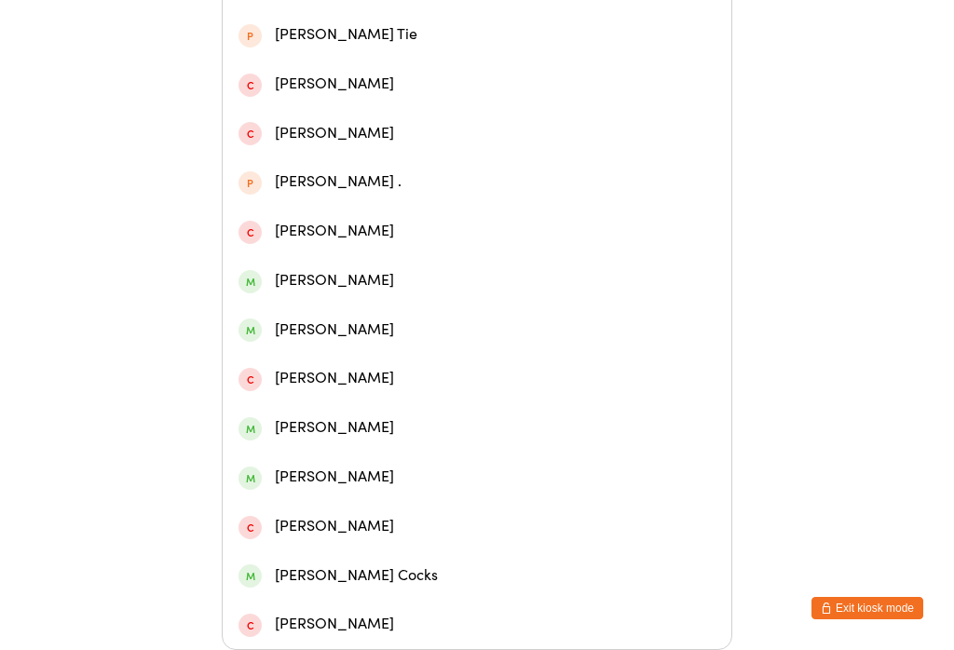
scroll to position [517, 0]
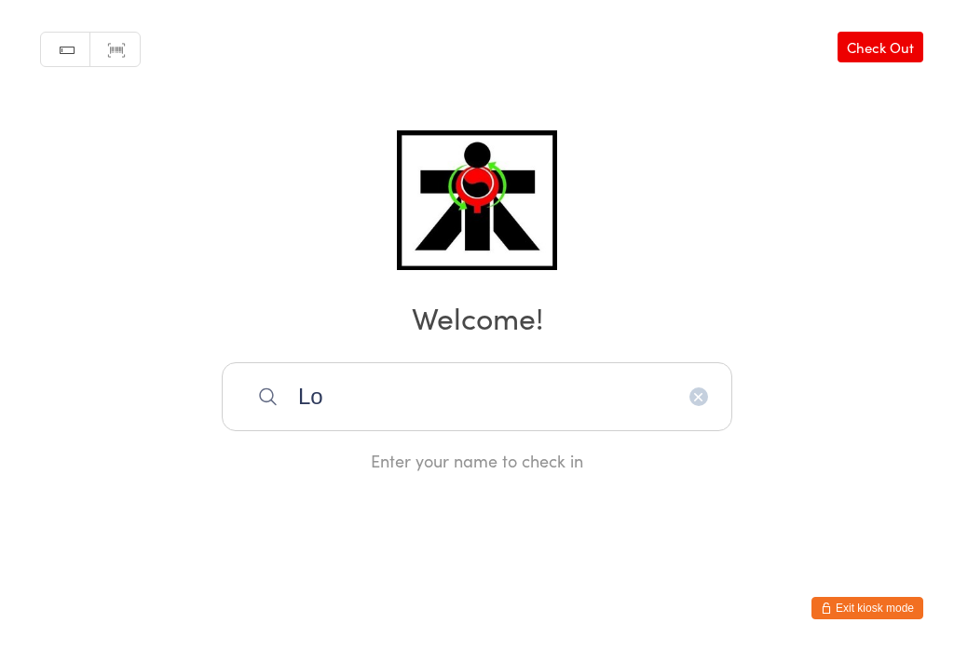
scroll to position [0, 0]
click at [371, 397] on input "Lo" at bounding box center [477, 396] width 511 height 69
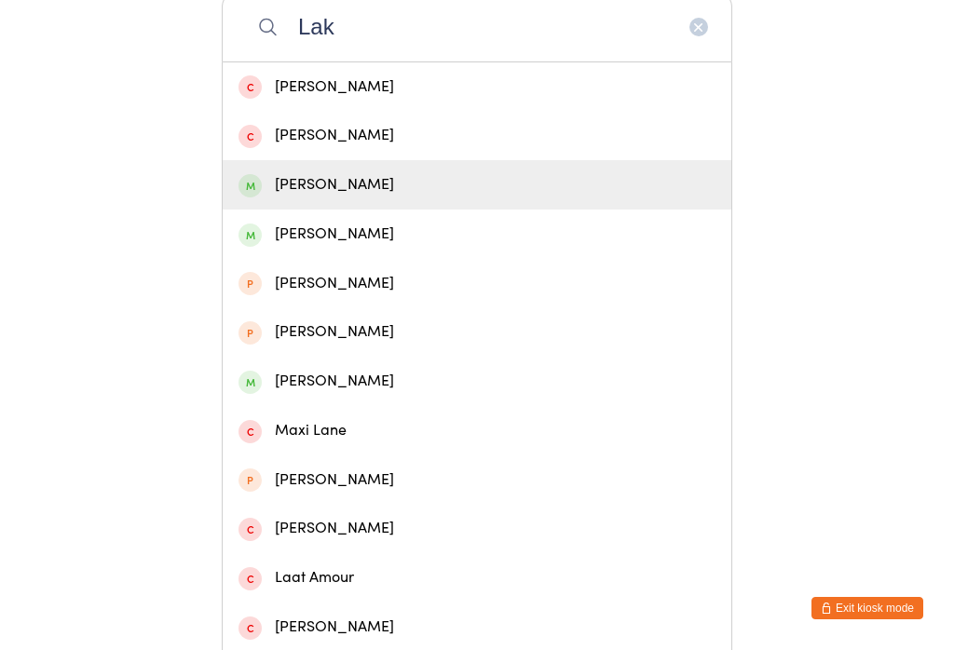
type input "Lak"
click at [268, 198] on div "[PERSON_NAME]" at bounding box center [477, 184] width 477 height 25
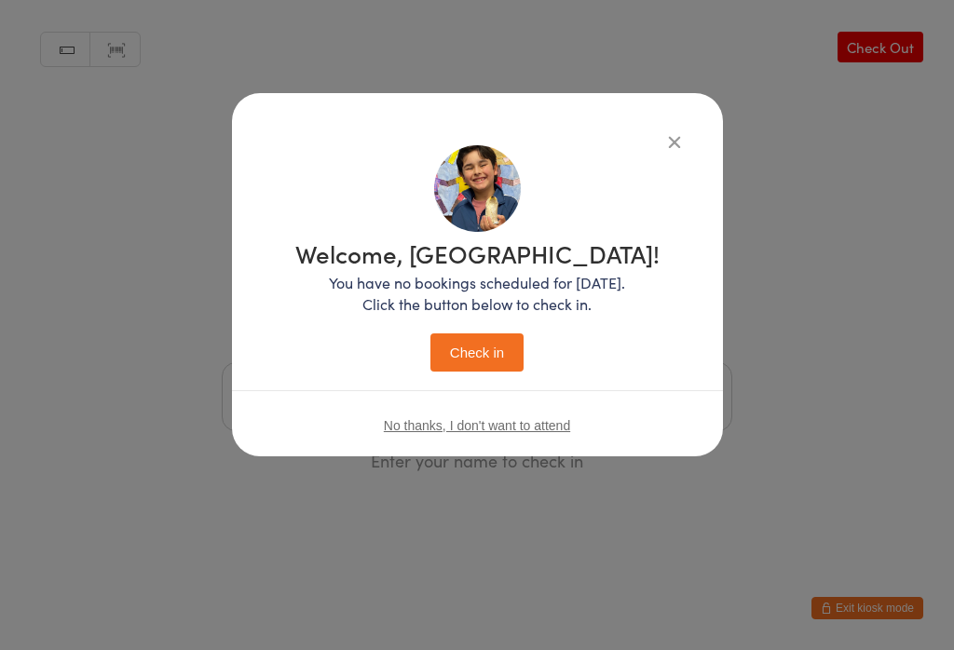
click at [459, 363] on button "Check in" at bounding box center [476, 353] width 93 height 38
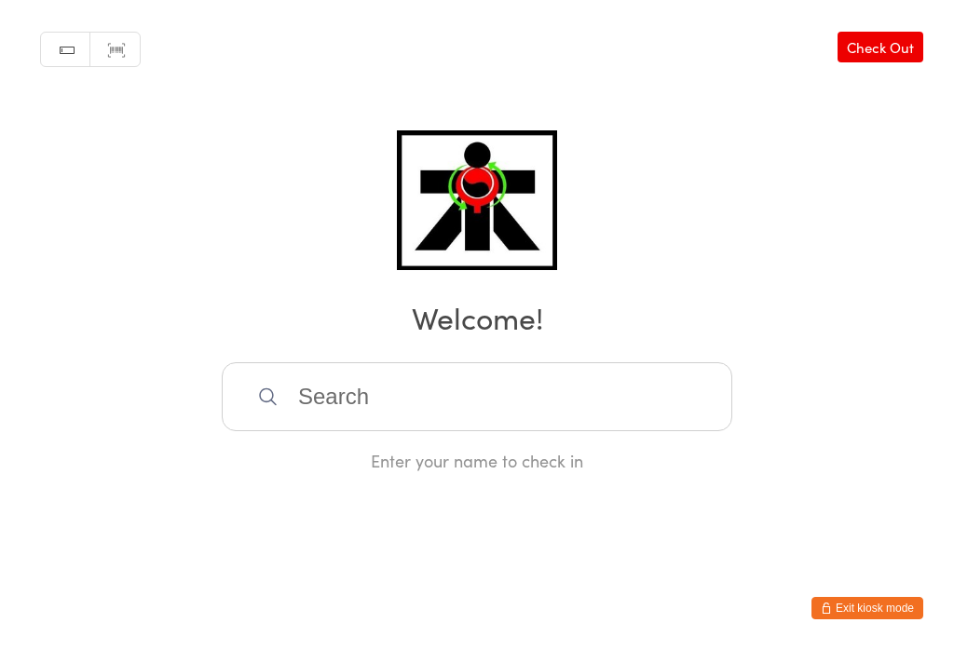
click at [903, 47] on link "Check Out" at bounding box center [881, 47] width 86 height 31
click at [256, 416] on input "search" at bounding box center [477, 396] width 511 height 69
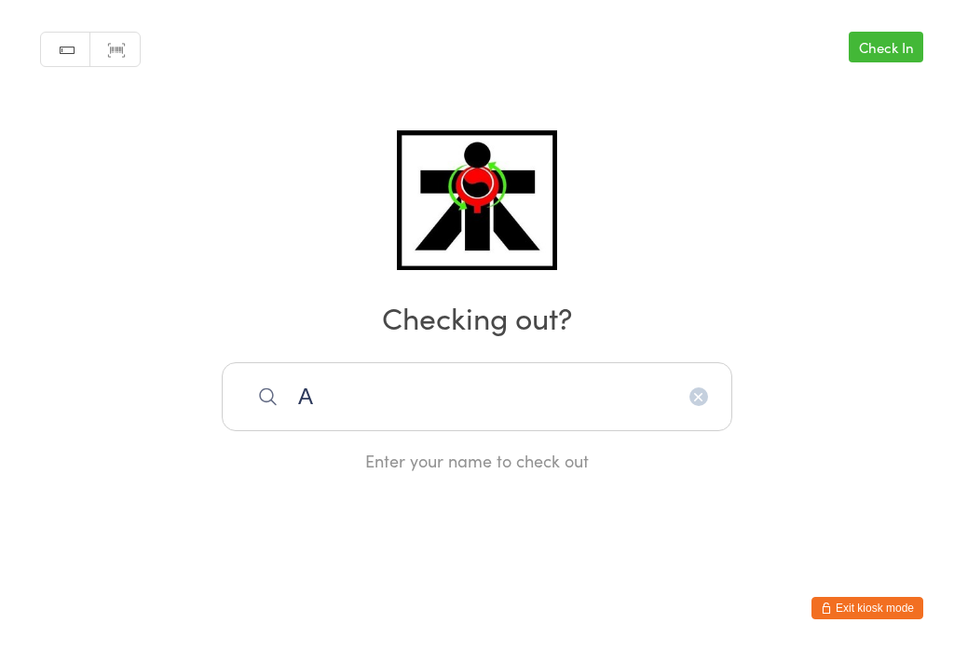
type input "A"
click at [874, 42] on link "Check In" at bounding box center [886, 47] width 75 height 31
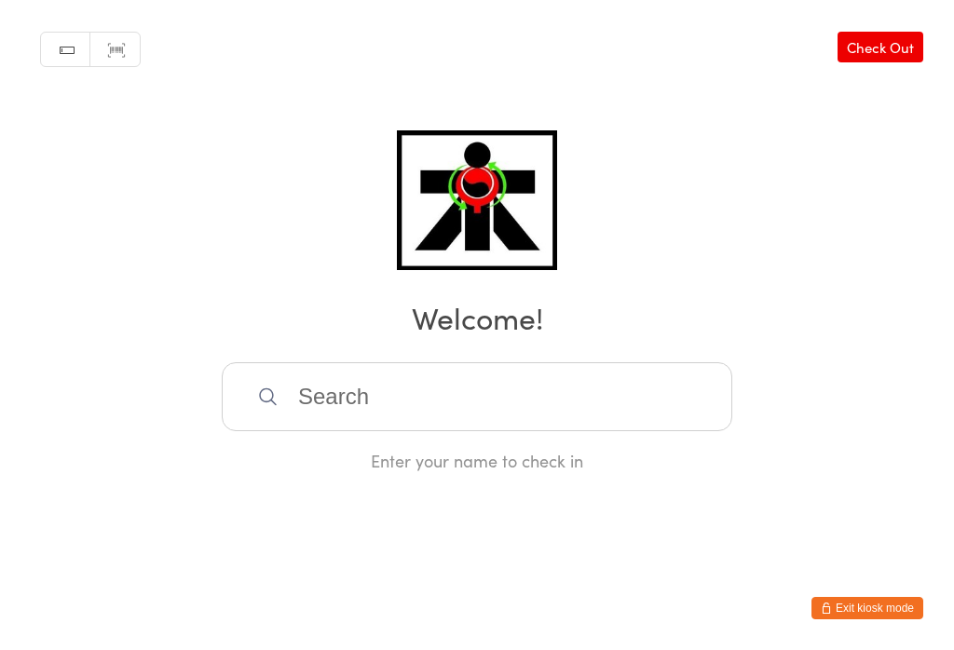
click at [455, 417] on input "search" at bounding box center [477, 396] width 511 height 69
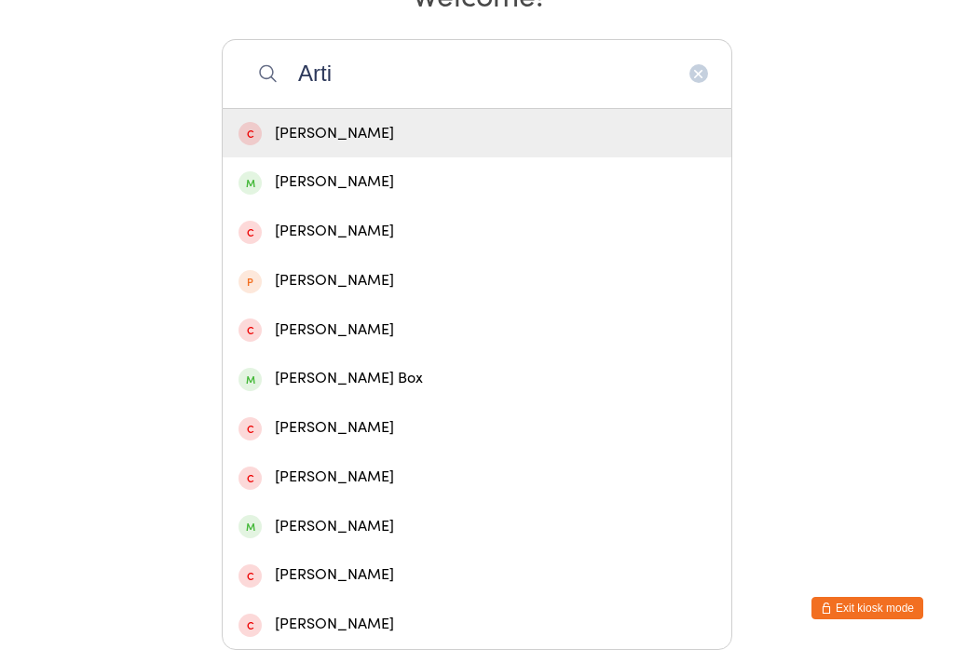
type input "Artin"
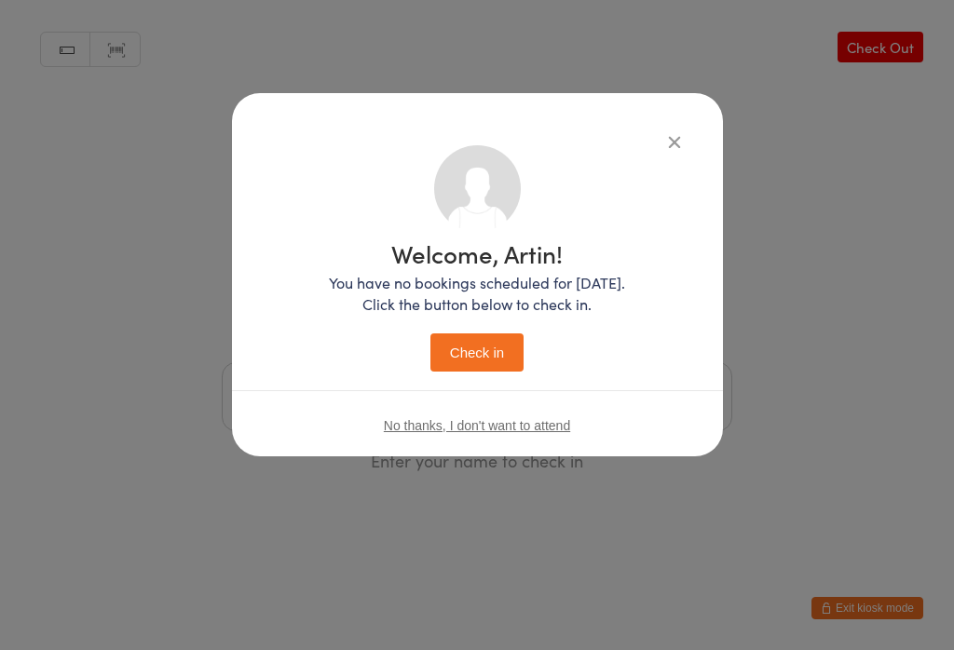
scroll to position [0, 0]
click at [488, 353] on button "Check in" at bounding box center [476, 353] width 93 height 38
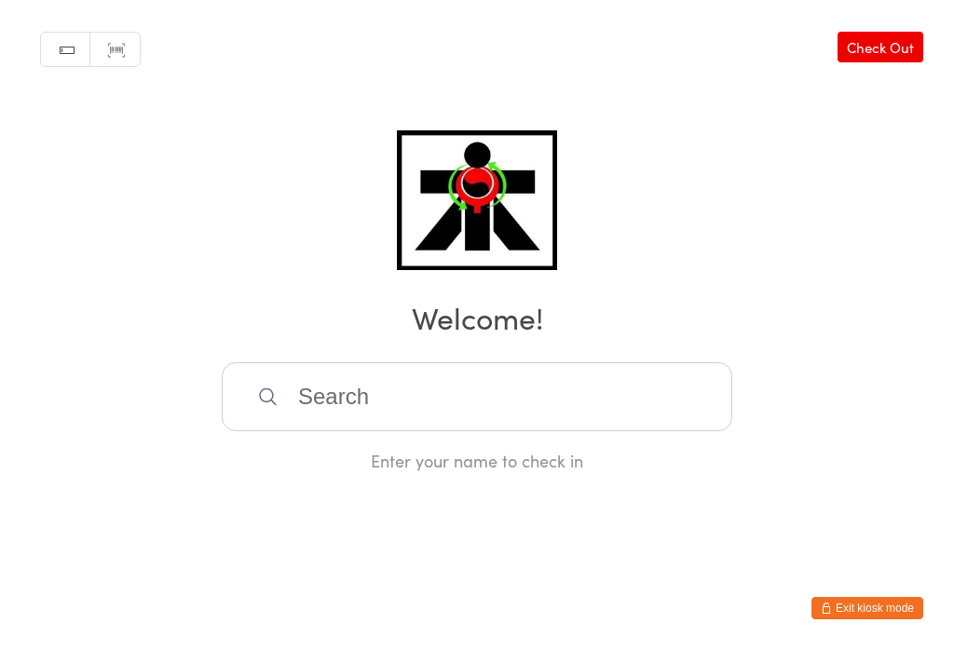
click at [281, 388] on input "search" at bounding box center [477, 396] width 511 height 69
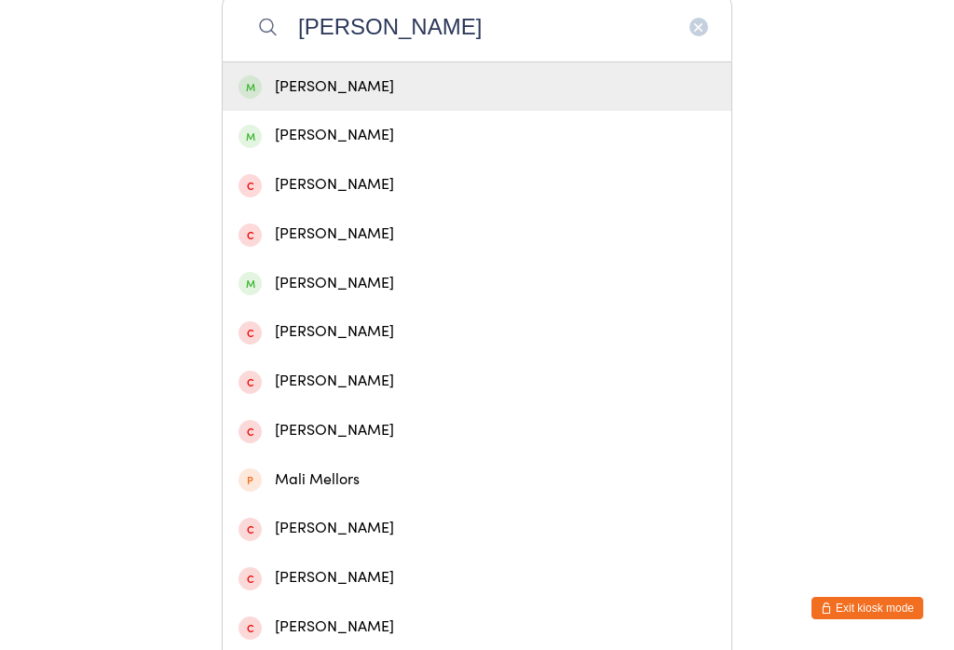
type input "[PERSON_NAME]"
click at [366, 91] on div "[PERSON_NAME]" at bounding box center [477, 87] width 477 height 25
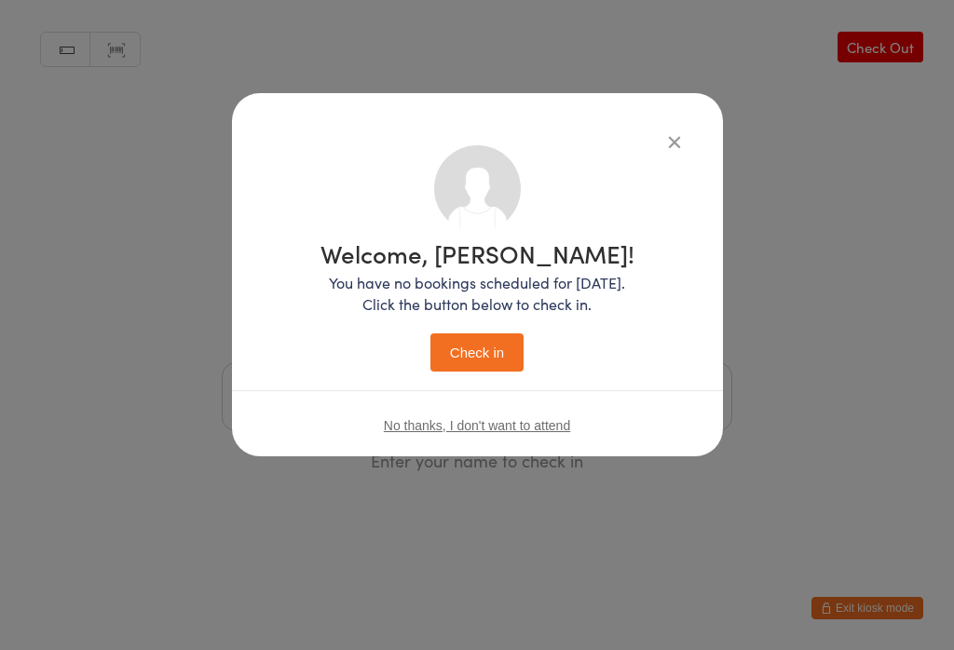
click at [500, 343] on button "Check in" at bounding box center [476, 353] width 93 height 38
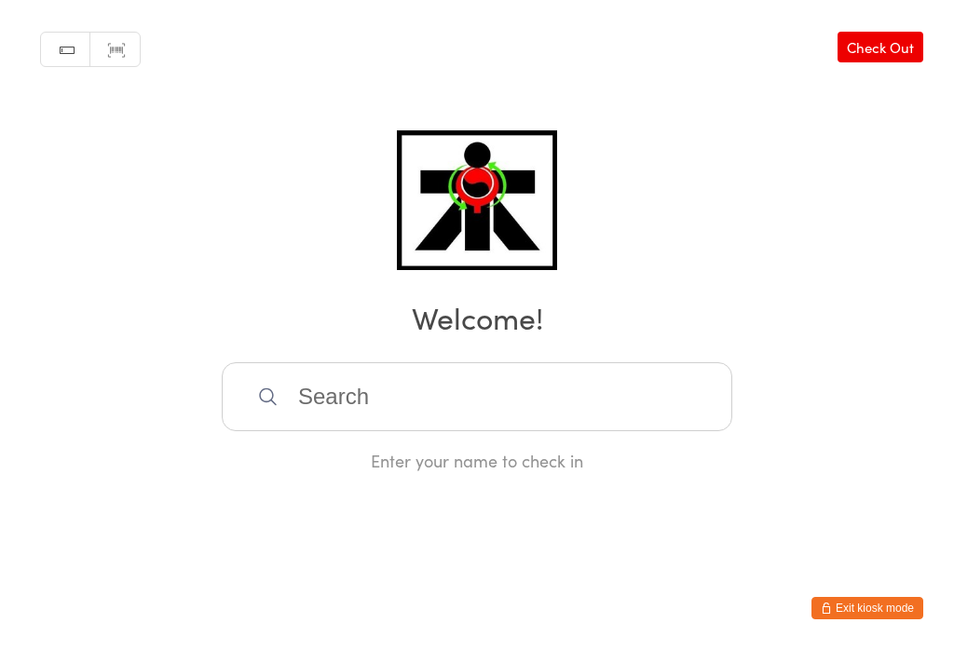
click at [491, 393] on input "search" at bounding box center [477, 396] width 511 height 69
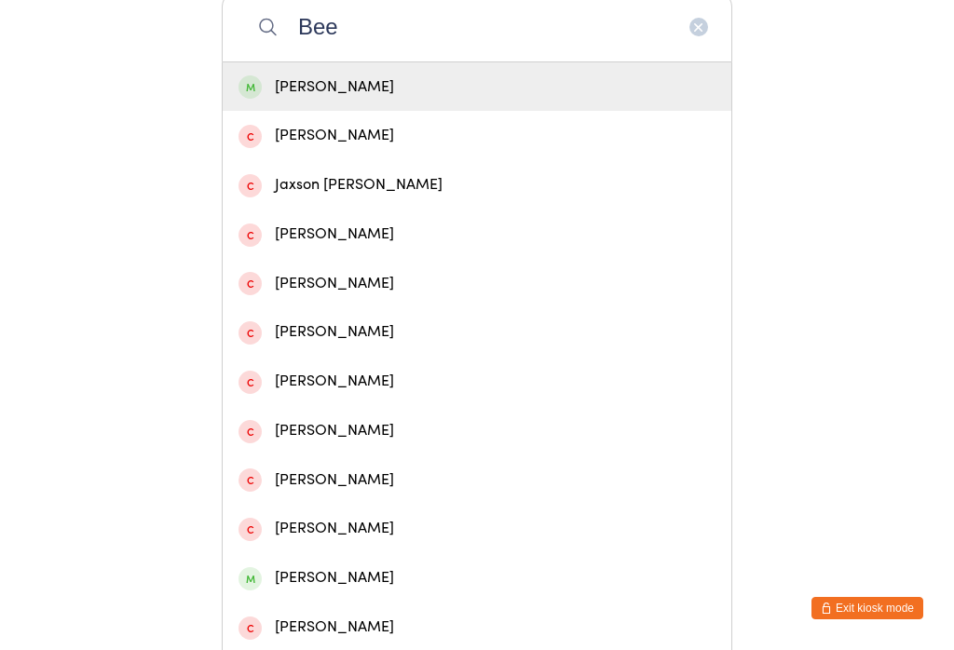
type input "Bee"
click at [479, 84] on div "[PERSON_NAME]" at bounding box center [477, 87] width 477 height 25
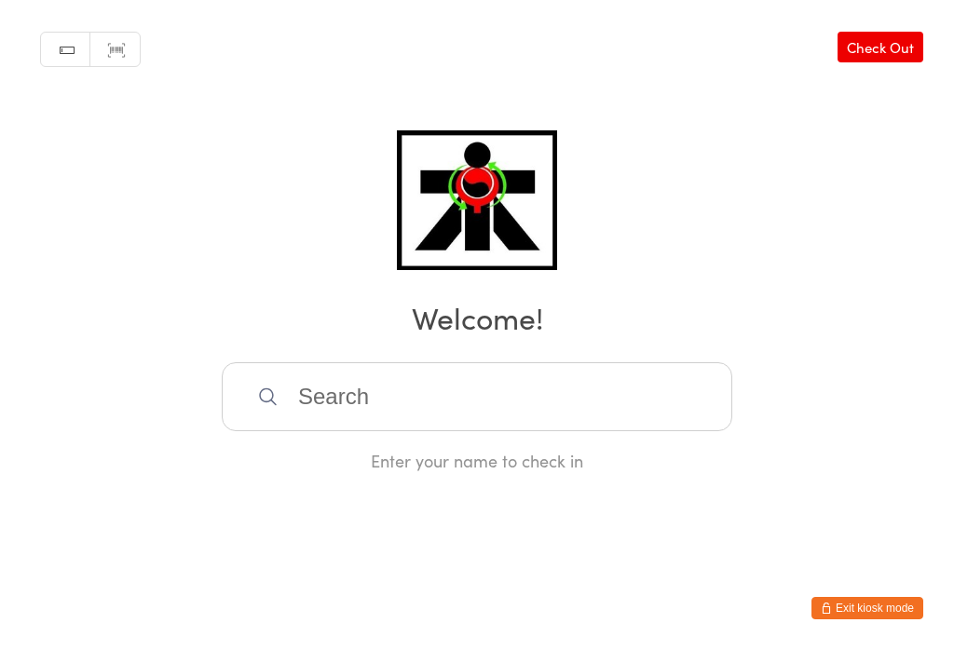
scroll to position [0, 0]
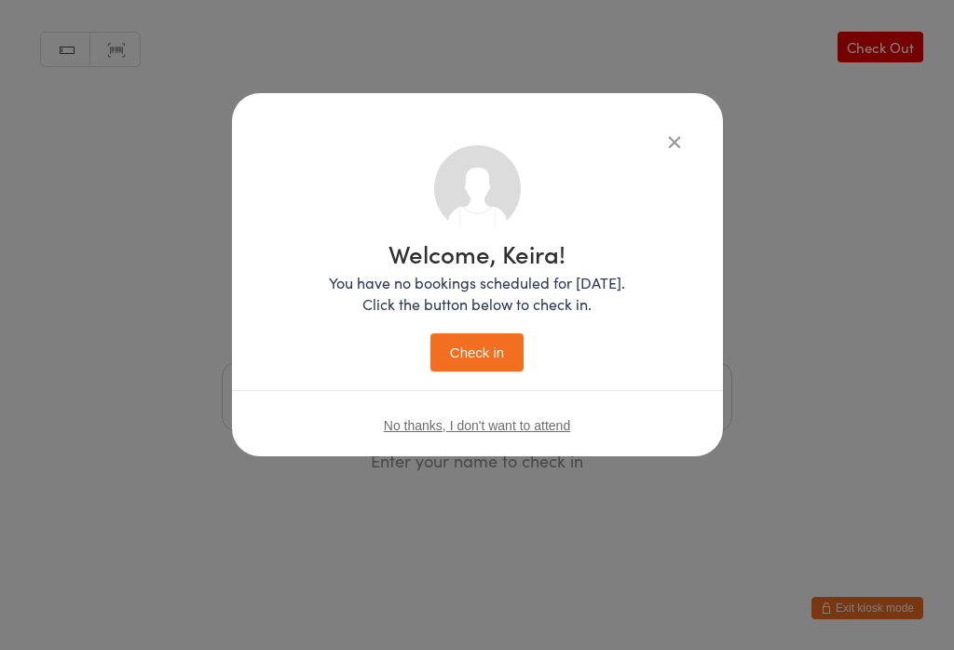
click at [515, 343] on button "Check in" at bounding box center [476, 353] width 93 height 38
